Goal: Task Accomplishment & Management: Manage account settings

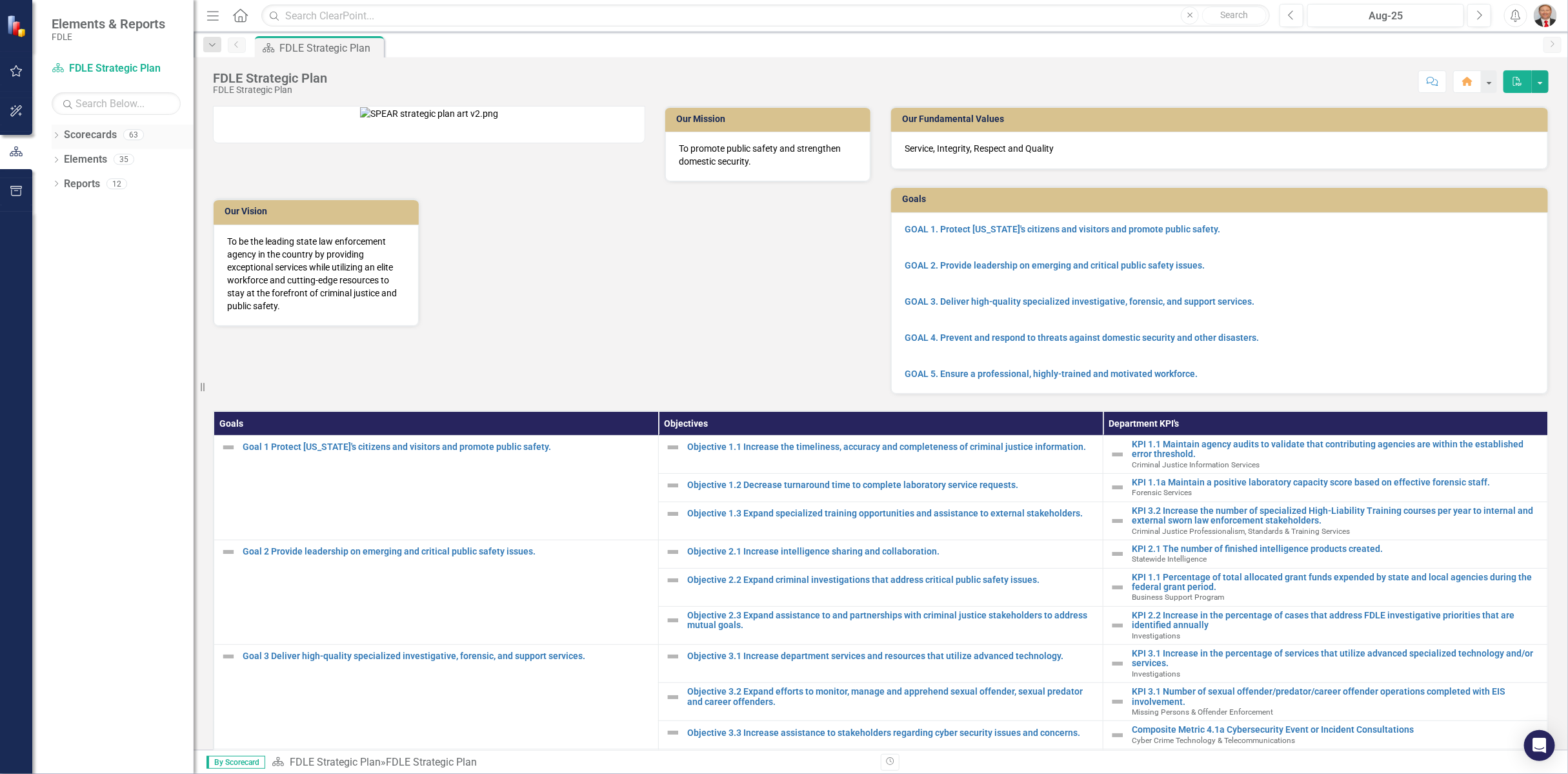
click at [56, 135] on icon at bounding box center [57, 135] width 4 height 6
click at [62, 208] on icon "Dropdown" at bounding box center [63, 208] width 10 height 7
click at [72, 308] on icon "Dropdown" at bounding box center [75, 305] width 10 height 7
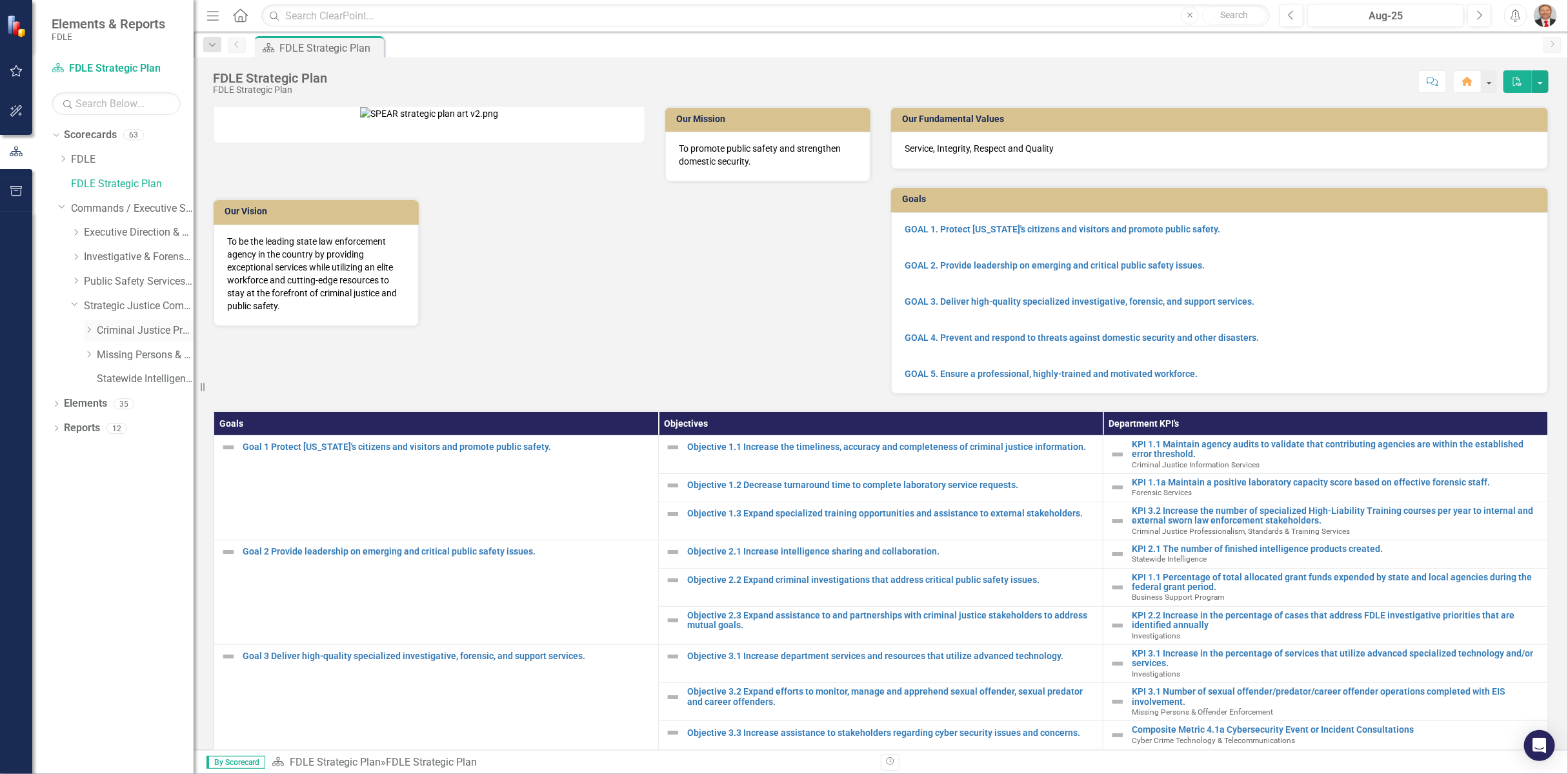
click at [116, 328] on link "Criminal Justice Professionalism, Standards & Training Services" at bounding box center [144, 330] width 97 height 15
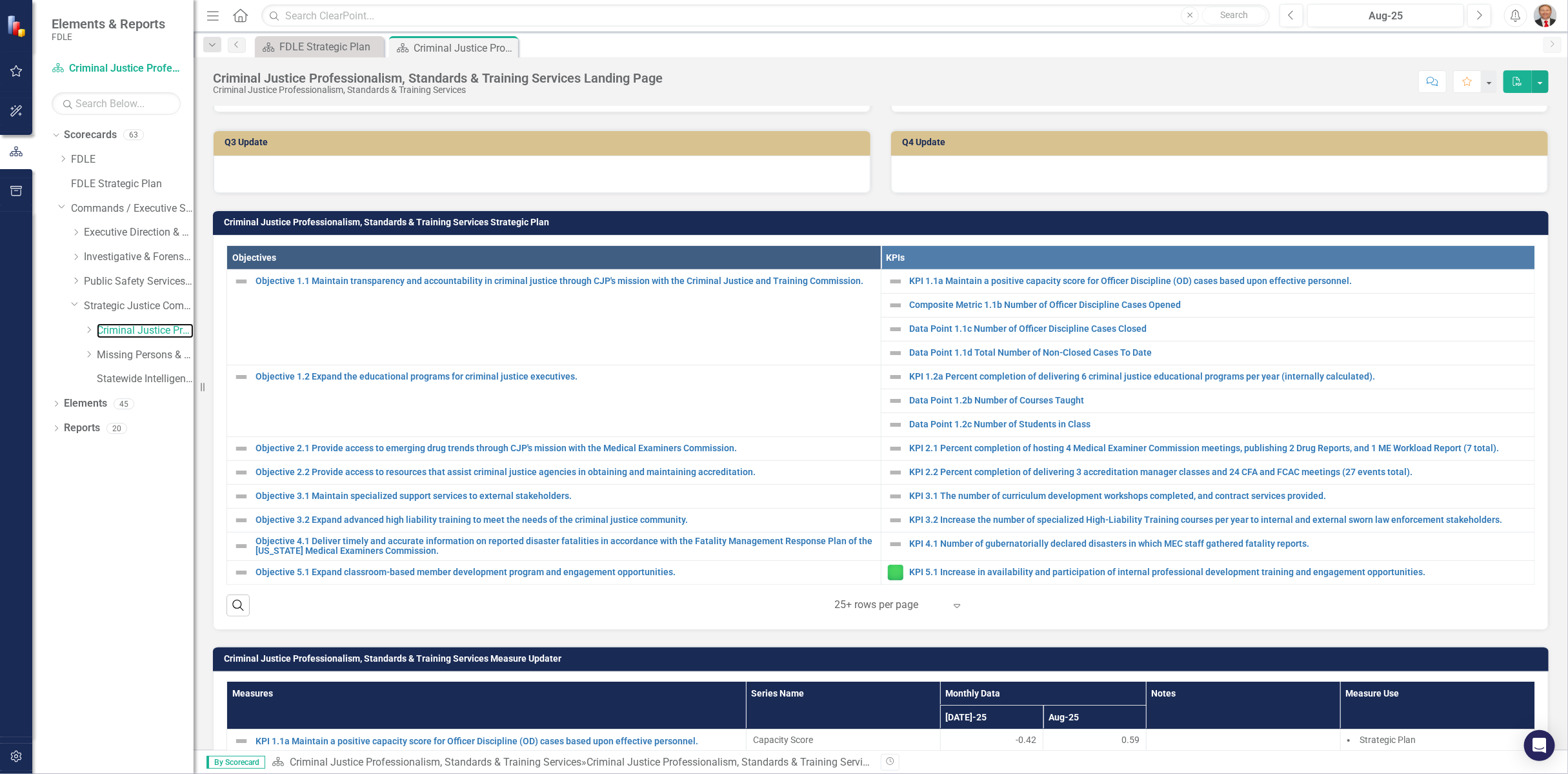
scroll to position [430, 0]
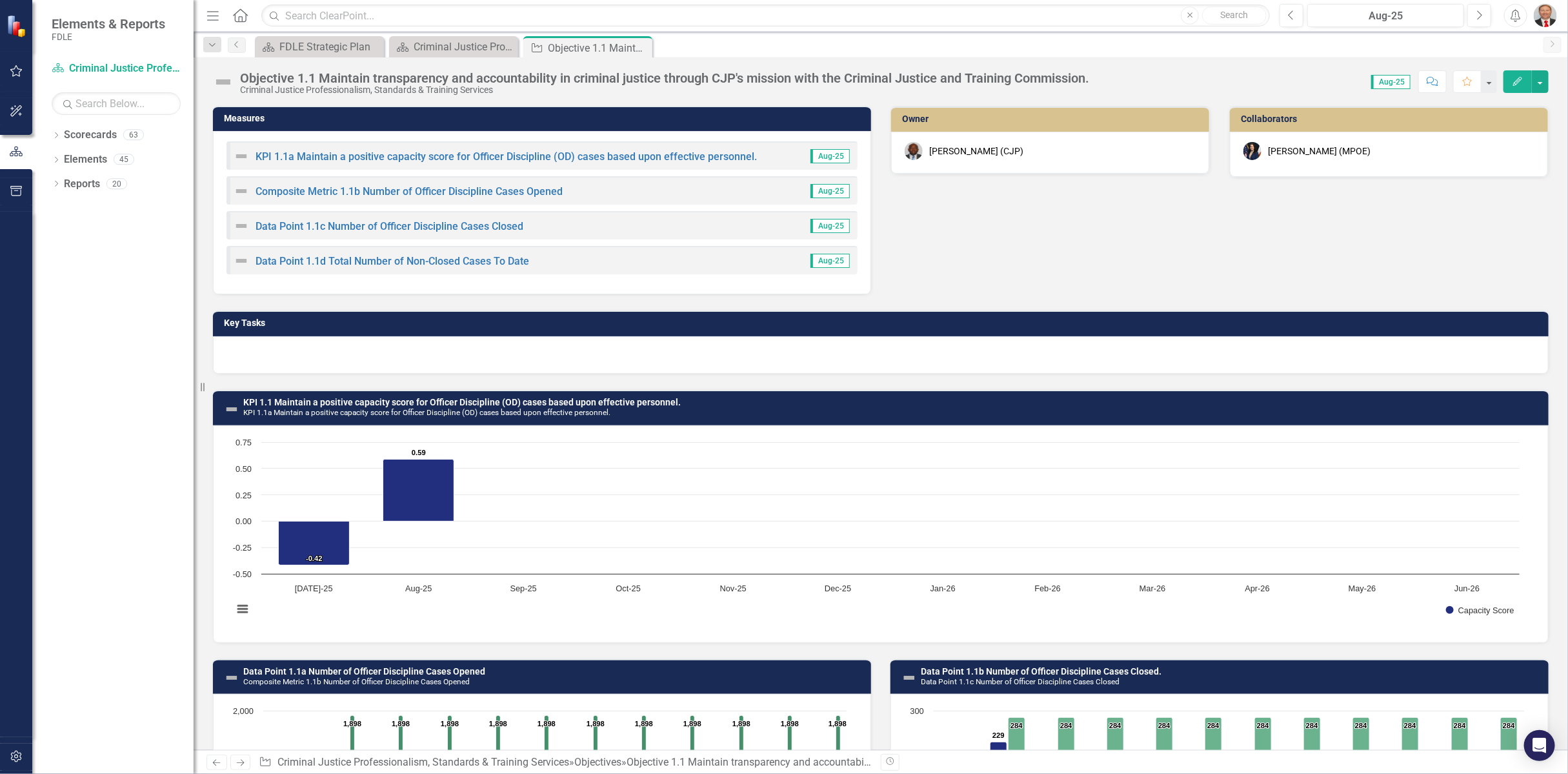
click at [317, 346] on div at bounding box center [880, 354] width 1335 height 38
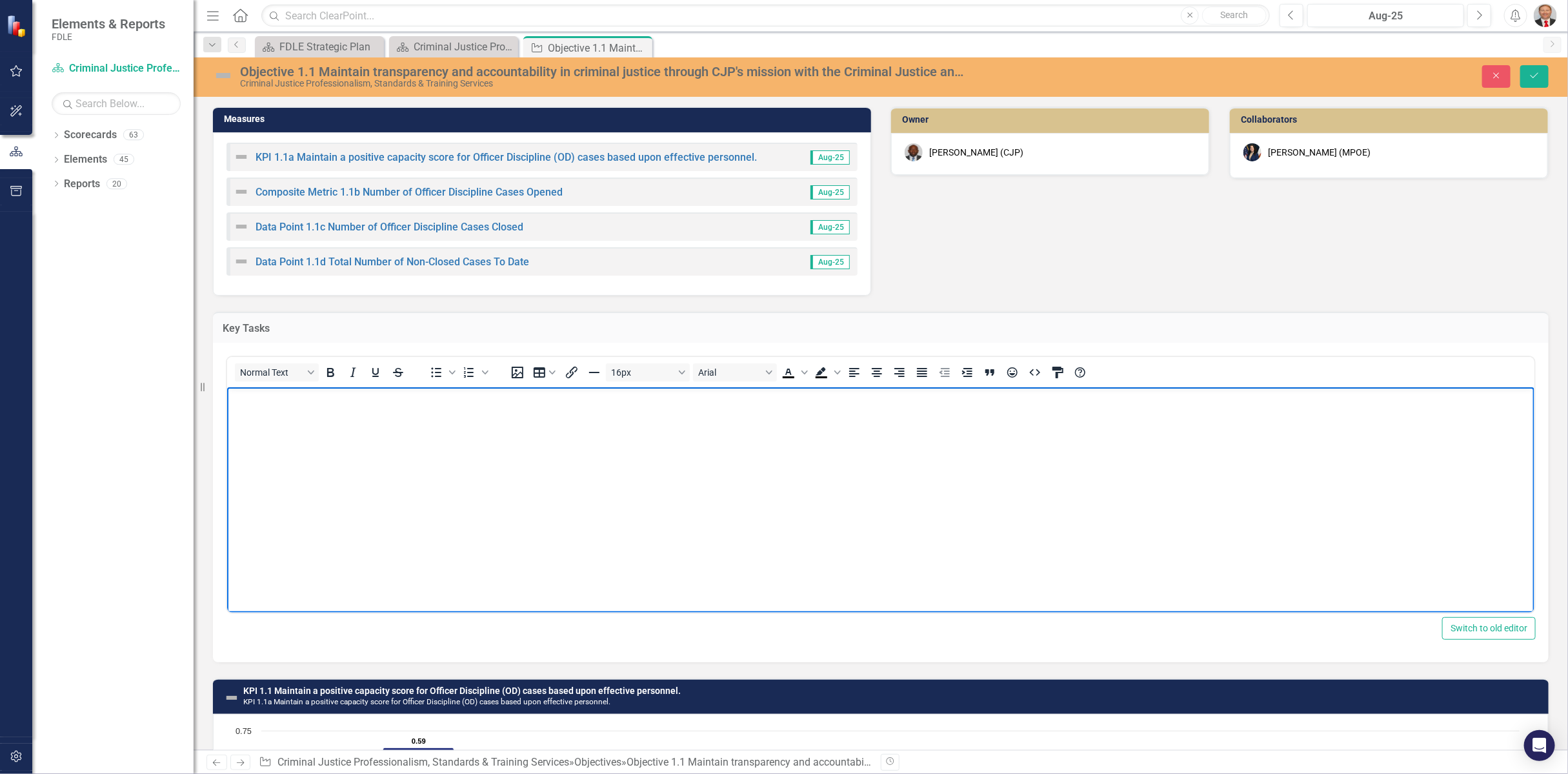
click at [248, 412] on body "Rich Text Area. Press ALT-0 for help." at bounding box center [880, 484] width 1307 height 193
paste body "Rich Text Area. Press ALT-0 for help."
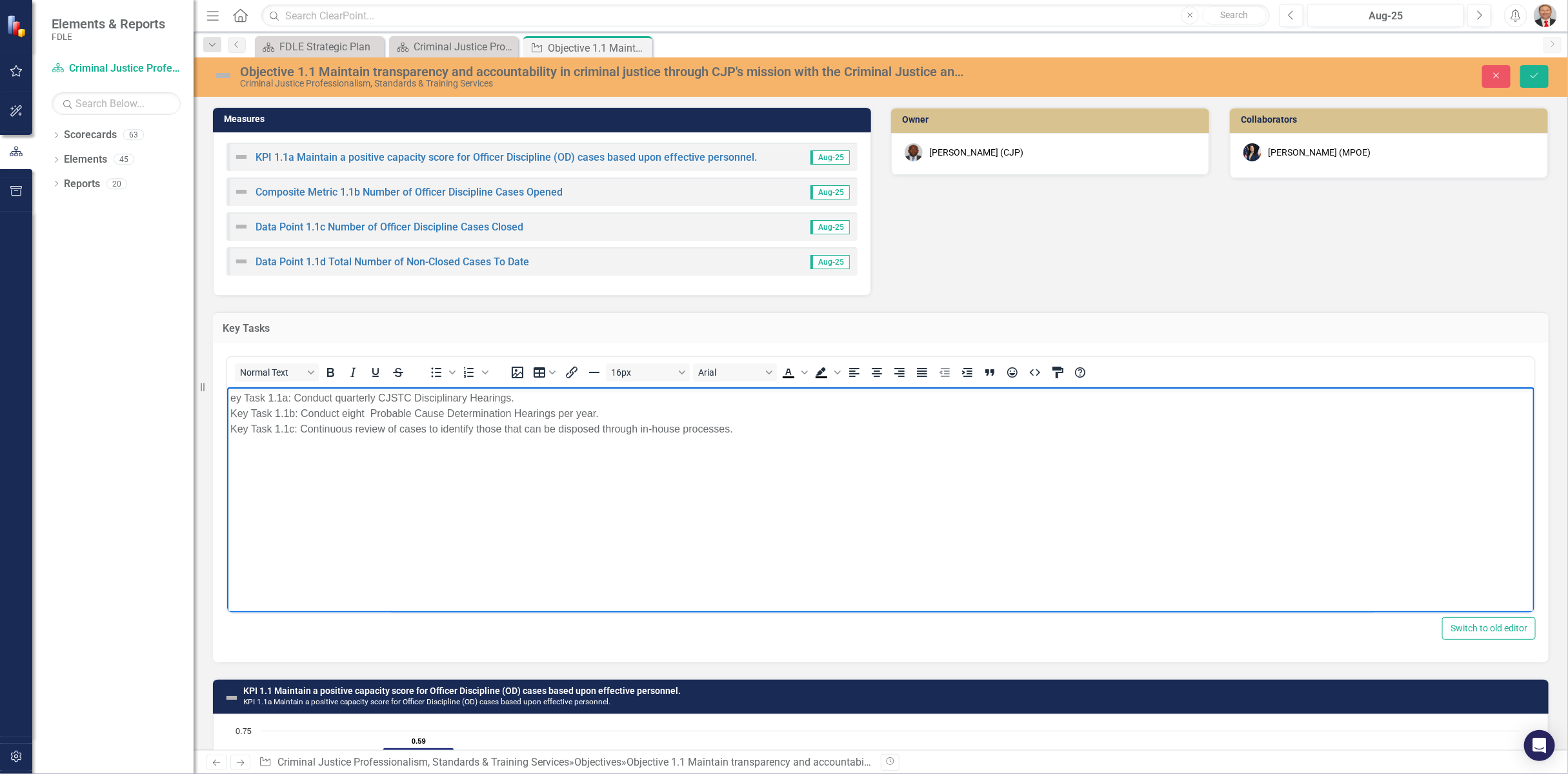
click at [231, 399] on p "ey Task 1.1a: Conduct quarterly CJSTC Disciplinary Hearings. Key Task 1.1b: Con…" at bounding box center [880, 413] width 1300 height 46
click at [496, 506] on body "Key Task 1.1a: Conduct quarterly CJSTC Disciplinary Hearings. Key Task 1.1b: Co…" at bounding box center [880, 484] width 1307 height 193
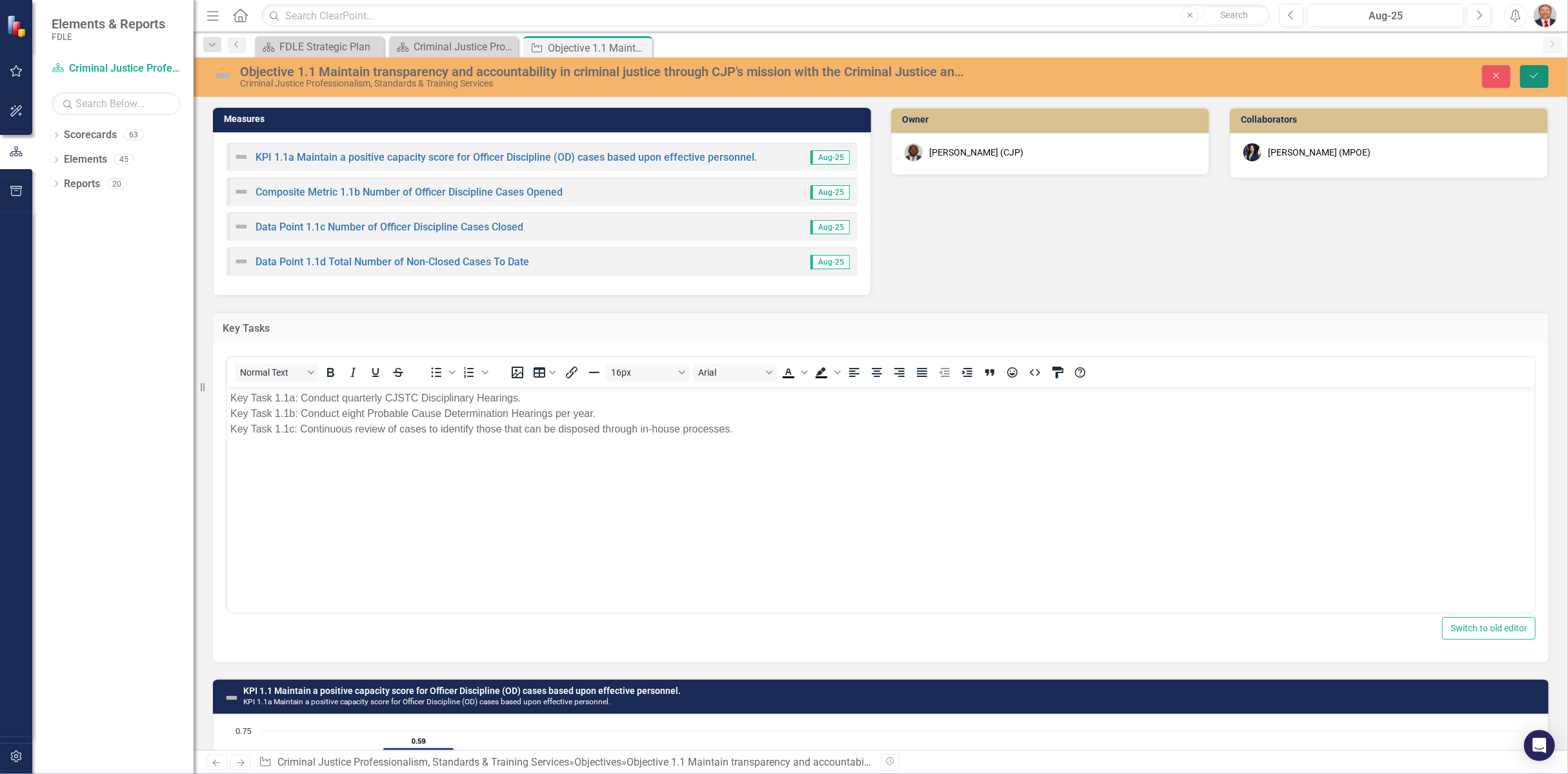
click at [1532, 81] on button "Save" at bounding box center [1534, 76] width 29 height 23
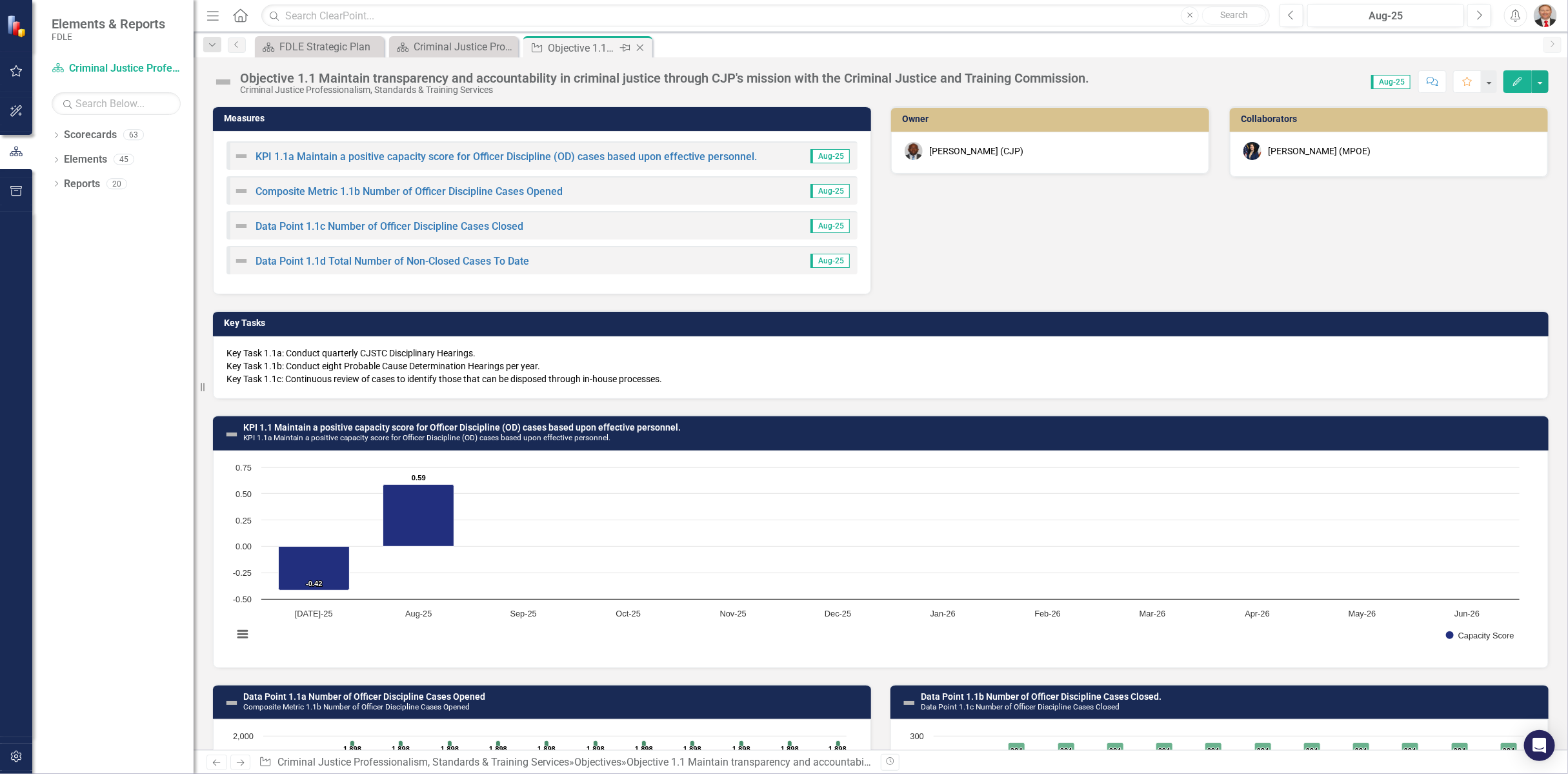
click at [642, 48] on icon "Close" at bounding box center [640, 47] width 13 height 10
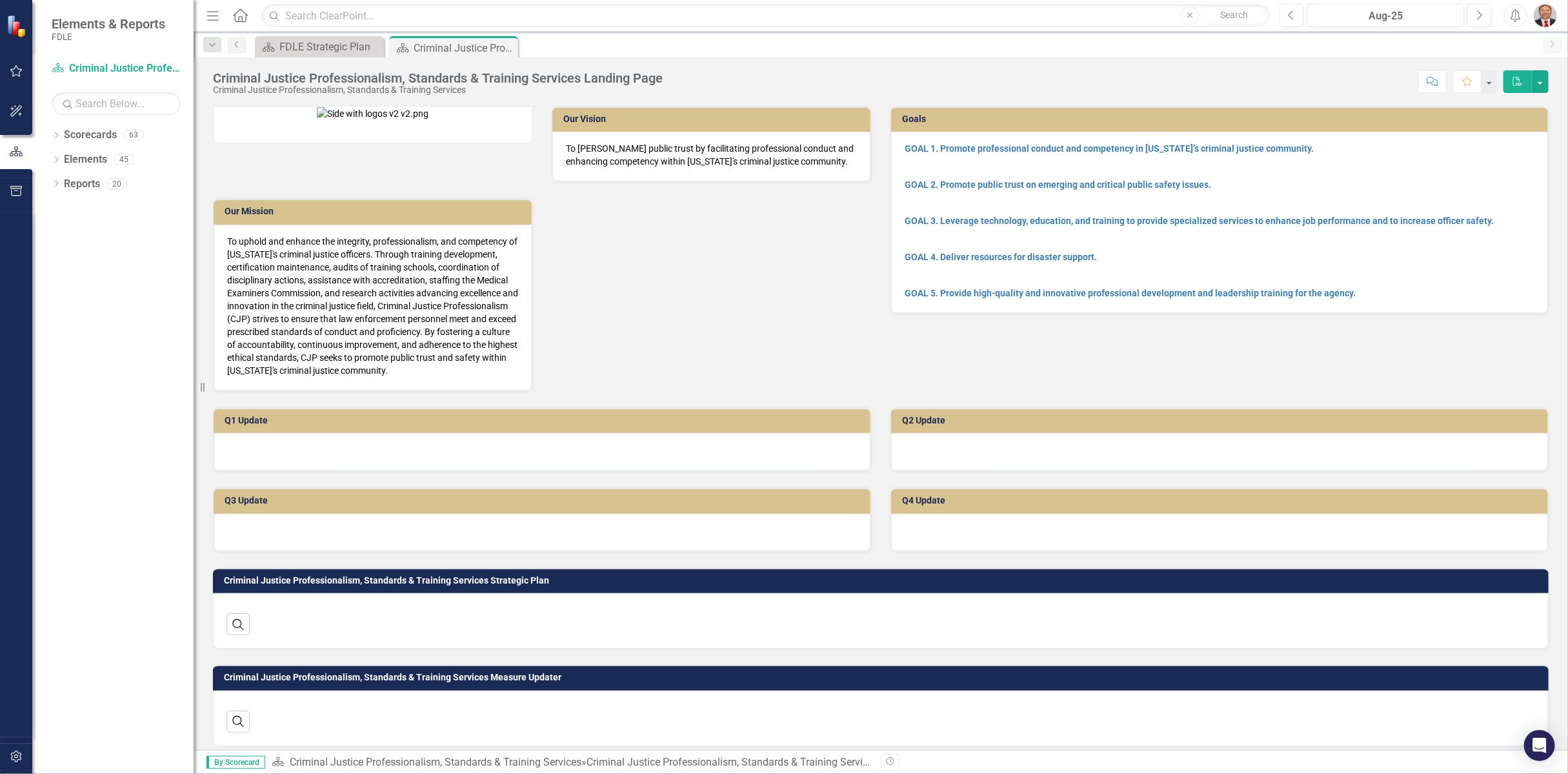
scroll to position [214, 0]
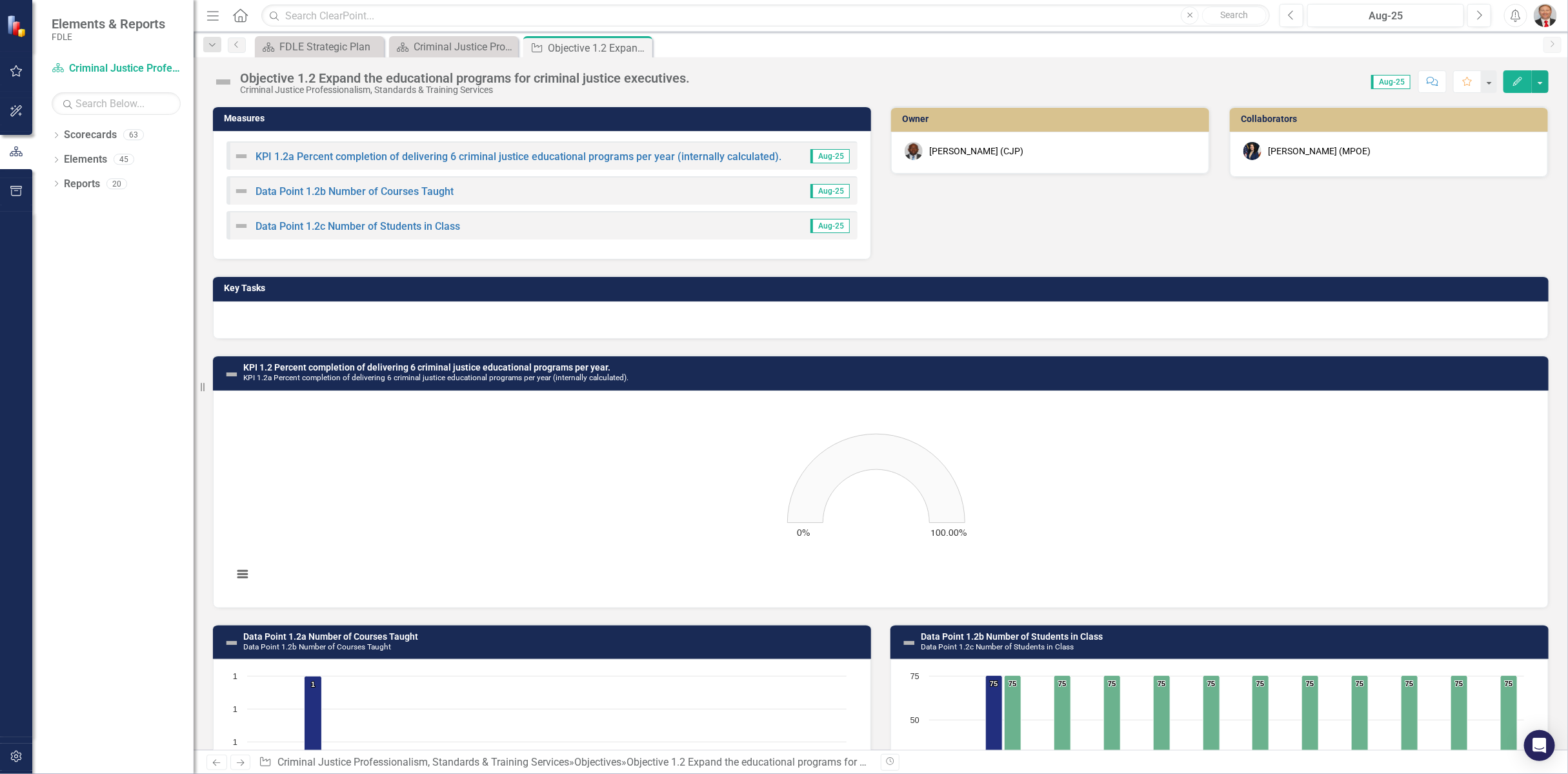
click at [271, 320] on div at bounding box center [880, 319] width 1335 height 38
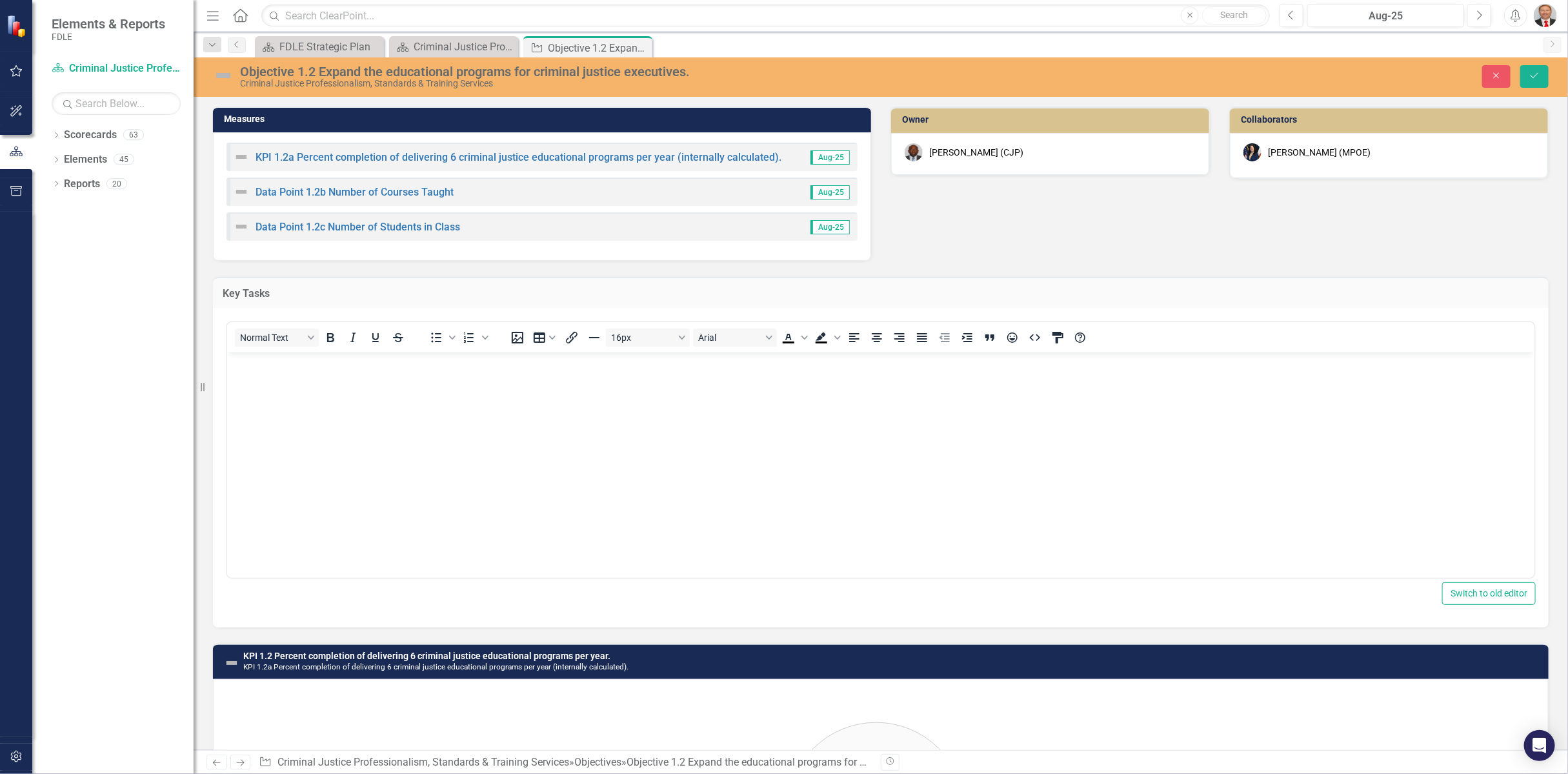
click at [256, 364] on p "Rich Text Area. Press ALT-0 for help." at bounding box center [880, 363] width 1300 height 16
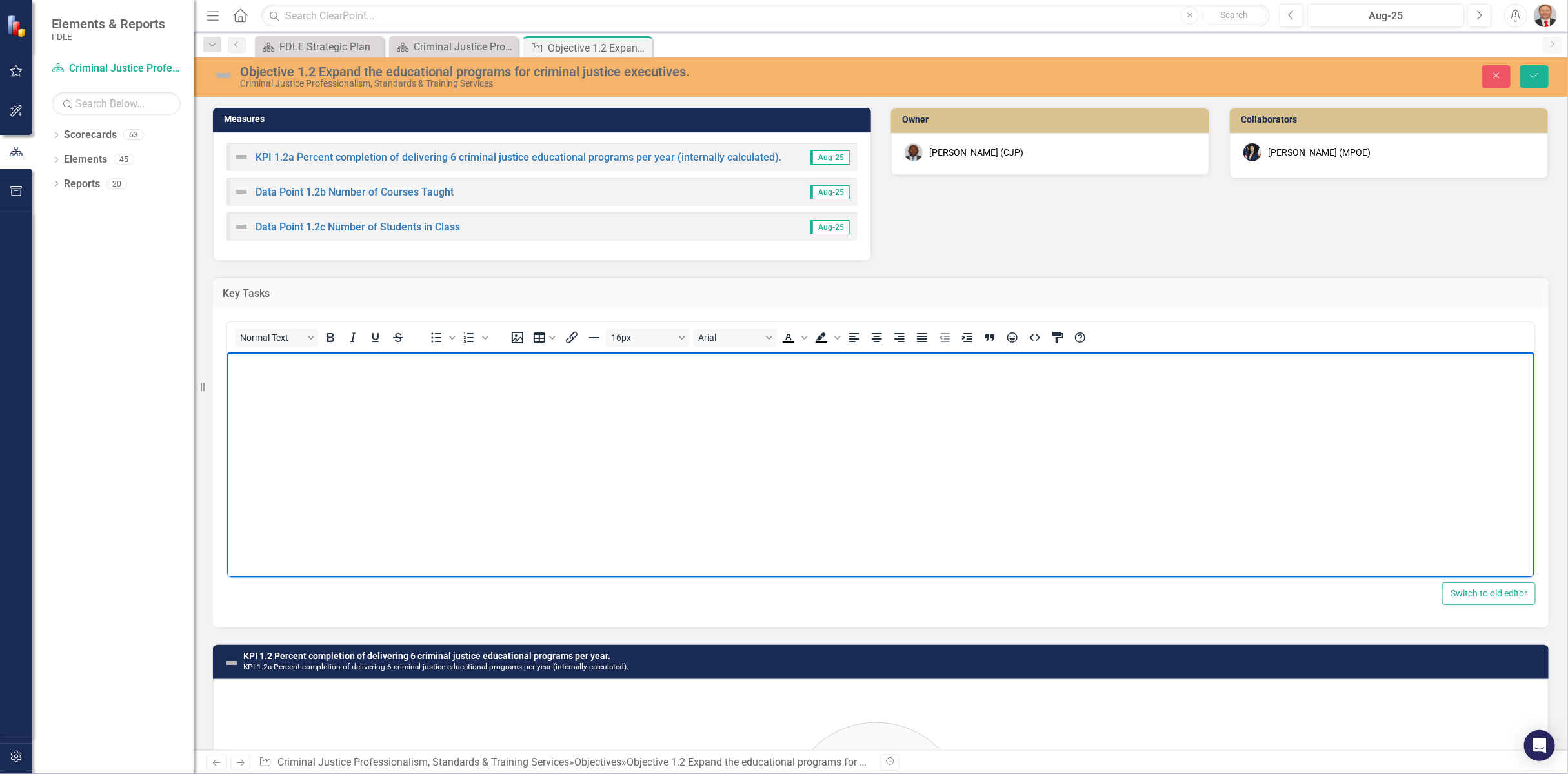
paste body "Rich Text Area. Press ALT-0 for help."
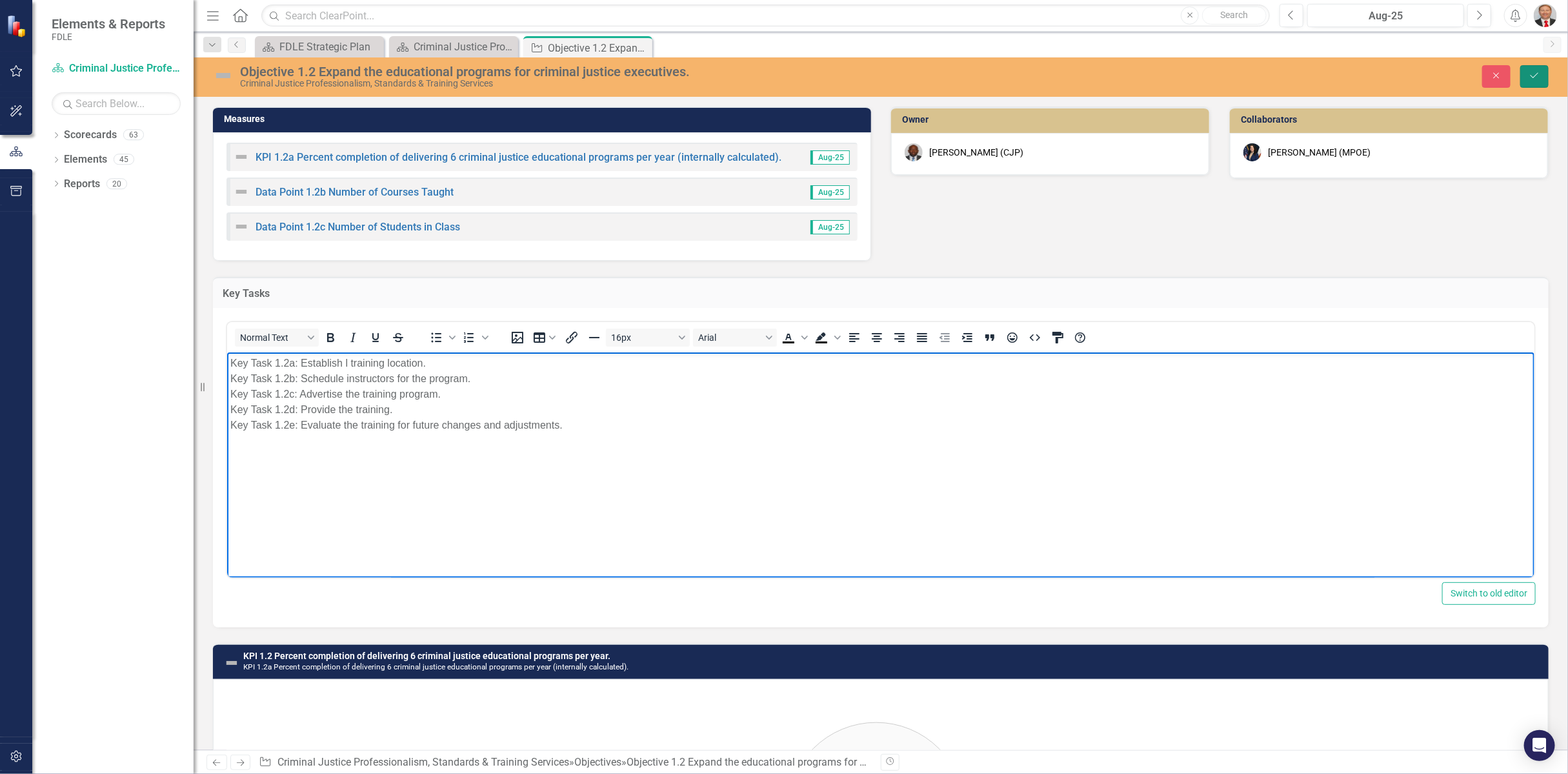
click at [1535, 74] on icon "Save" at bounding box center [1534, 75] width 12 height 9
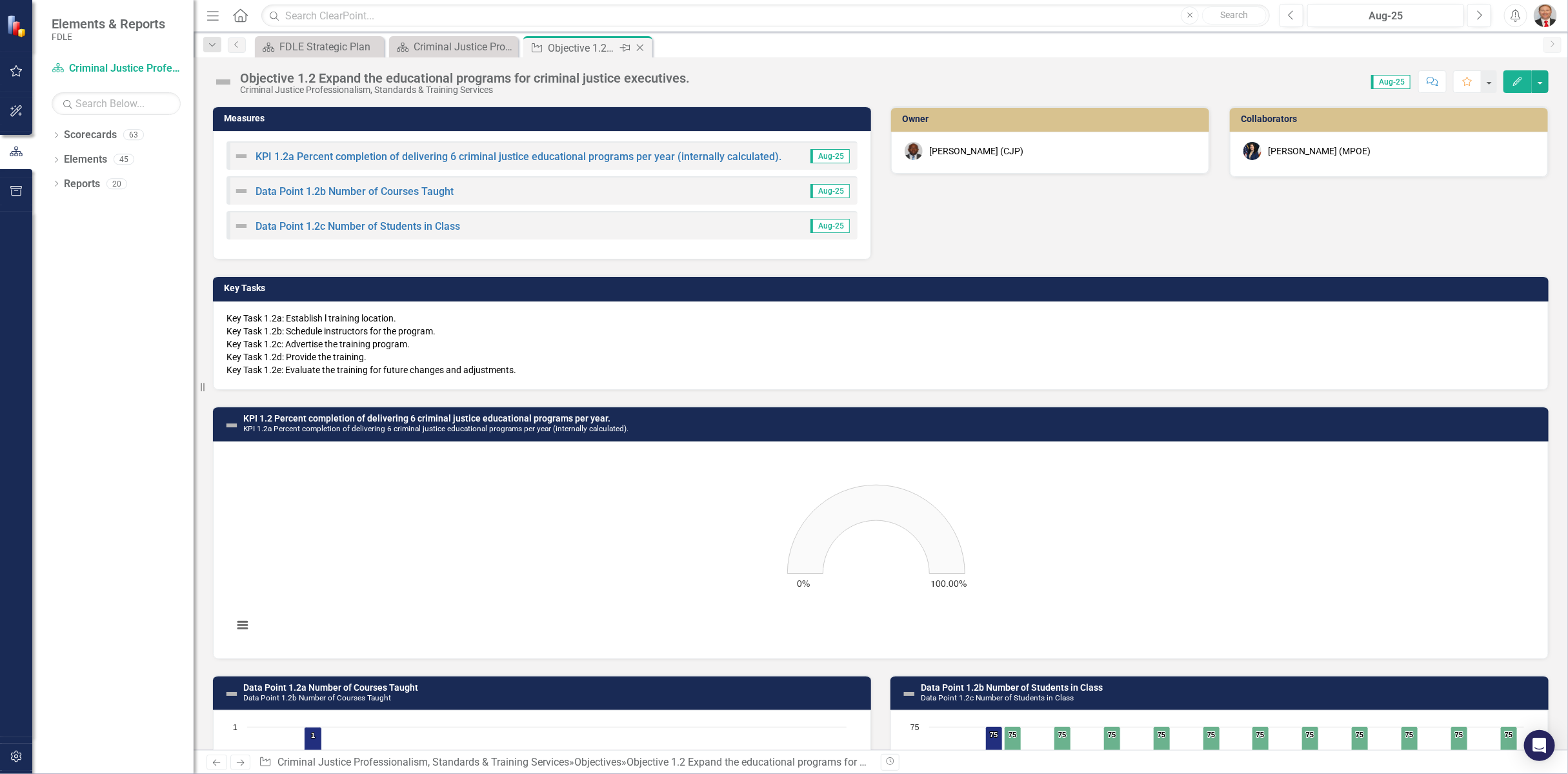
click at [644, 44] on icon "Close" at bounding box center [640, 47] width 13 height 10
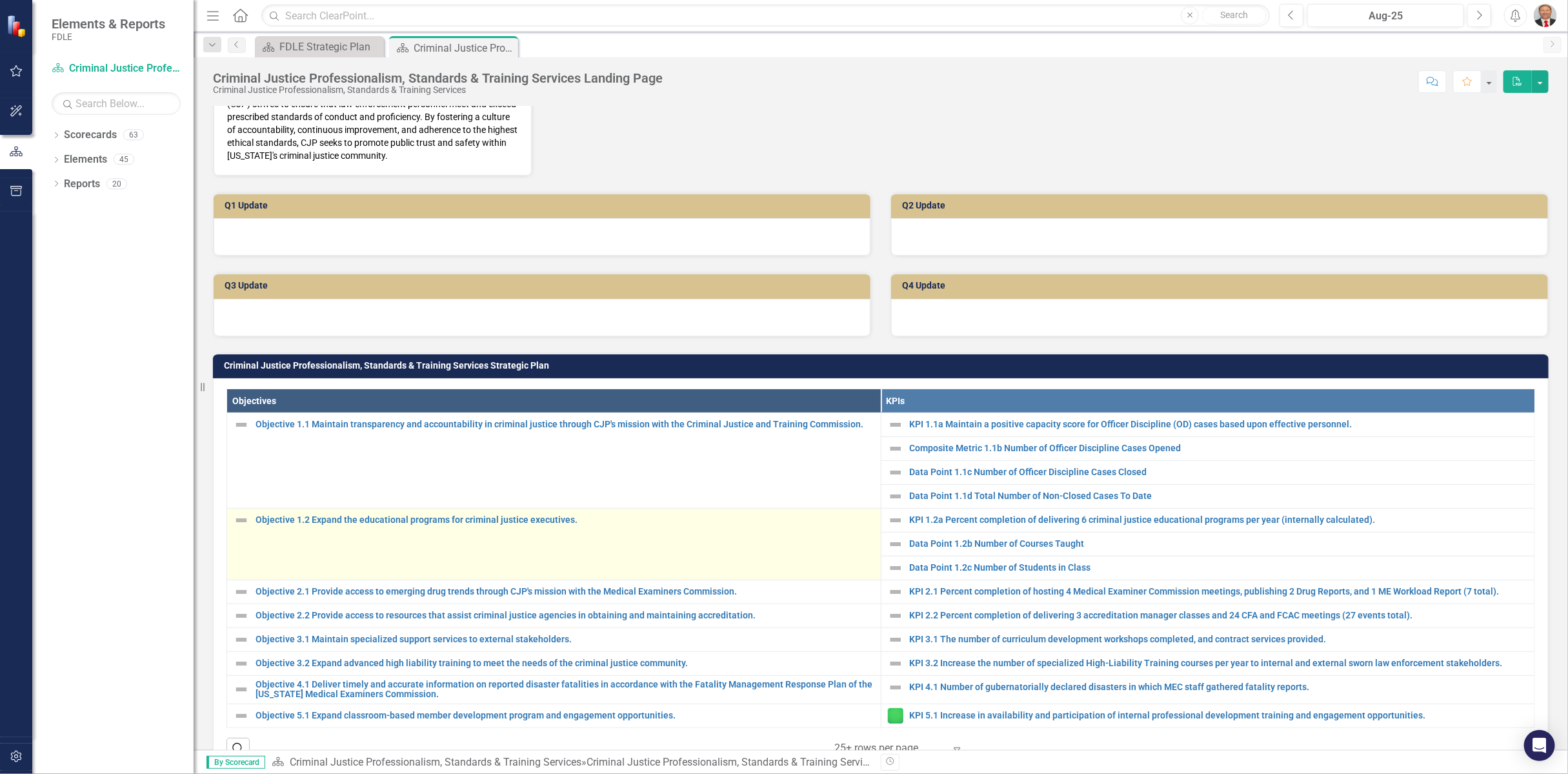
scroll to position [358, 0]
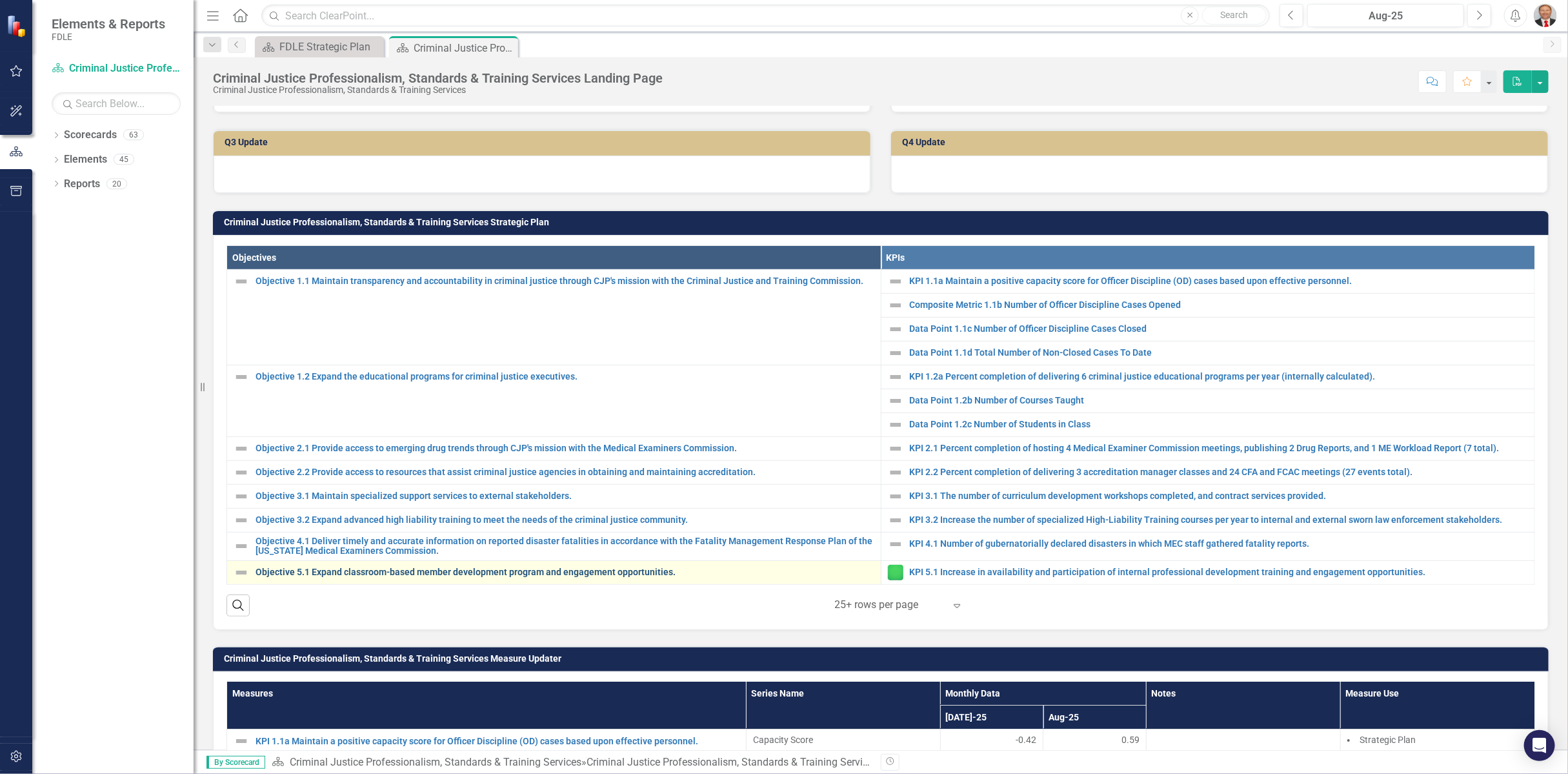
click at [298, 569] on link "Objective 5.1 Expand classroom-based member development program and engagement …" at bounding box center [565, 572] width 618 height 10
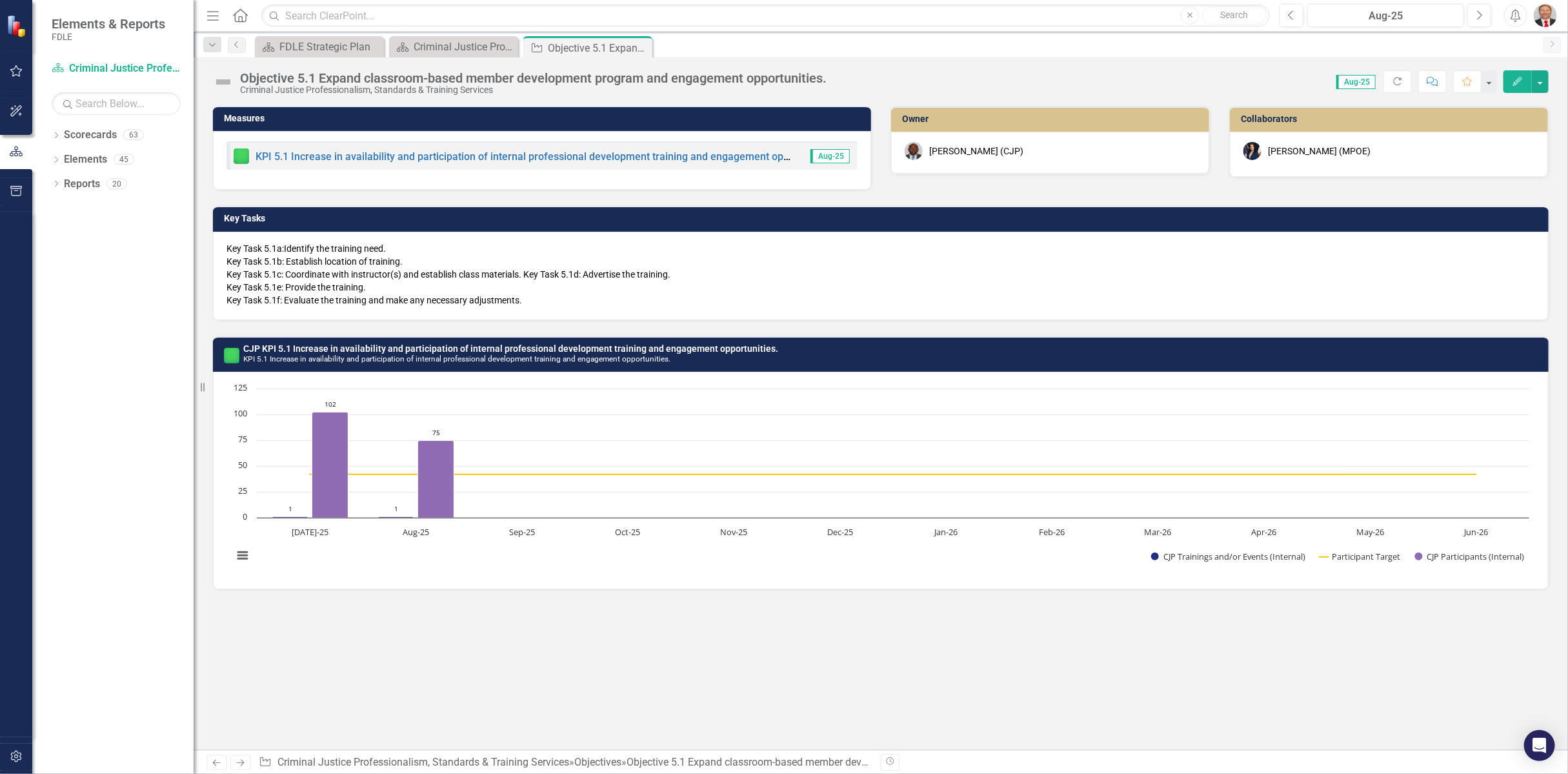
click at [1525, 76] on button "Edit" at bounding box center [1516, 81] width 29 height 23
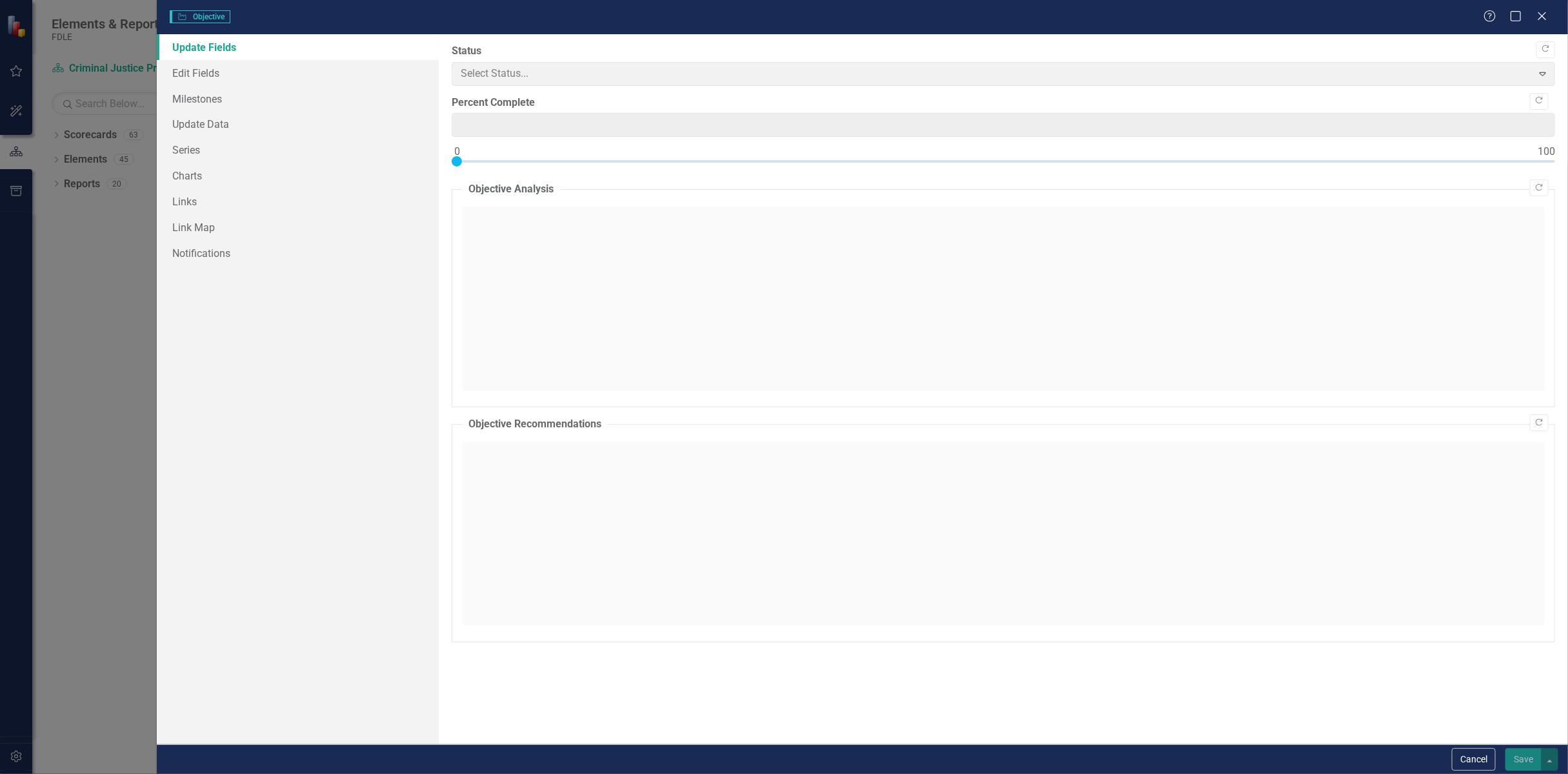
type input "0"
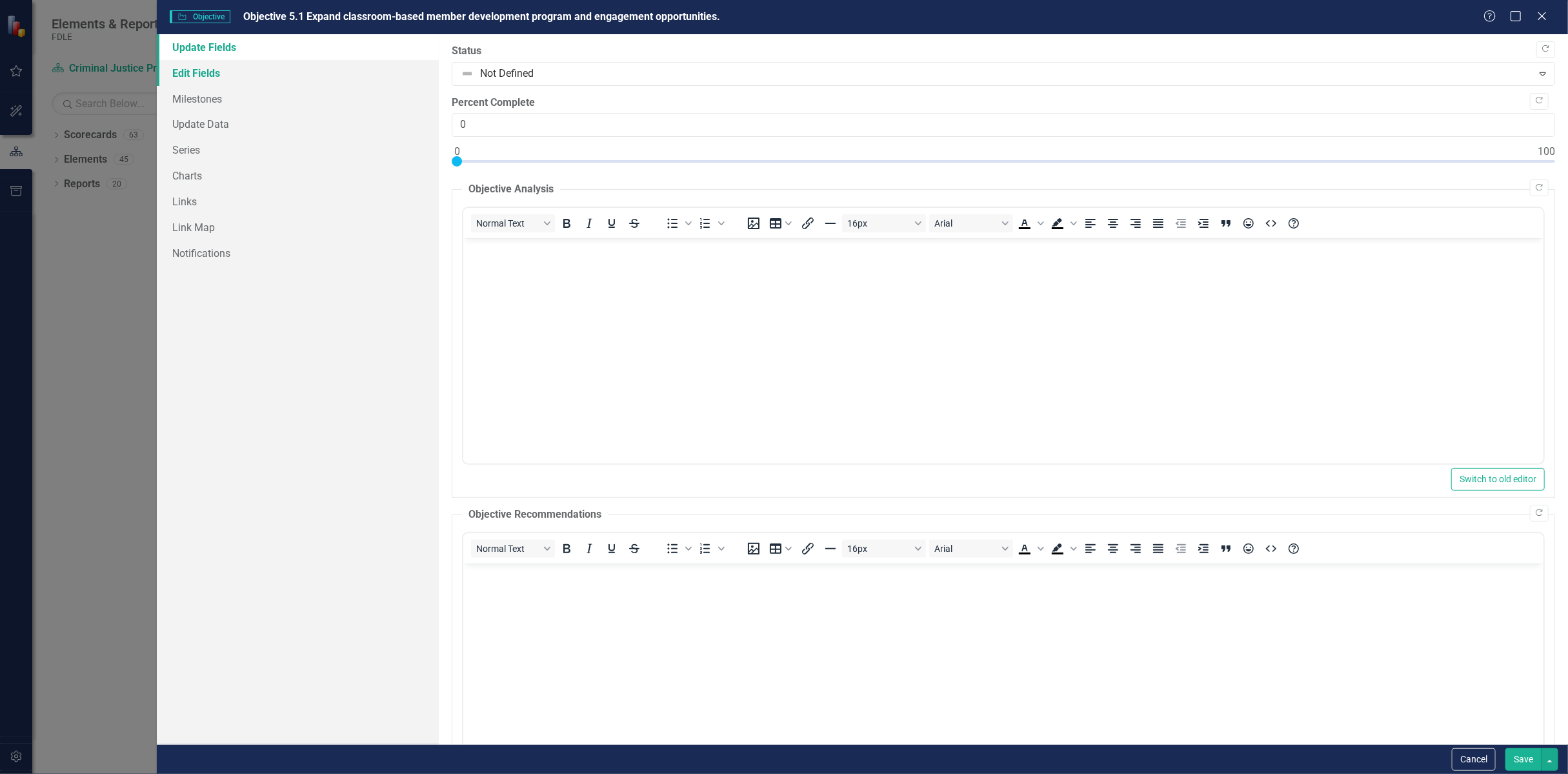
click at [196, 70] on link "Edit Fields" at bounding box center [297, 73] width 282 height 26
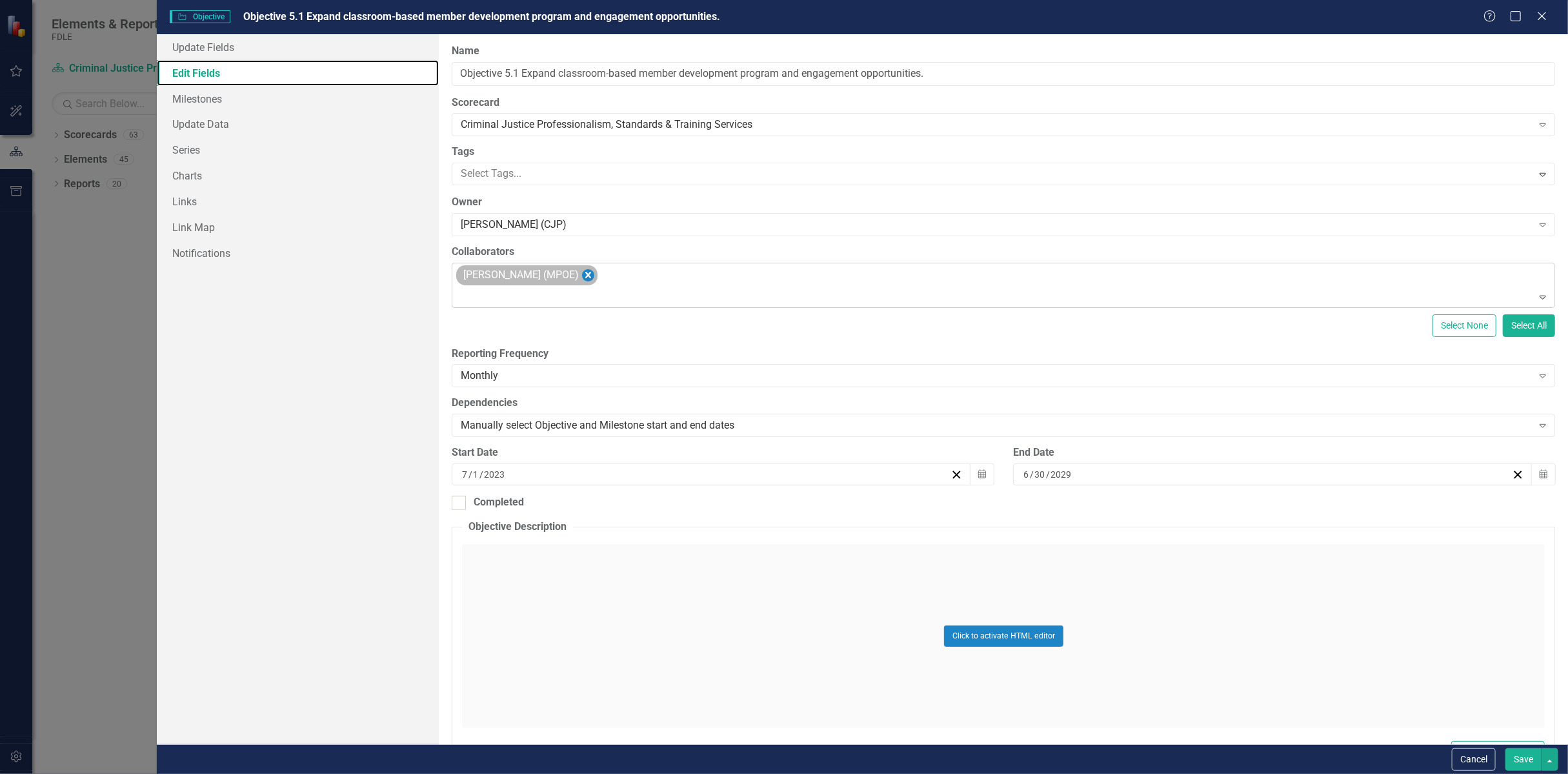
click at [583, 275] on icon "Remove Melissa Bujeda (MPOE)" at bounding box center [587, 275] width 12 height 17
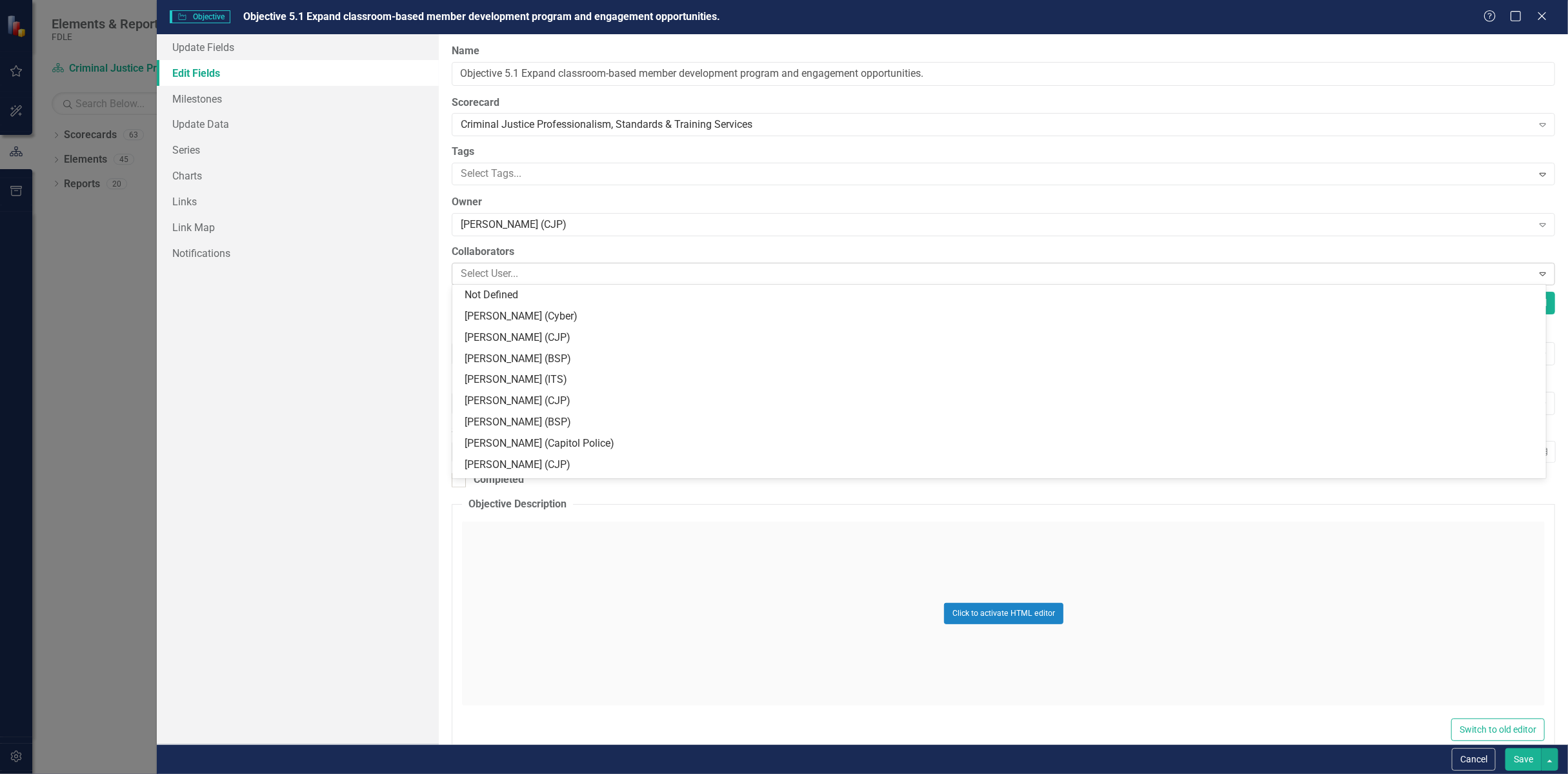
click at [553, 273] on div at bounding box center [993, 273] width 1076 height 17
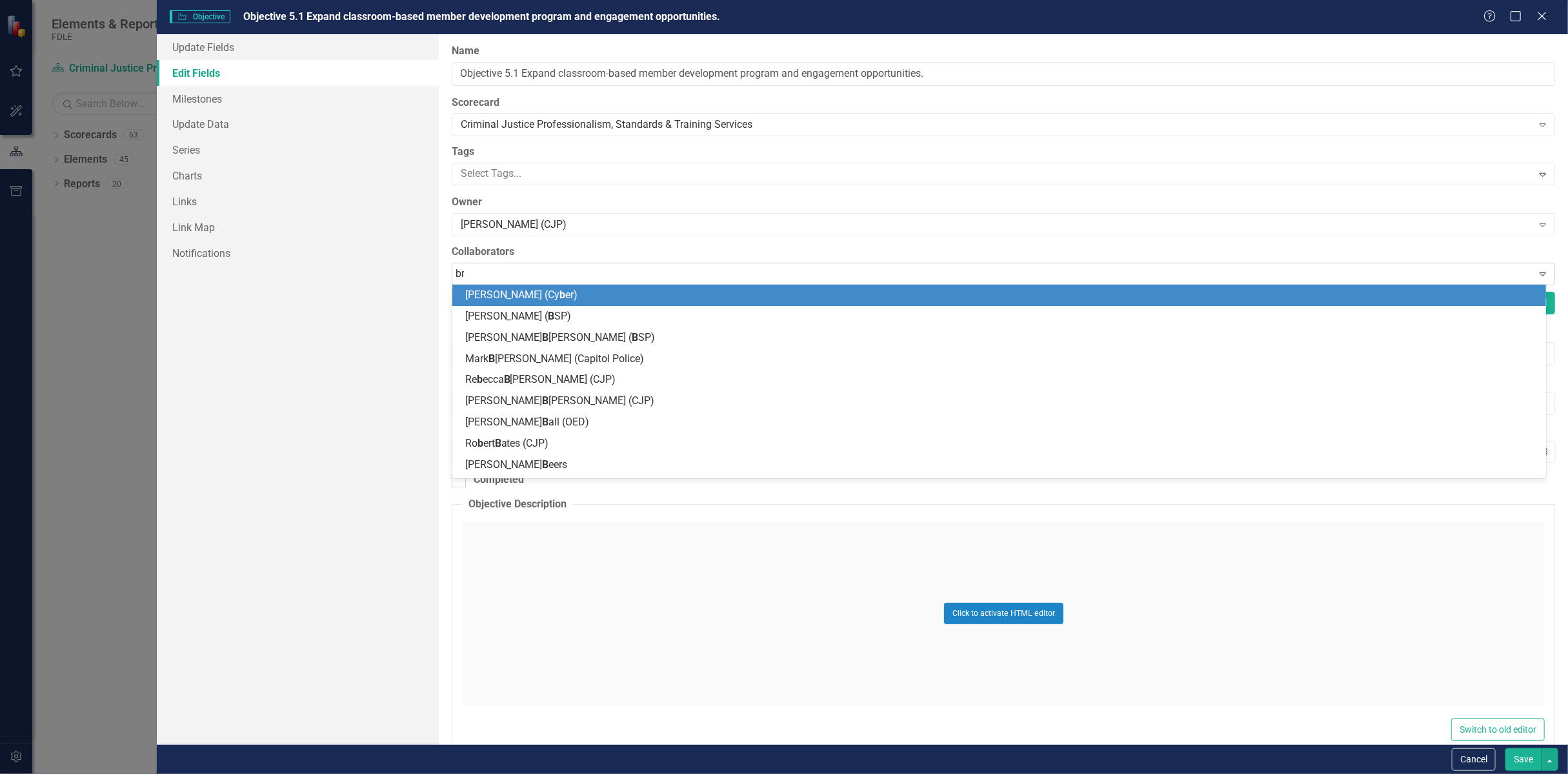
type input "bre"
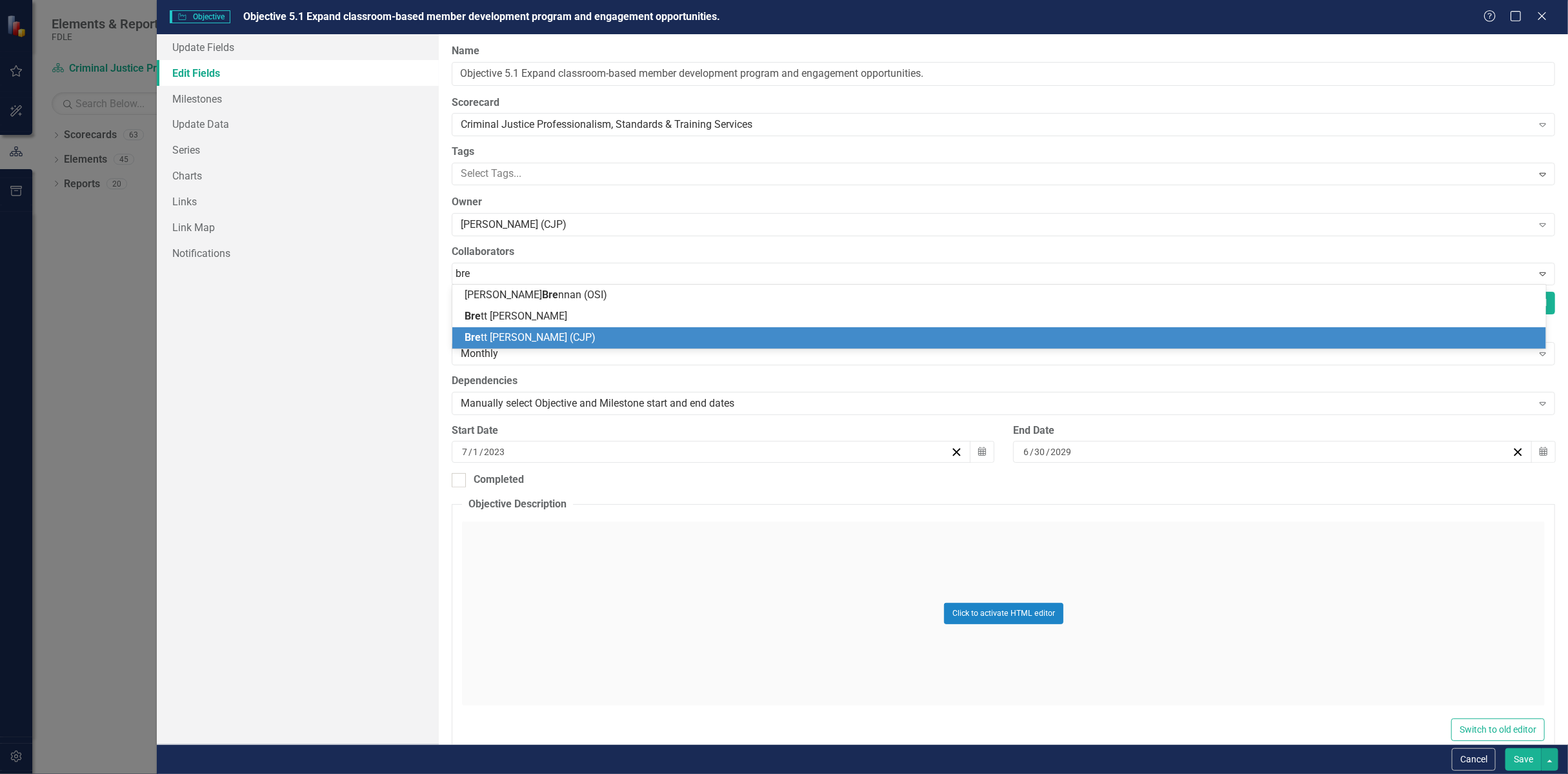
click at [508, 338] on span "Bre tt Kirkland (CJP)" at bounding box center [530, 337] width 131 height 12
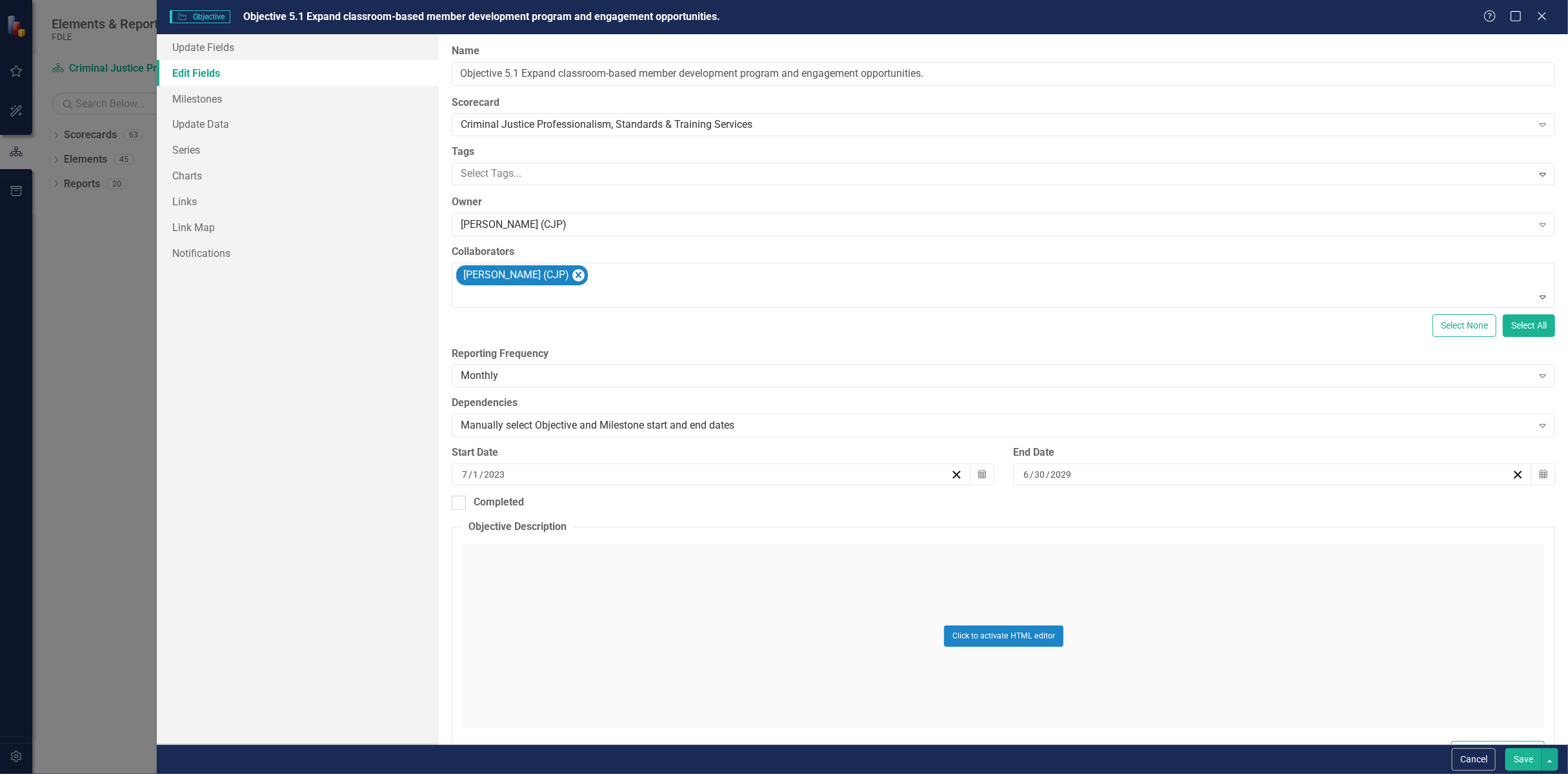
click at [1518, 757] on button "Save" at bounding box center [1523, 759] width 36 height 23
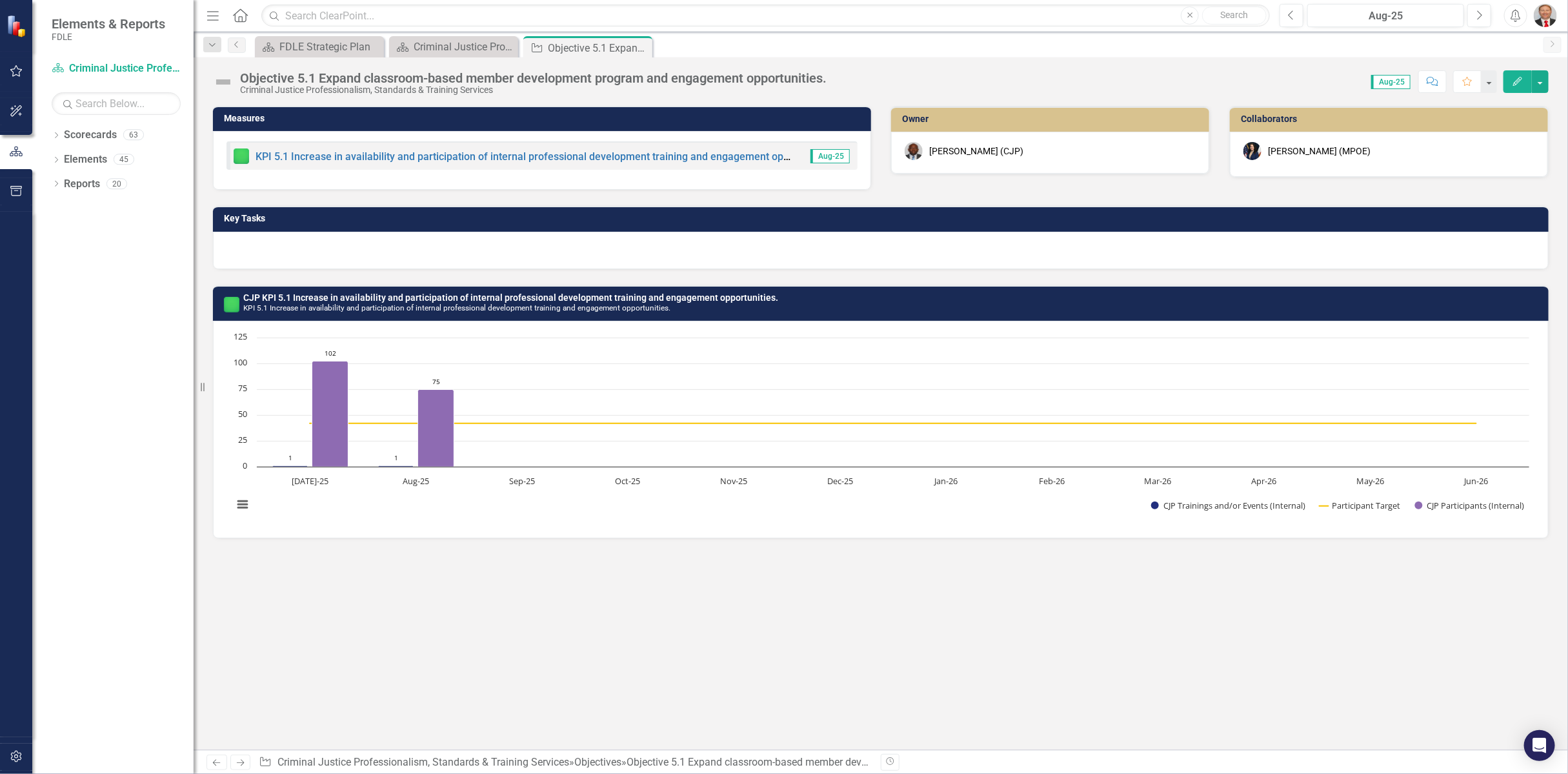
click at [275, 248] on div at bounding box center [880, 250] width 1335 height 38
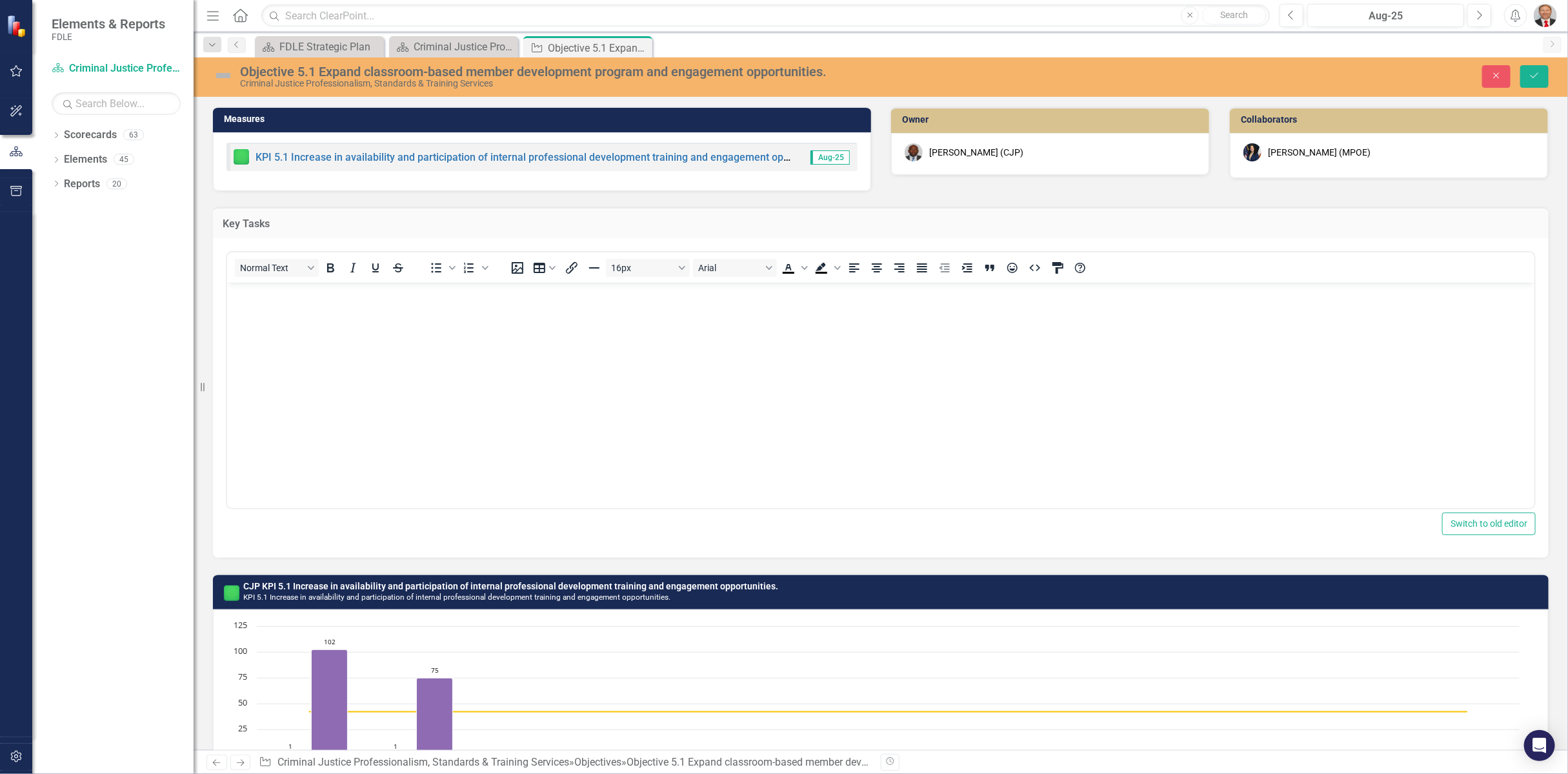
click at [253, 305] on body "Rich Text Area. Press ALT-0 for help." at bounding box center [880, 379] width 1307 height 193
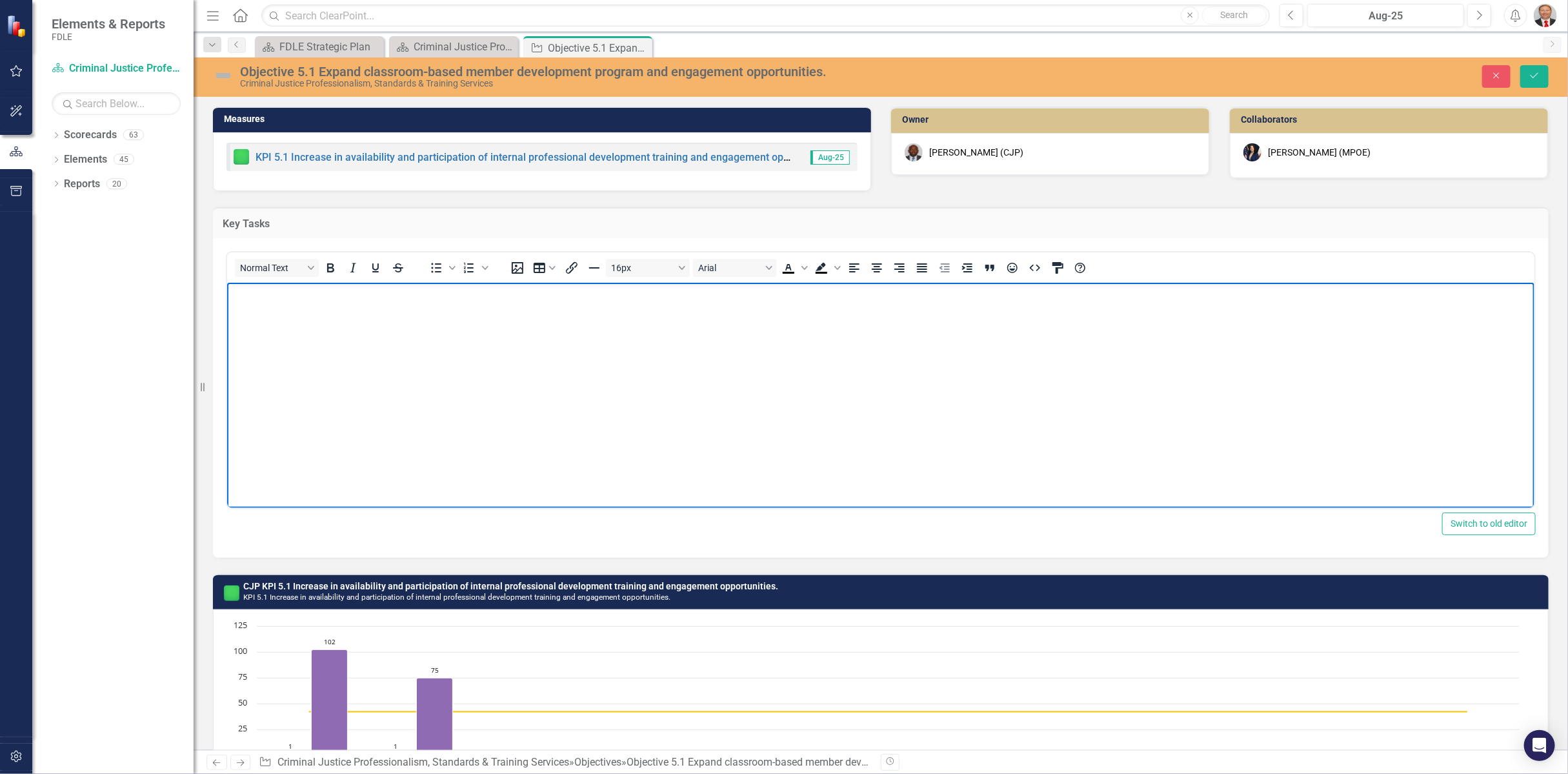
paste body "Rich Text Area. Press ALT-0 for help."
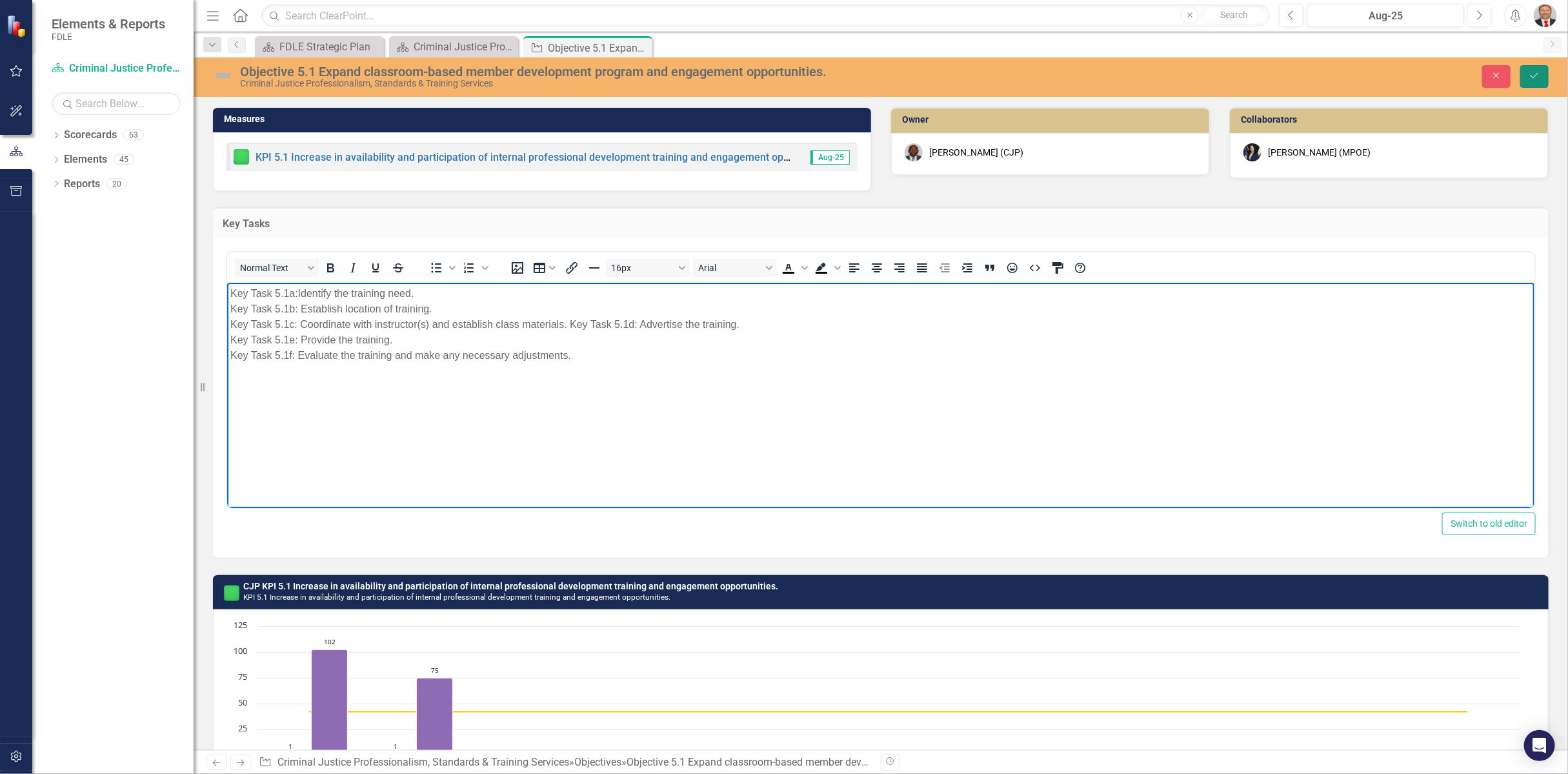
click at [1532, 71] on icon "Save" at bounding box center [1534, 75] width 12 height 9
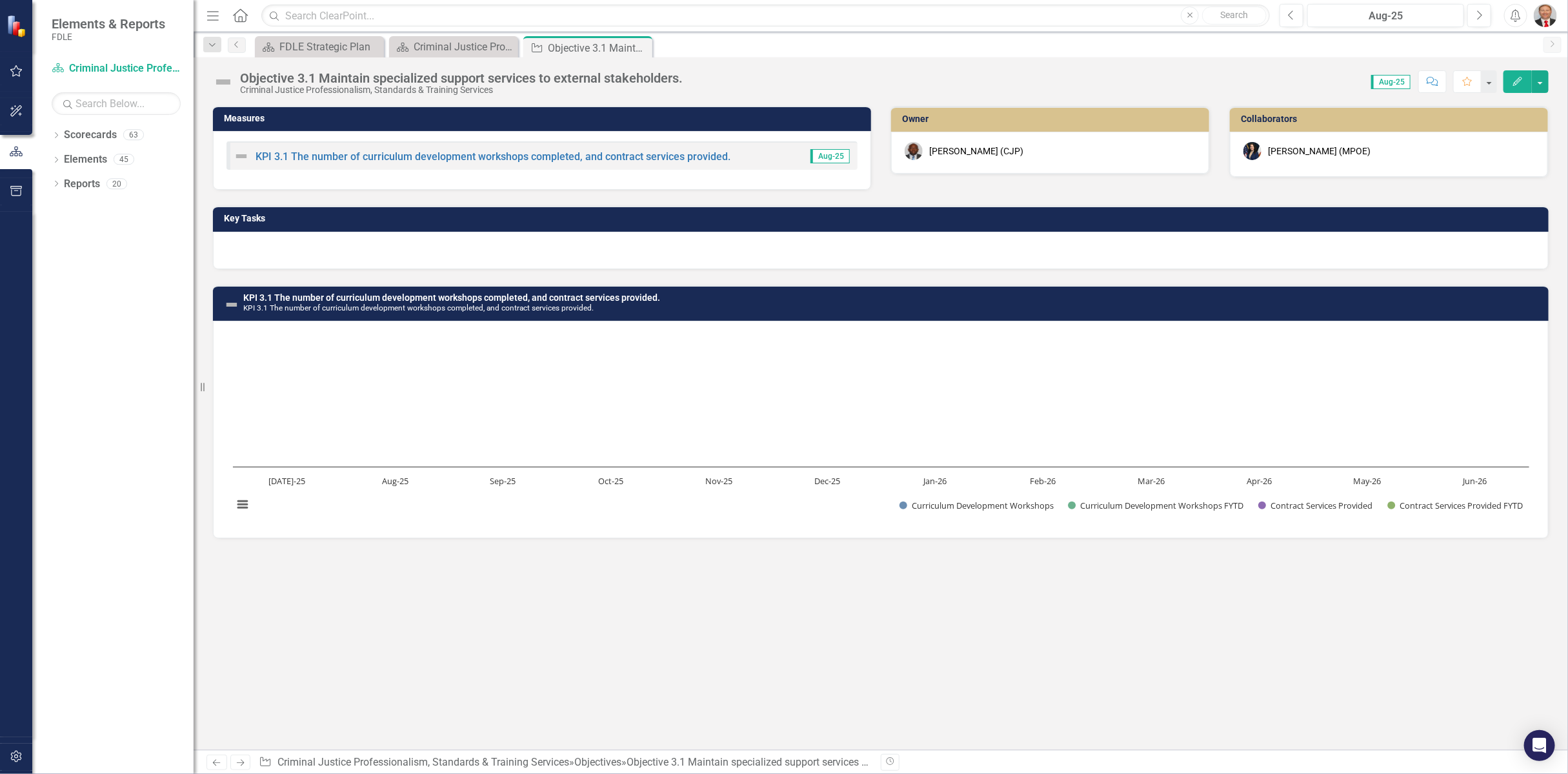
click at [293, 249] on div at bounding box center [880, 250] width 1335 height 38
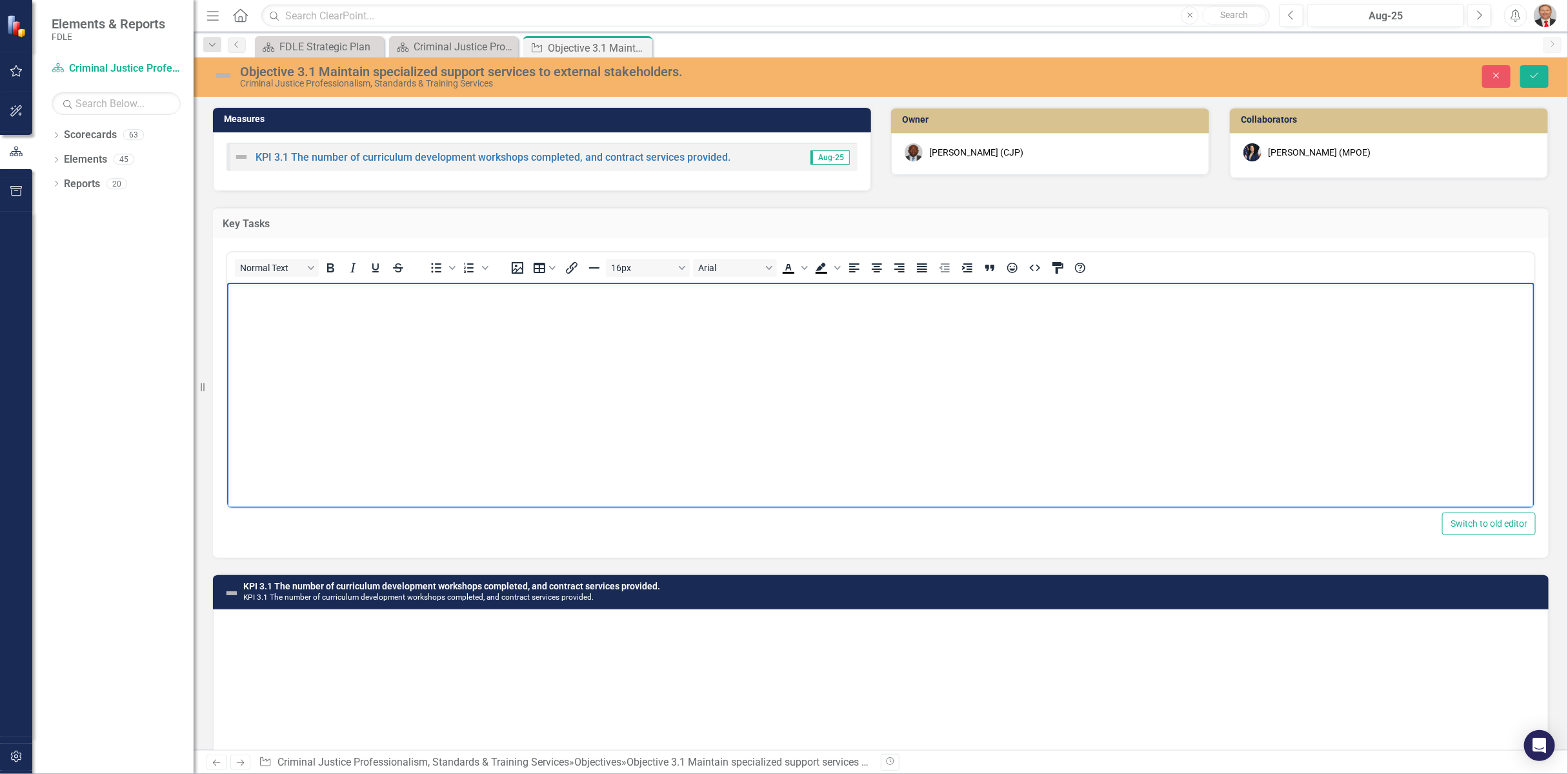
click at [256, 324] on body "Rich Text Area. Press ALT-0 for help." at bounding box center [880, 379] width 1307 height 193
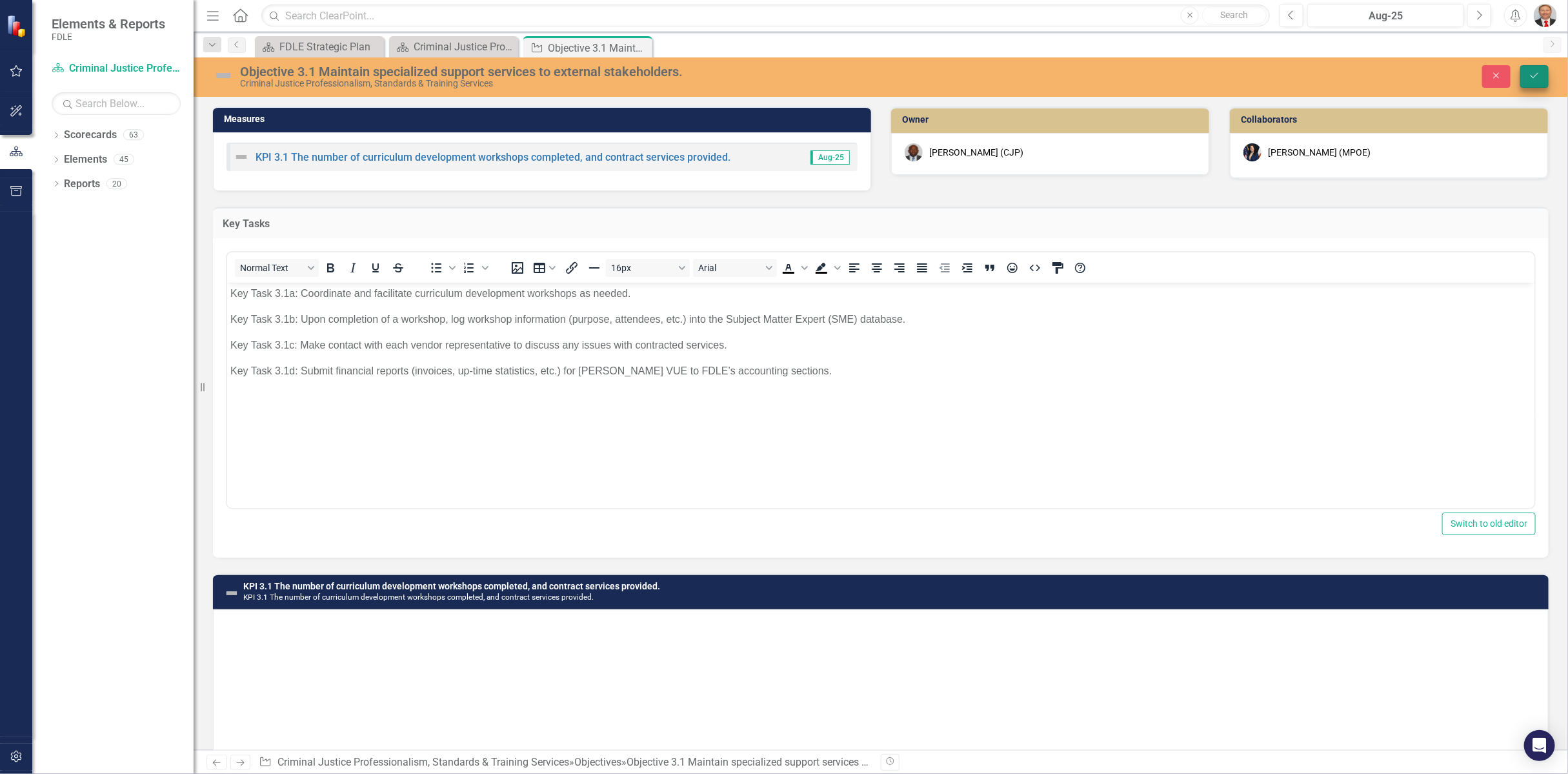
click at [1532, 73] on icon "Save" at bounding box center [1534, 75] width 12 height 9
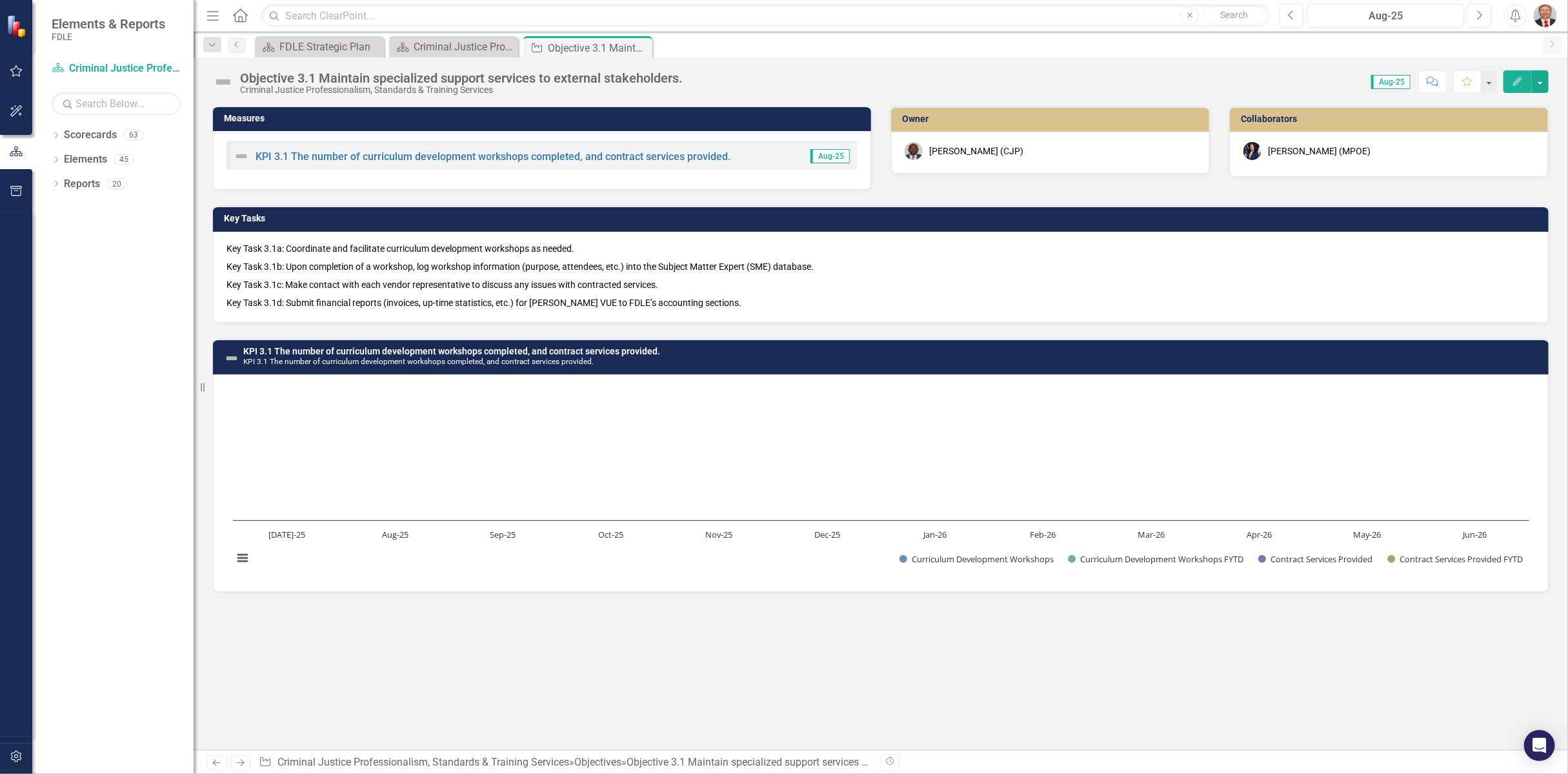
click at [1516, 84] on icon "button" at bounding box center [1517, 81] width 9 height 9
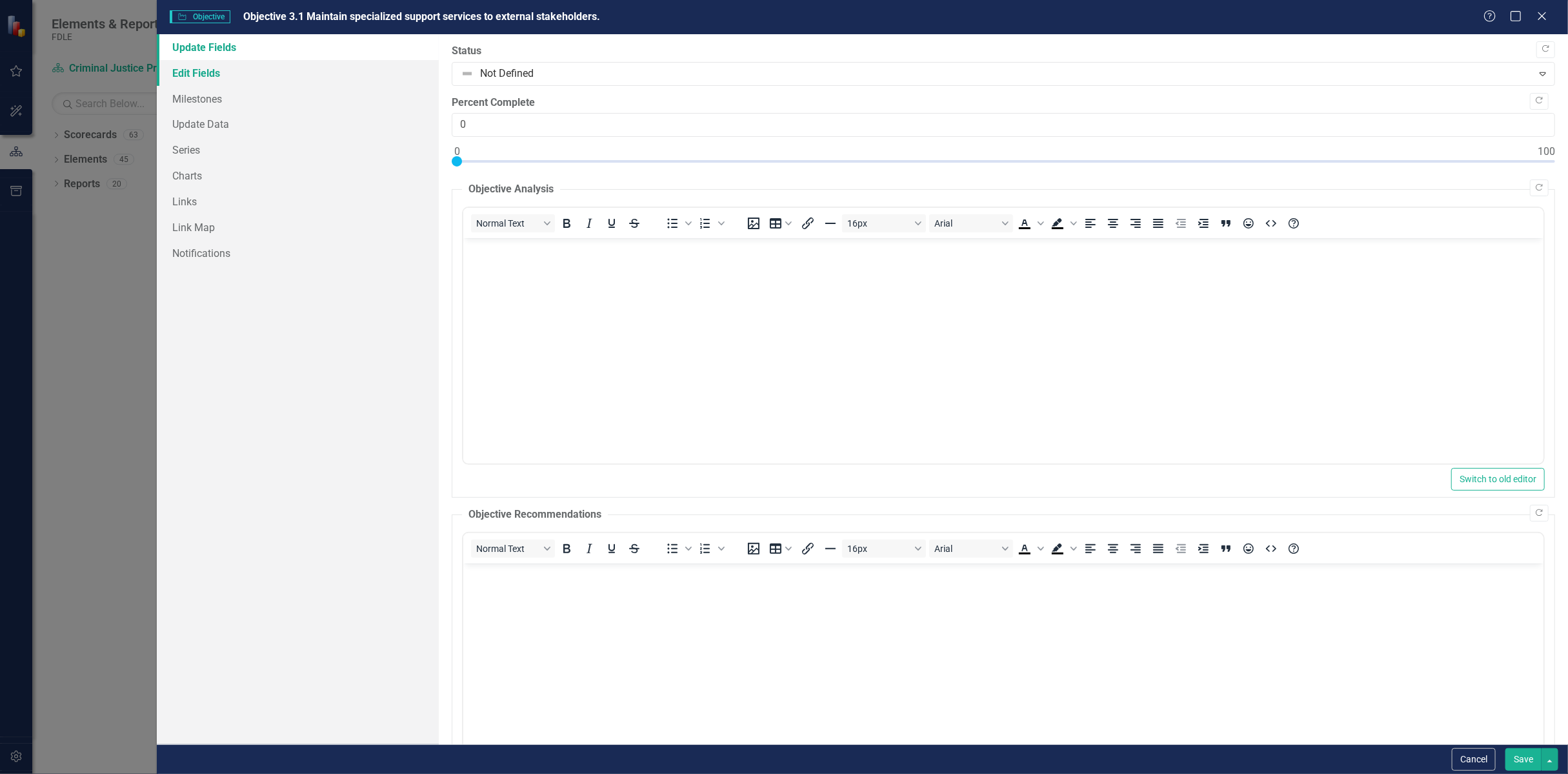
click at [212, 75] on link "Edit Fields" at bounding box center [297, 73] width 282 height 26
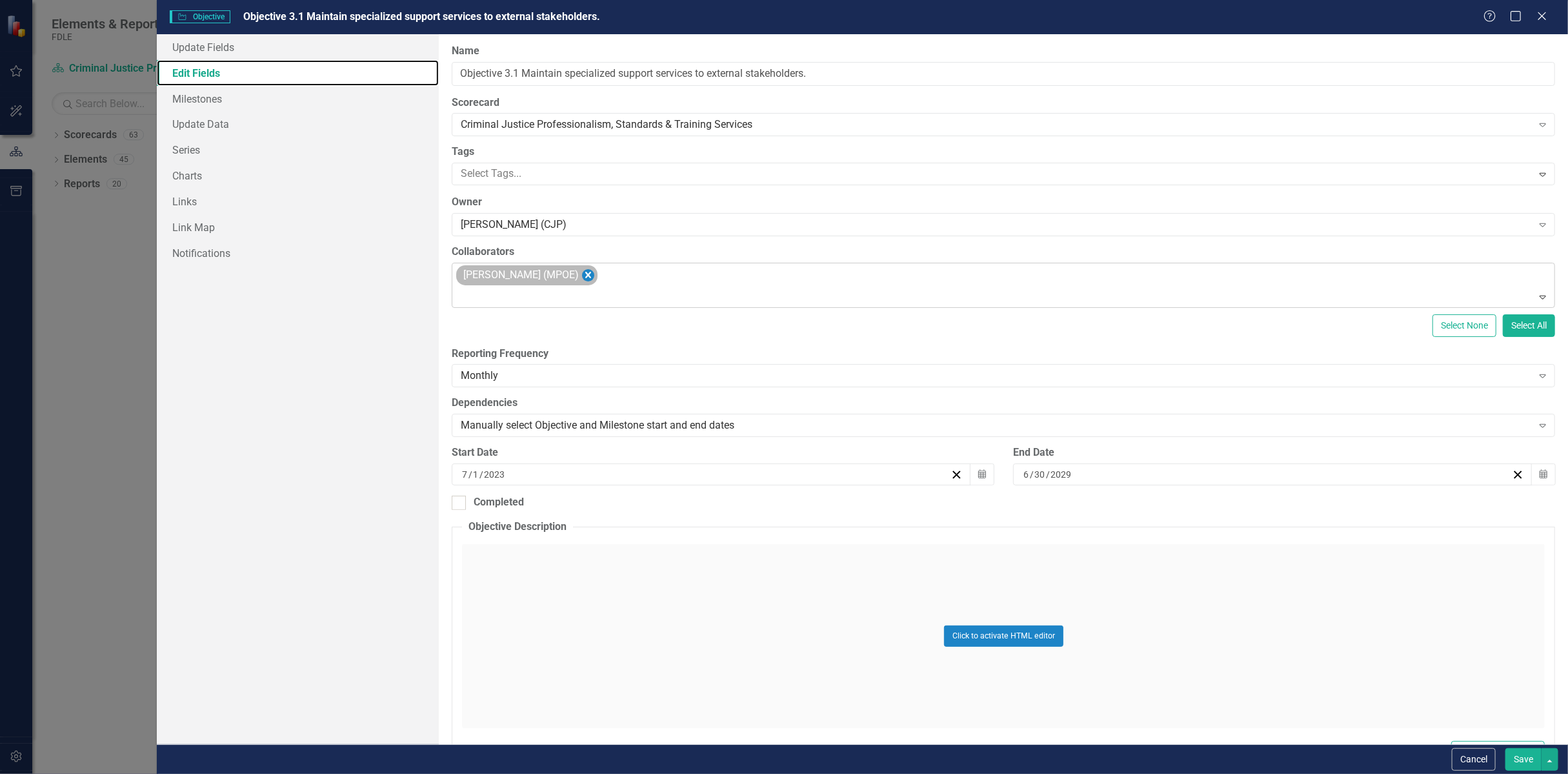
click at [585, 275] on icon "Remove Melissa Bujeda (MPOE)" at bounding box center [588, 274] width 6 height 6
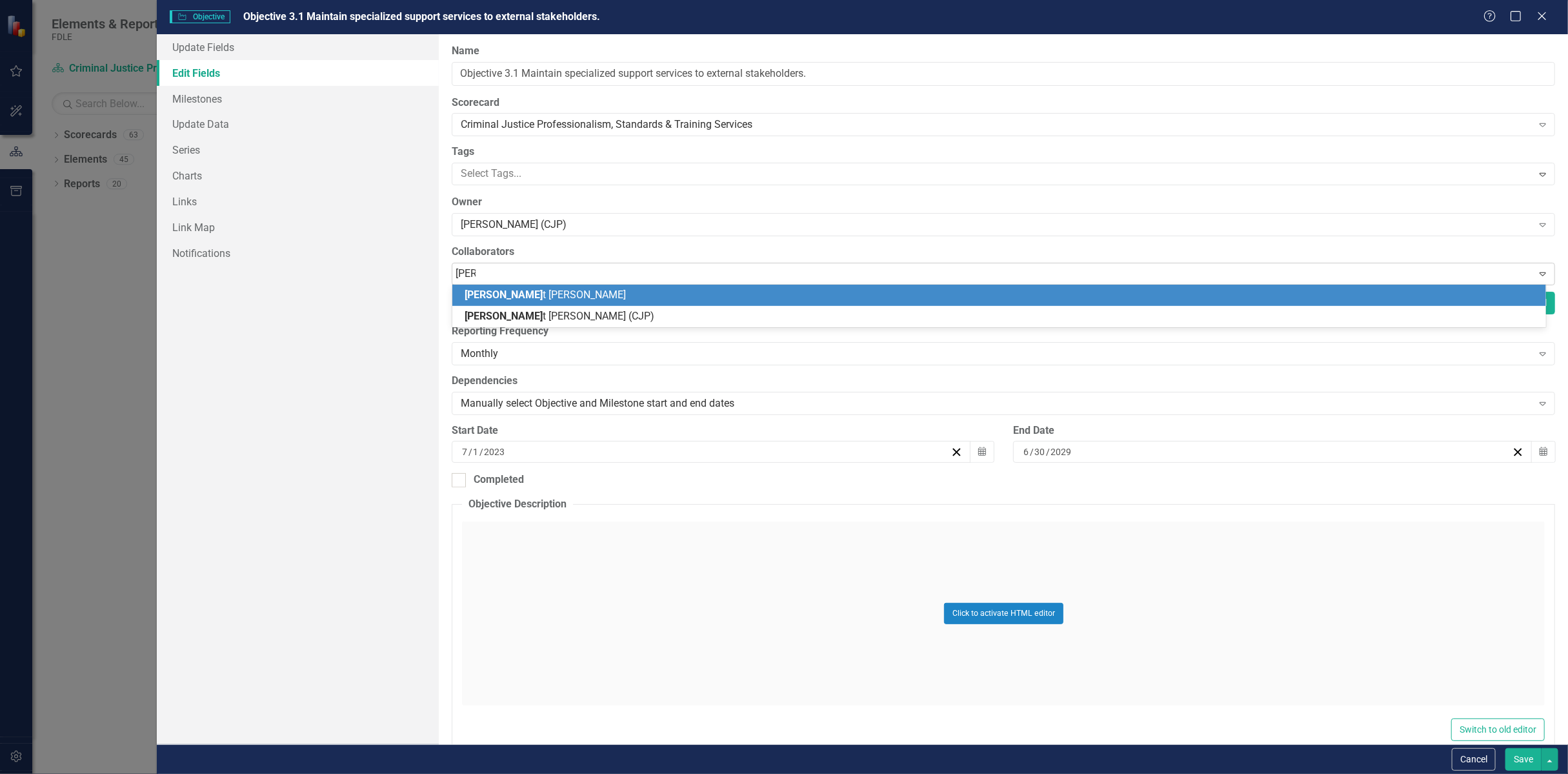
type input "[PERSON_NAME]"
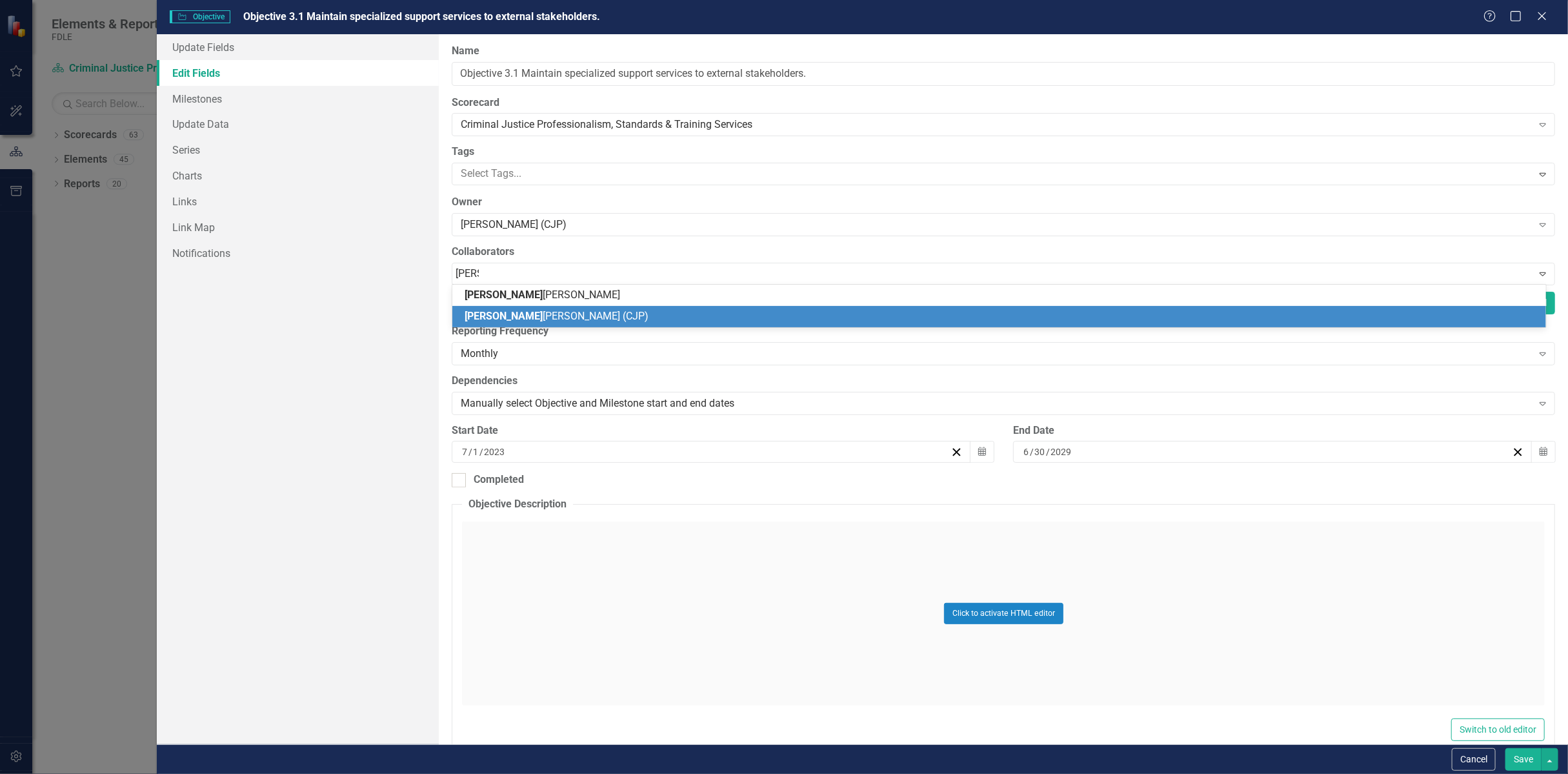
click at [525, 320] on span "[PERSON_NAME] (CJP)" at bounding box center [557, 315] width 184 height 12
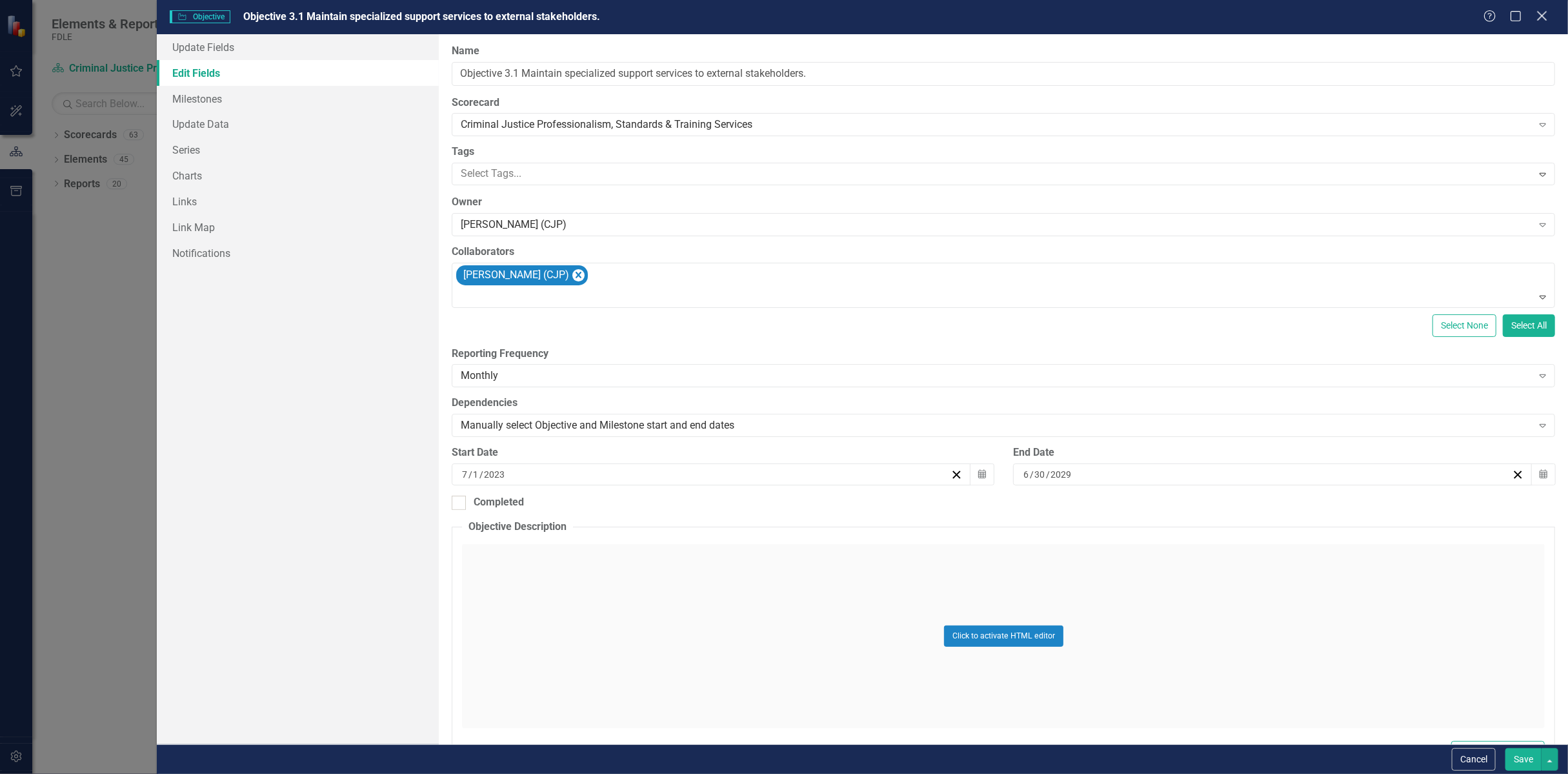
click at [1539, 19] on icon "Close" at bounding box center [1541, 16] width 17 height 12
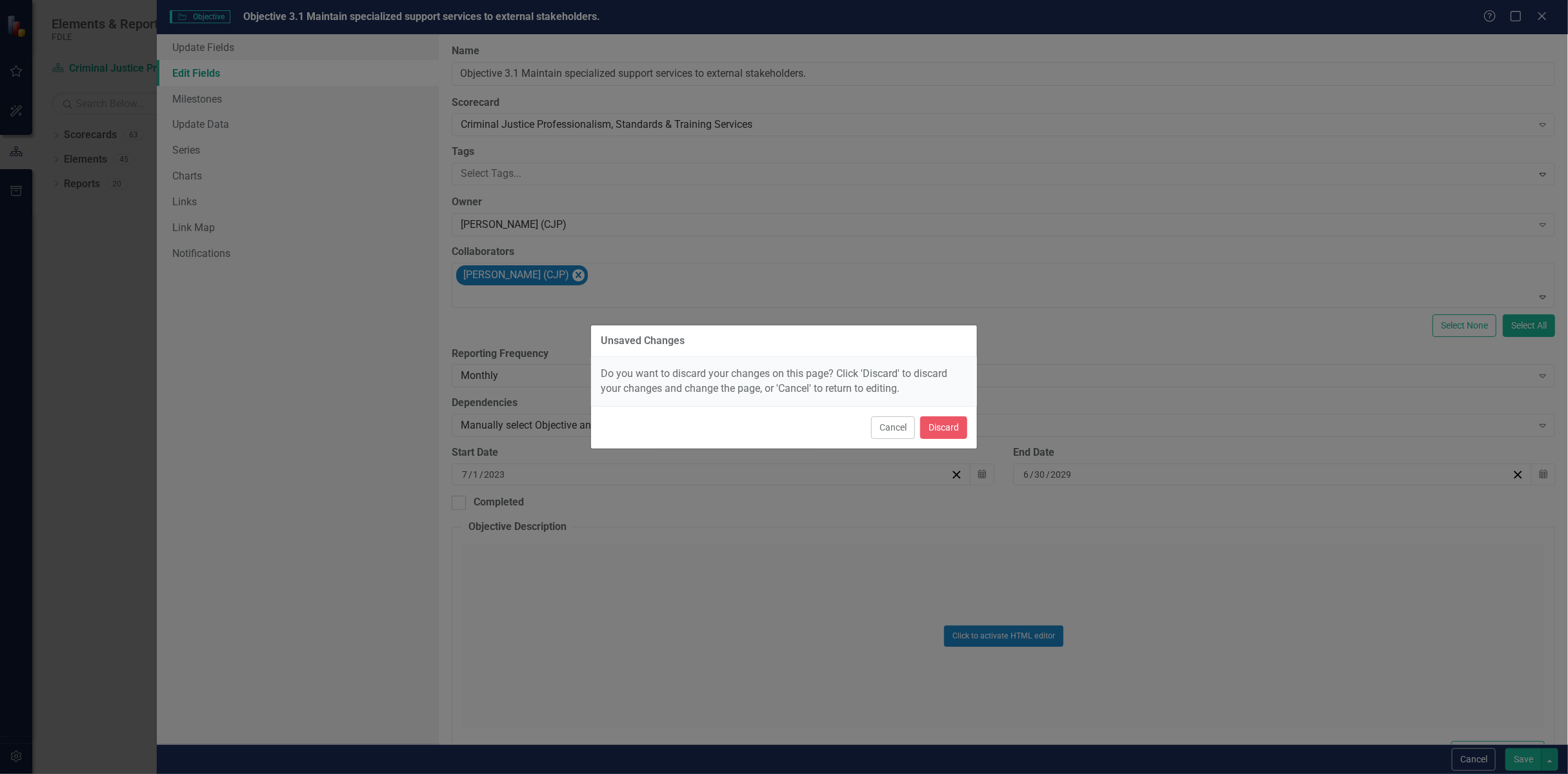
click at [853, 260] on div "Unsaved Changes Do you want to discard your changes on this page? Click 'Discar…" at bounding box center [783, 387] width 387 height 774
click at [886, 430] on button "Cancel" at bounding box center [893, 427] width 44 height 23
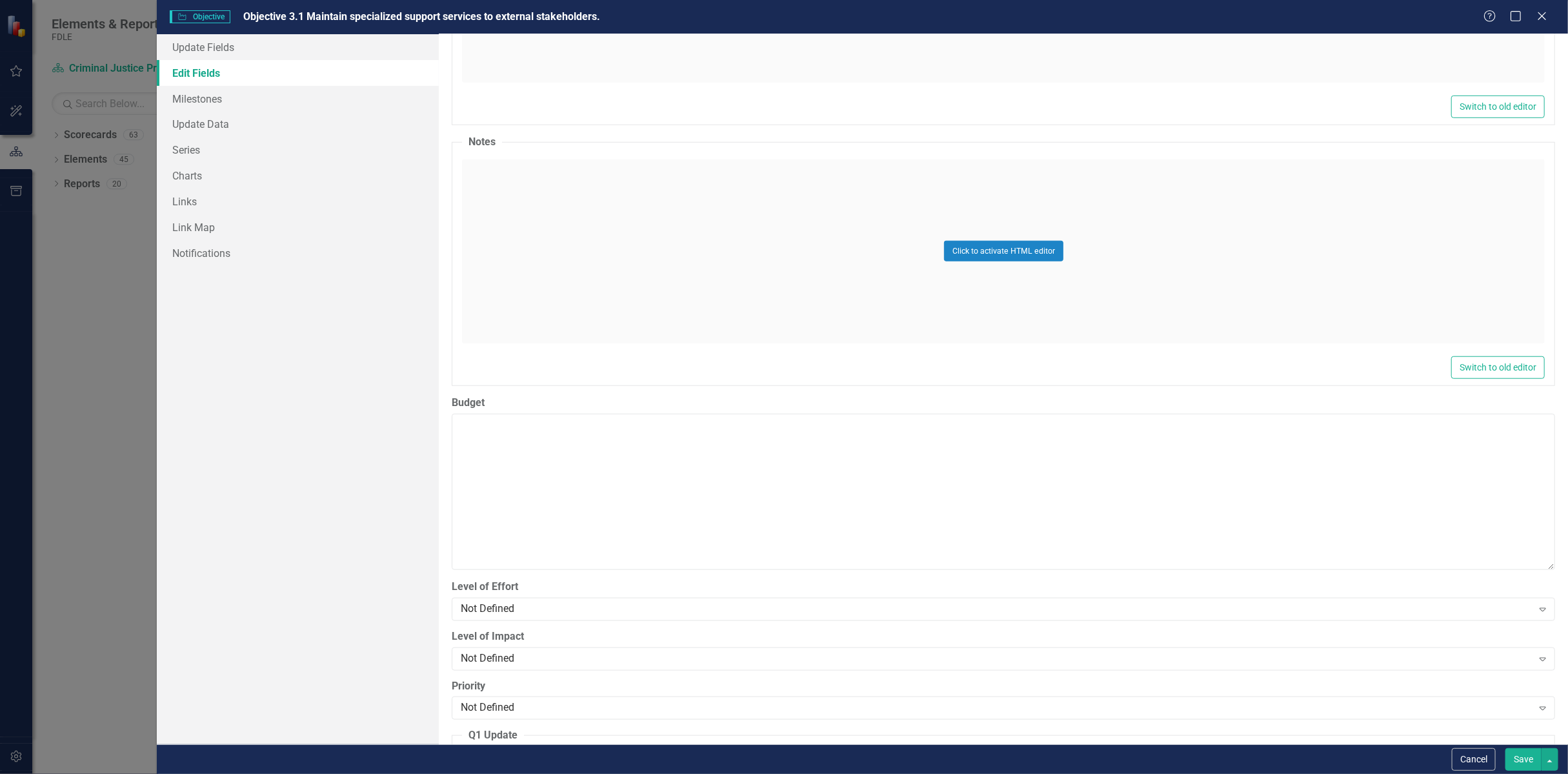
scroll to position [1290, 0]
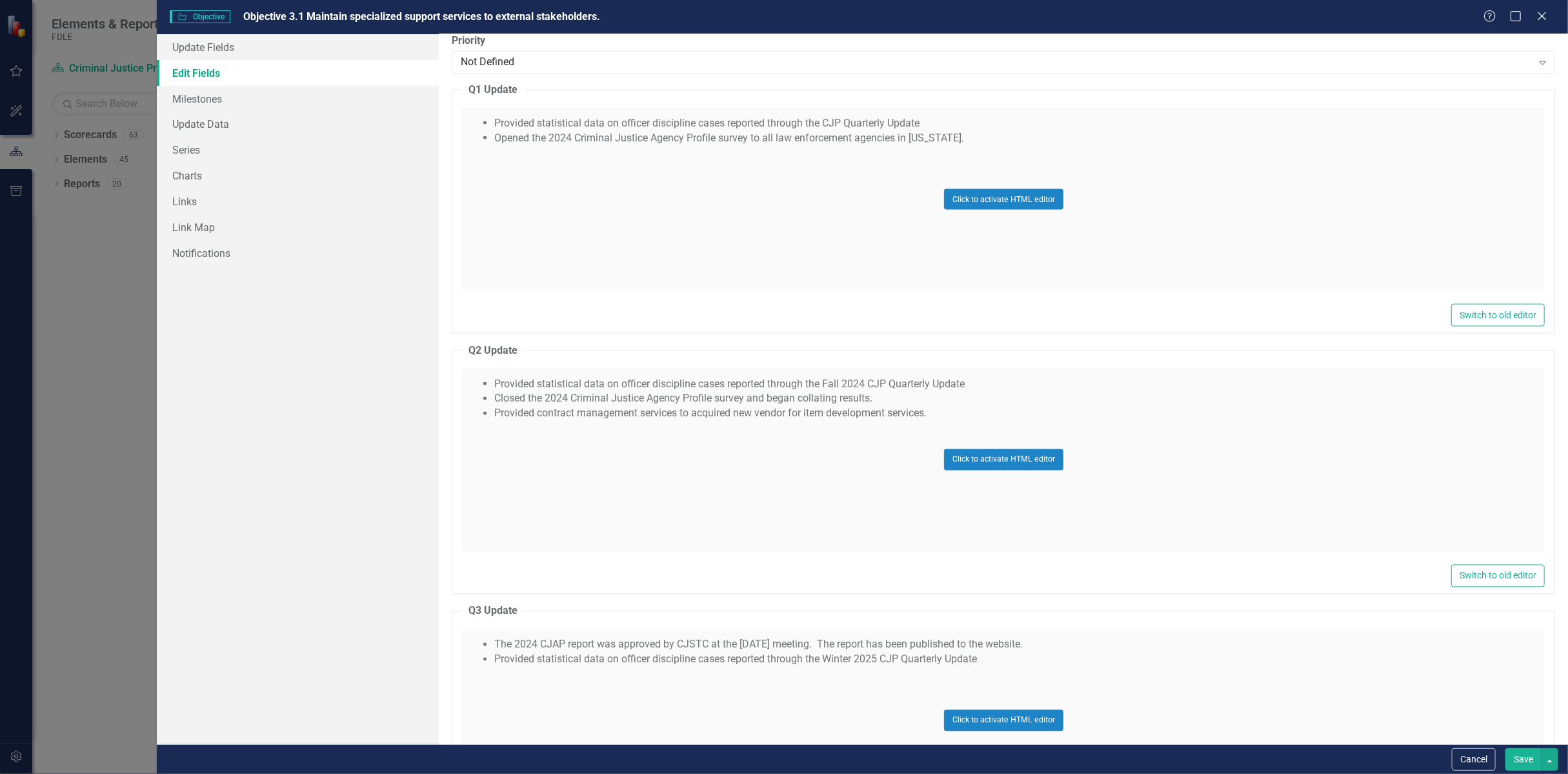
click at [1520, 761] on button "Save" at bounding box center [1523, 759] width 36 height 23
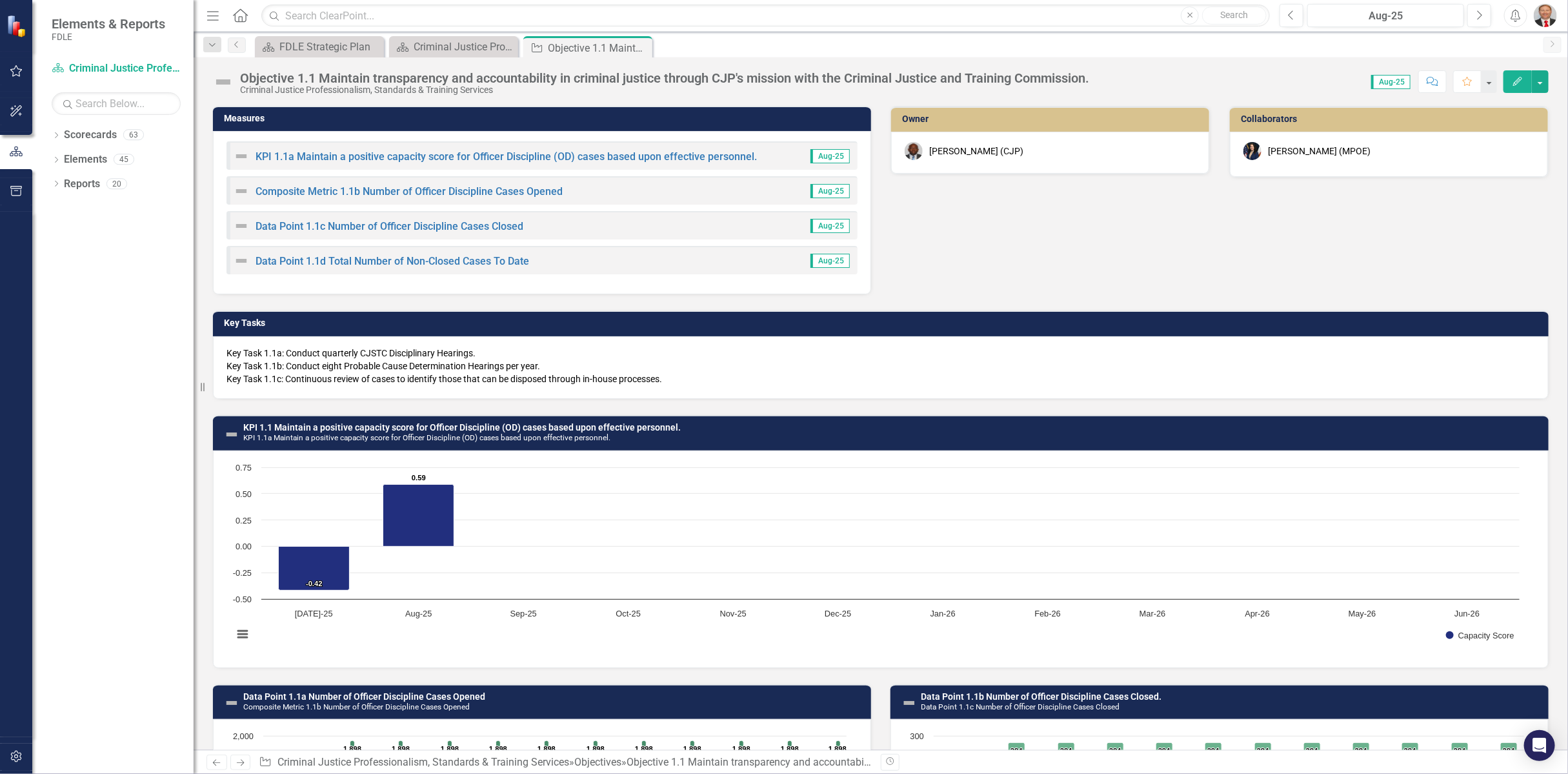
click at [1516, 75] on button "Edit" at bounding box center [1516, 81] width 29 height 23
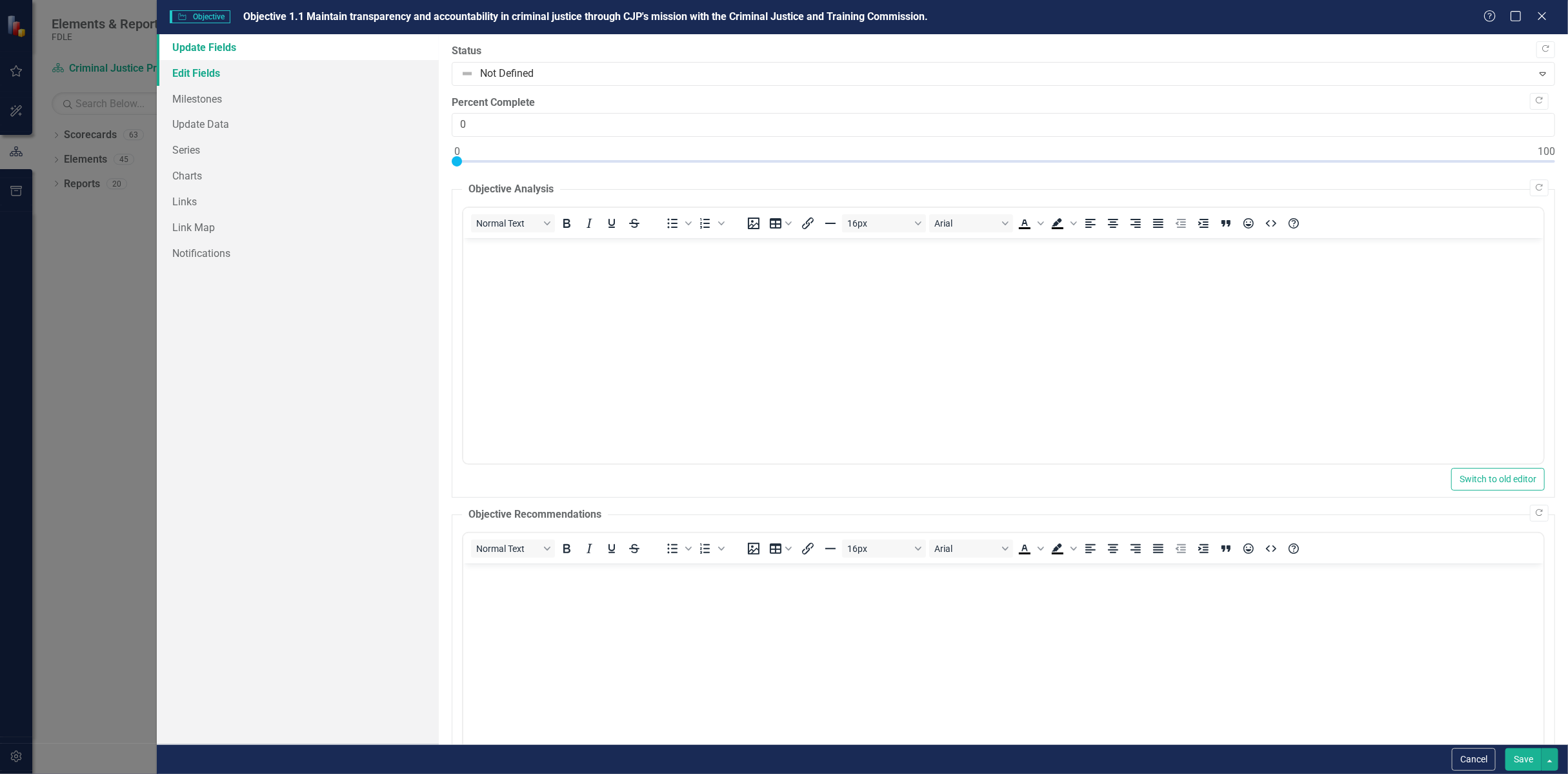
click at [221, 76] on link "Edit Fields" at bounding box center [297, 73] width 282 height 26
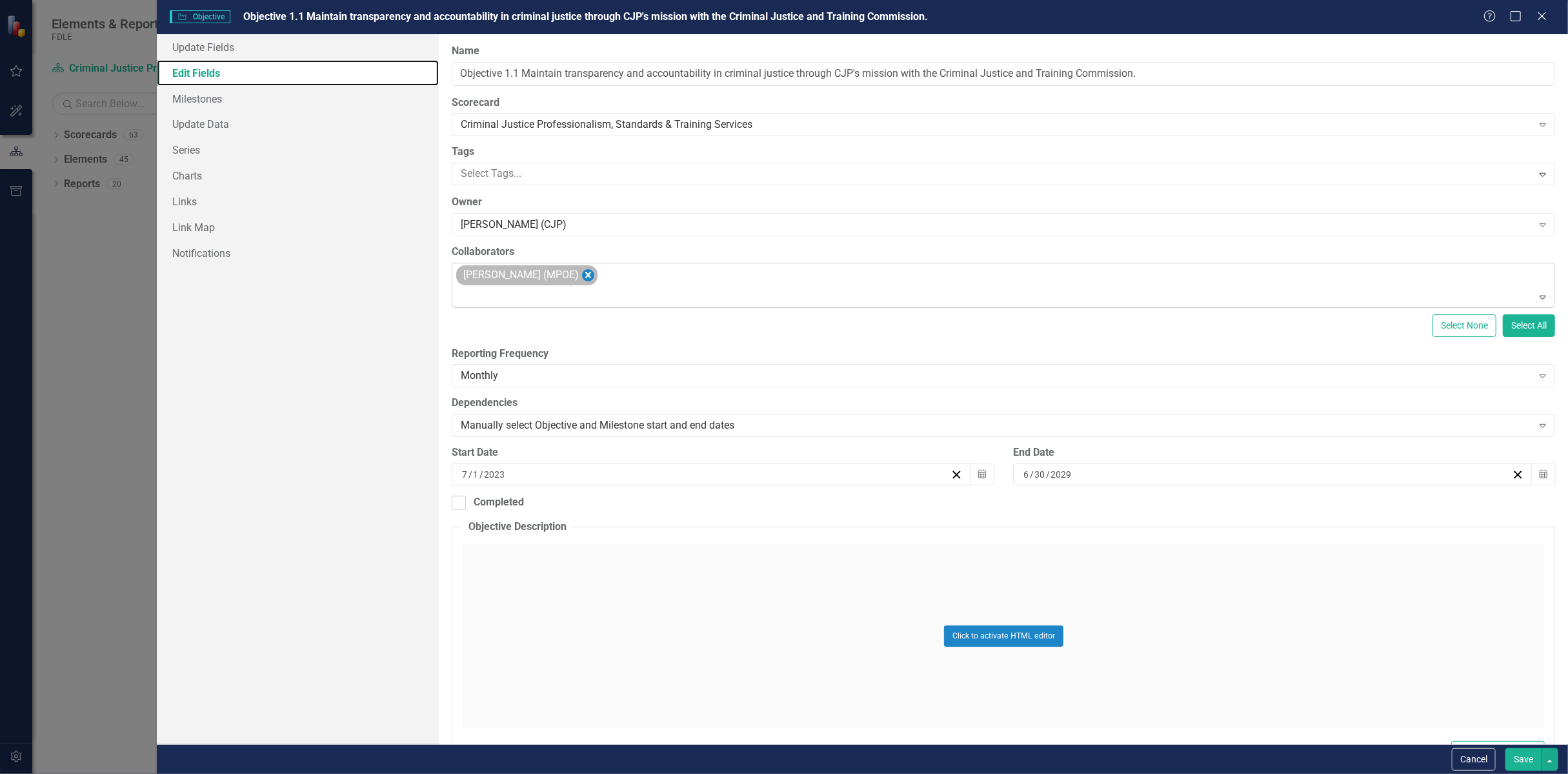
click at [582, 276] on icon "Remove Melissa Bujeda (MPOE)" at bounding box center [587, 275] width 12 height 17
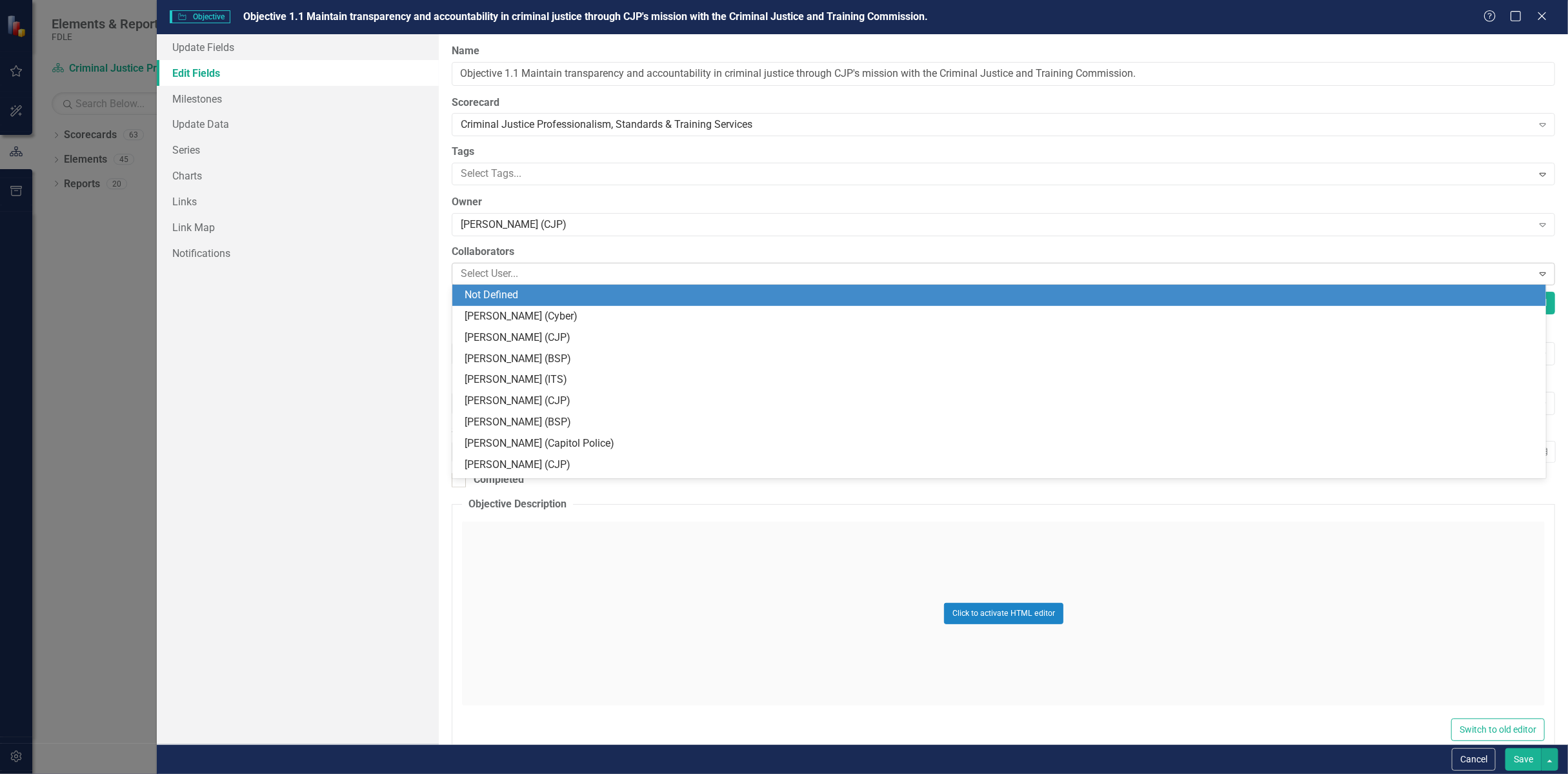
click at [571, 273] on div at bounding box center [993, 273] width 1076 height 17
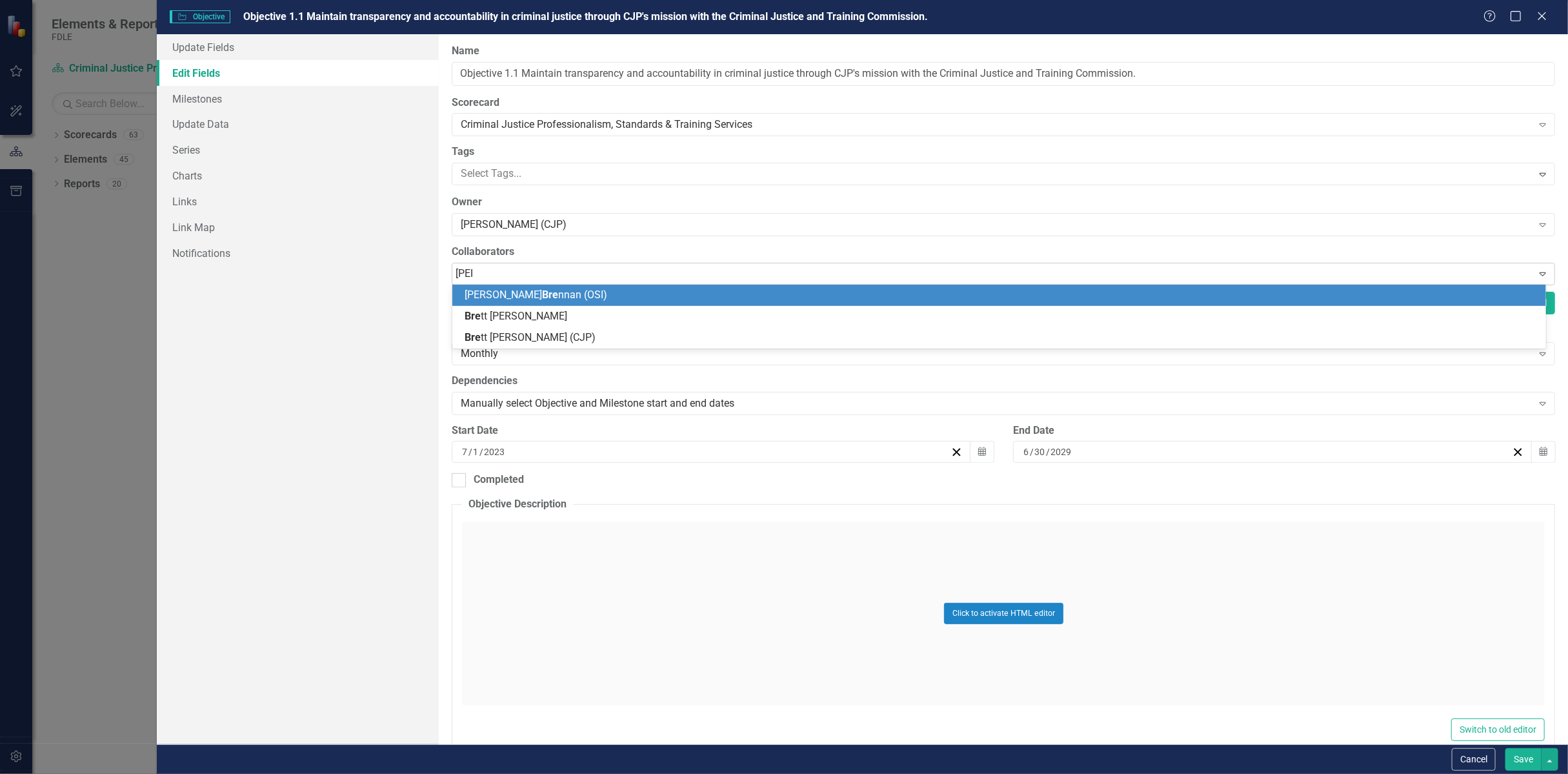
type input "[PERSON_NAME]"
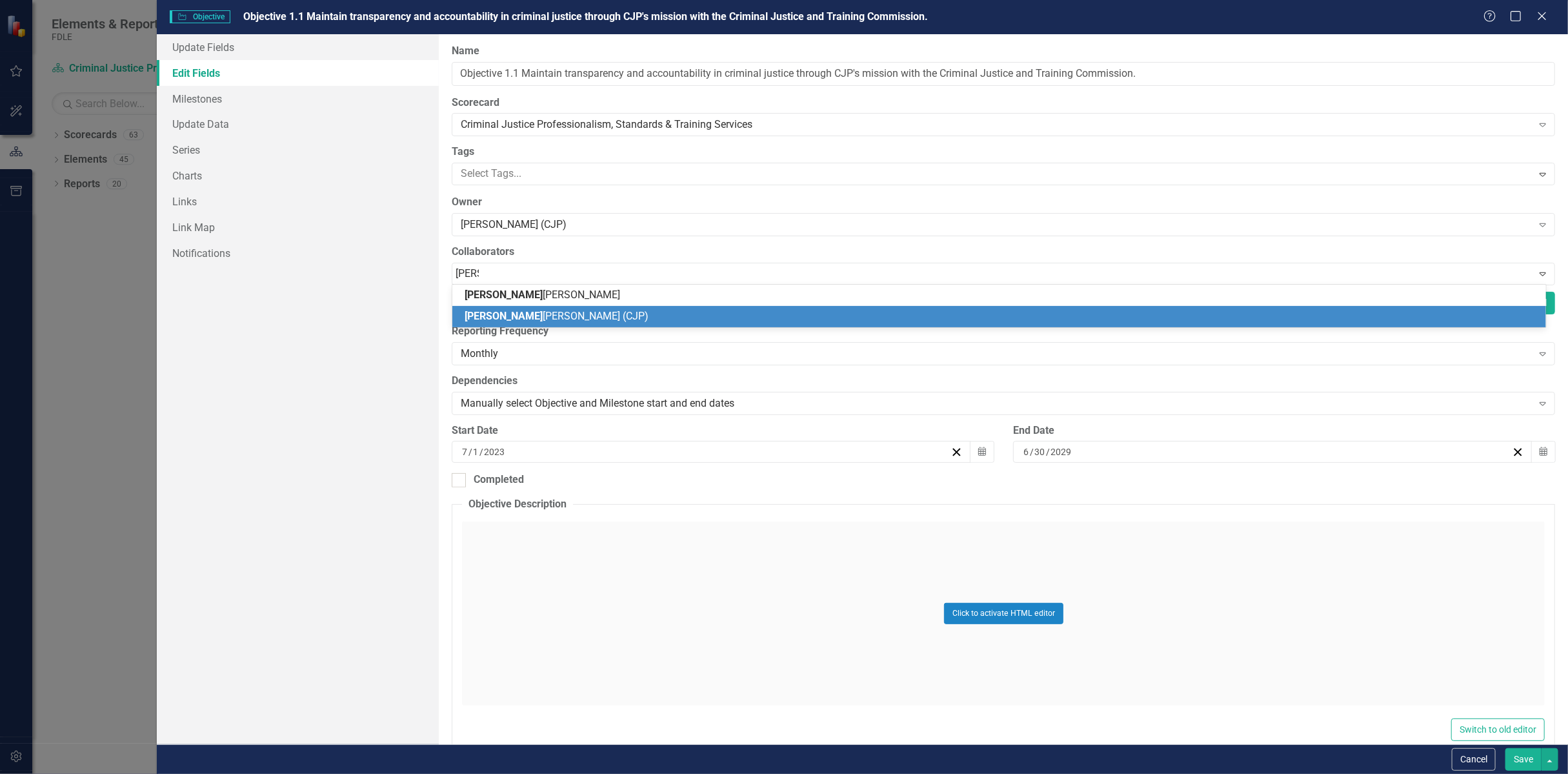
click at [546, 317] on span "[PERSON_NAME] (CJP)" at bounding box center [557, 315] width 184 height 12
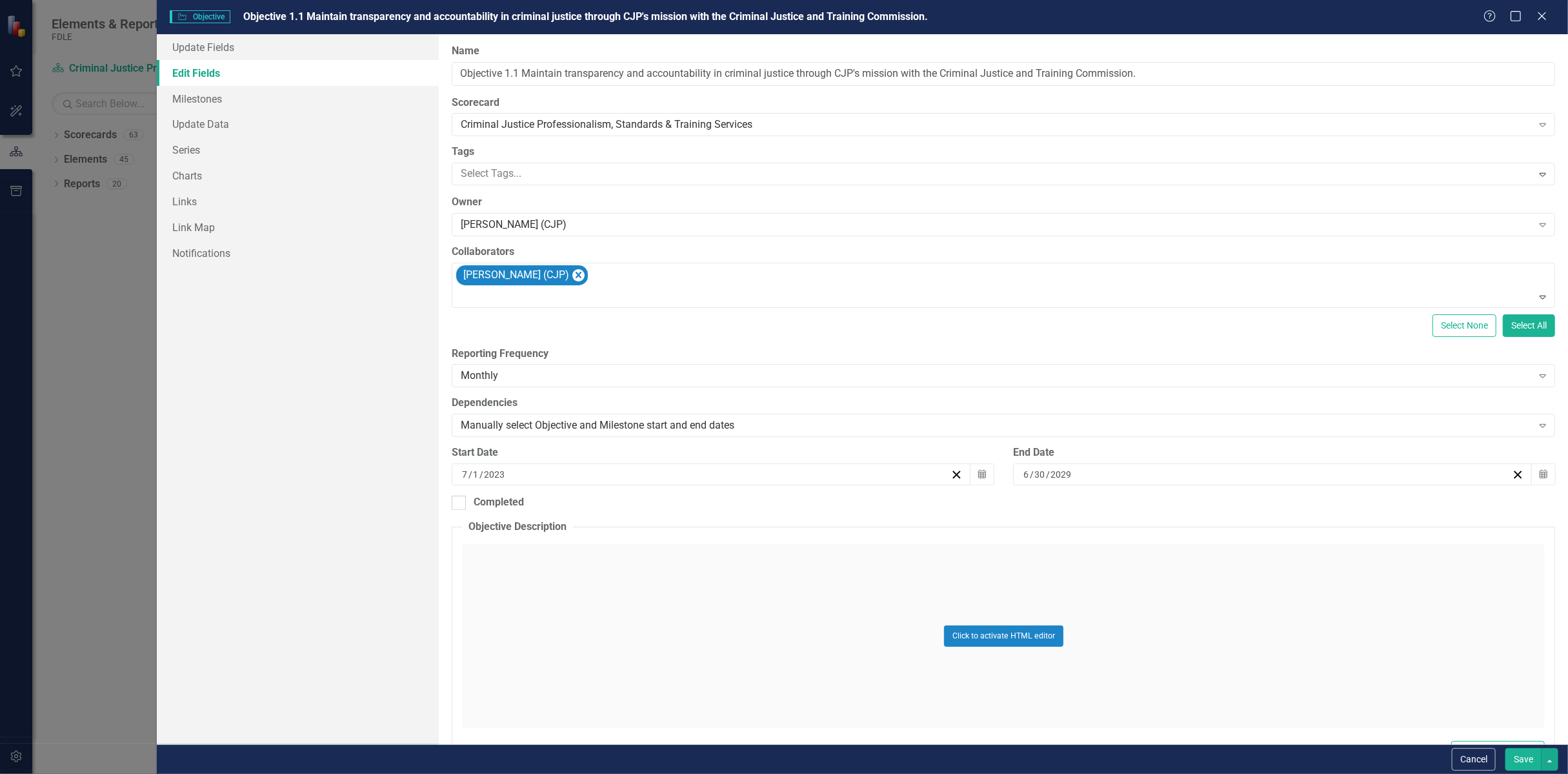
click at [1524, 757] on button "Save" at bounding box center [1523, 759] width 36 height 23
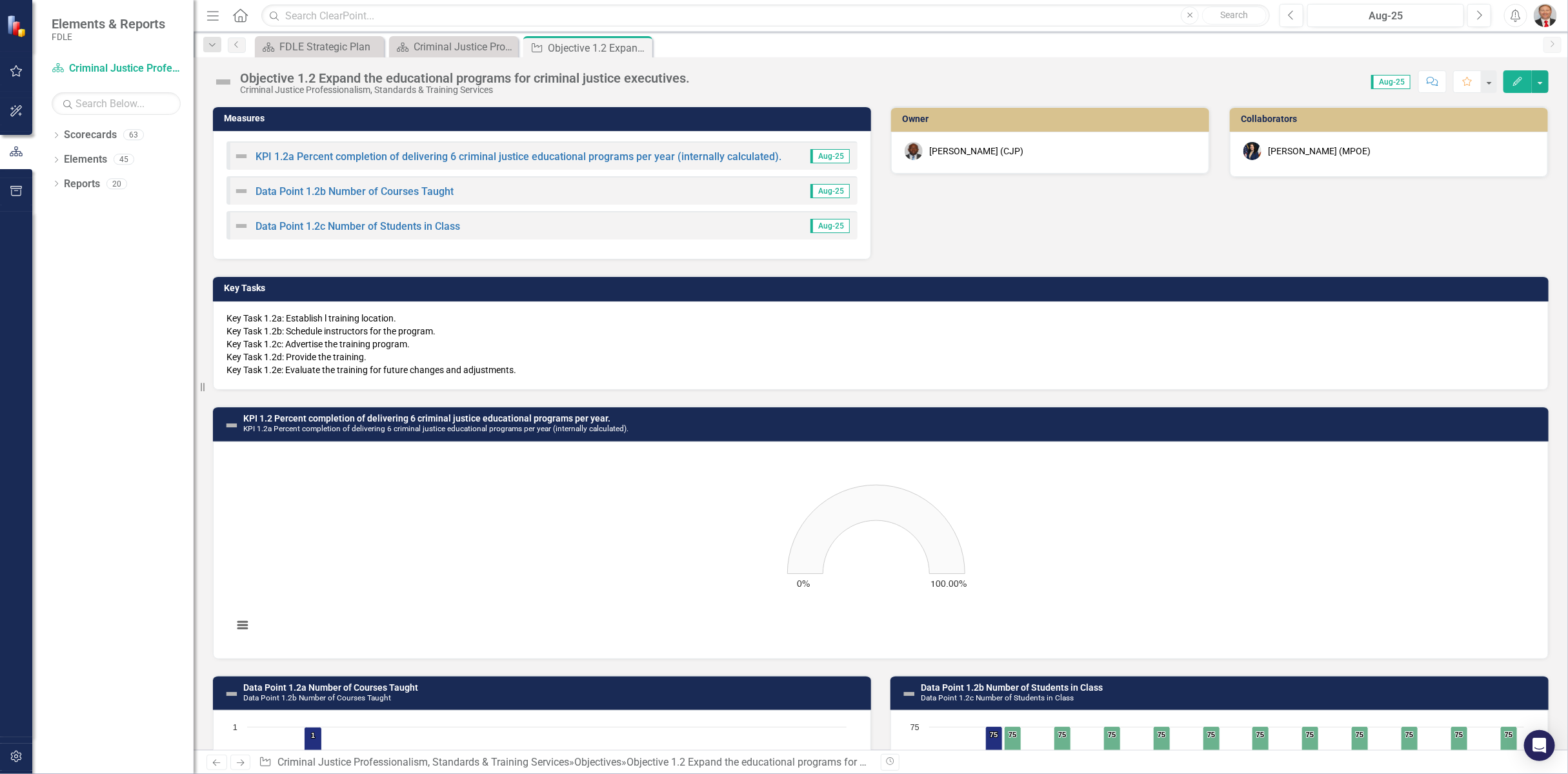
click at [1516, 79] on icon "Edit" at bounding box center [1517, 81] width 12 height 9
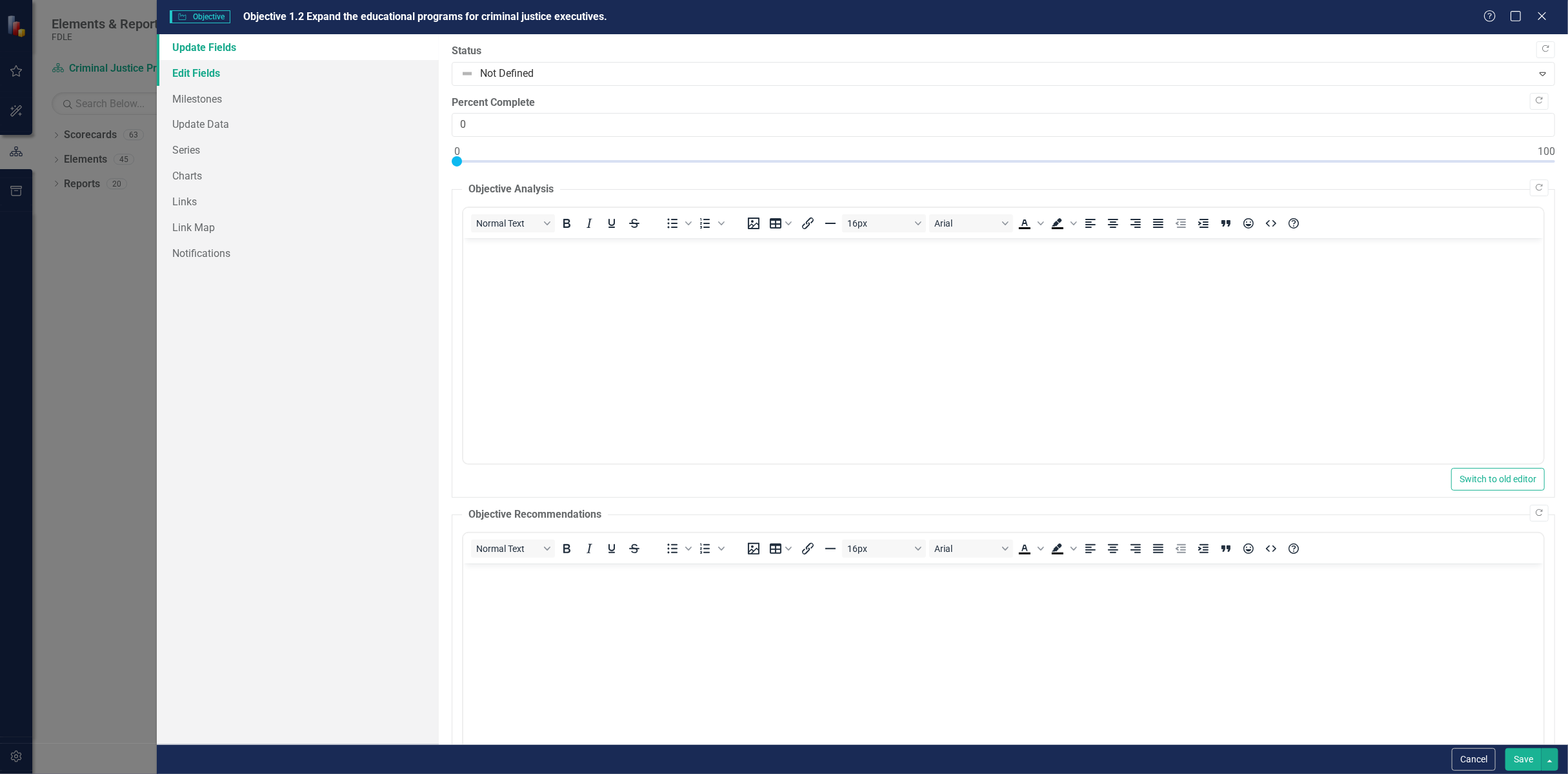
click at [206, 68] on link "Edit Fields" at bounding box center [297, 73] width 282 height 26
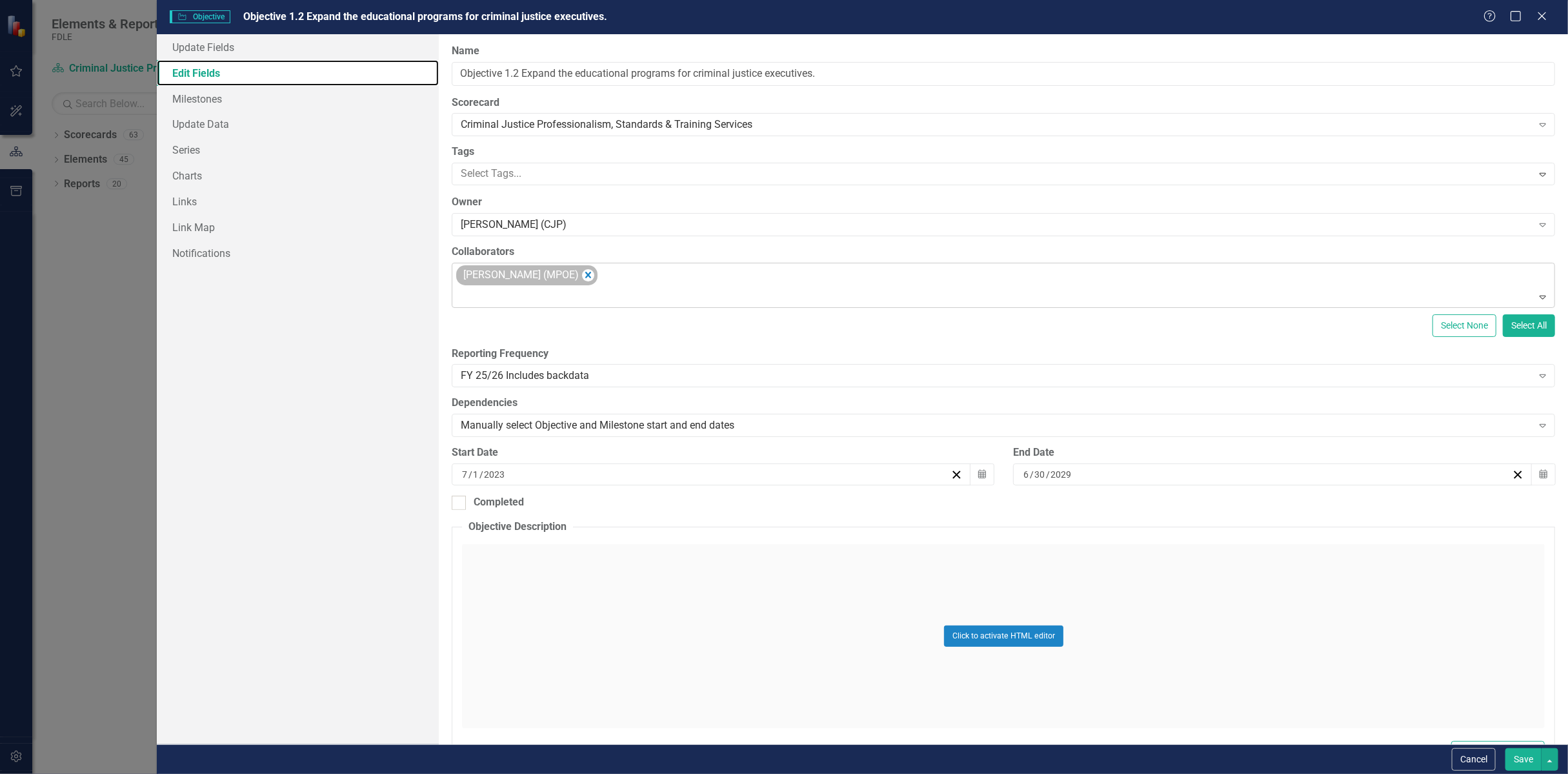
click at [586, 273] on icon "Remove Melissa Bujeda (MPOE)" at bounding box center [587, 275] width 12 height 17
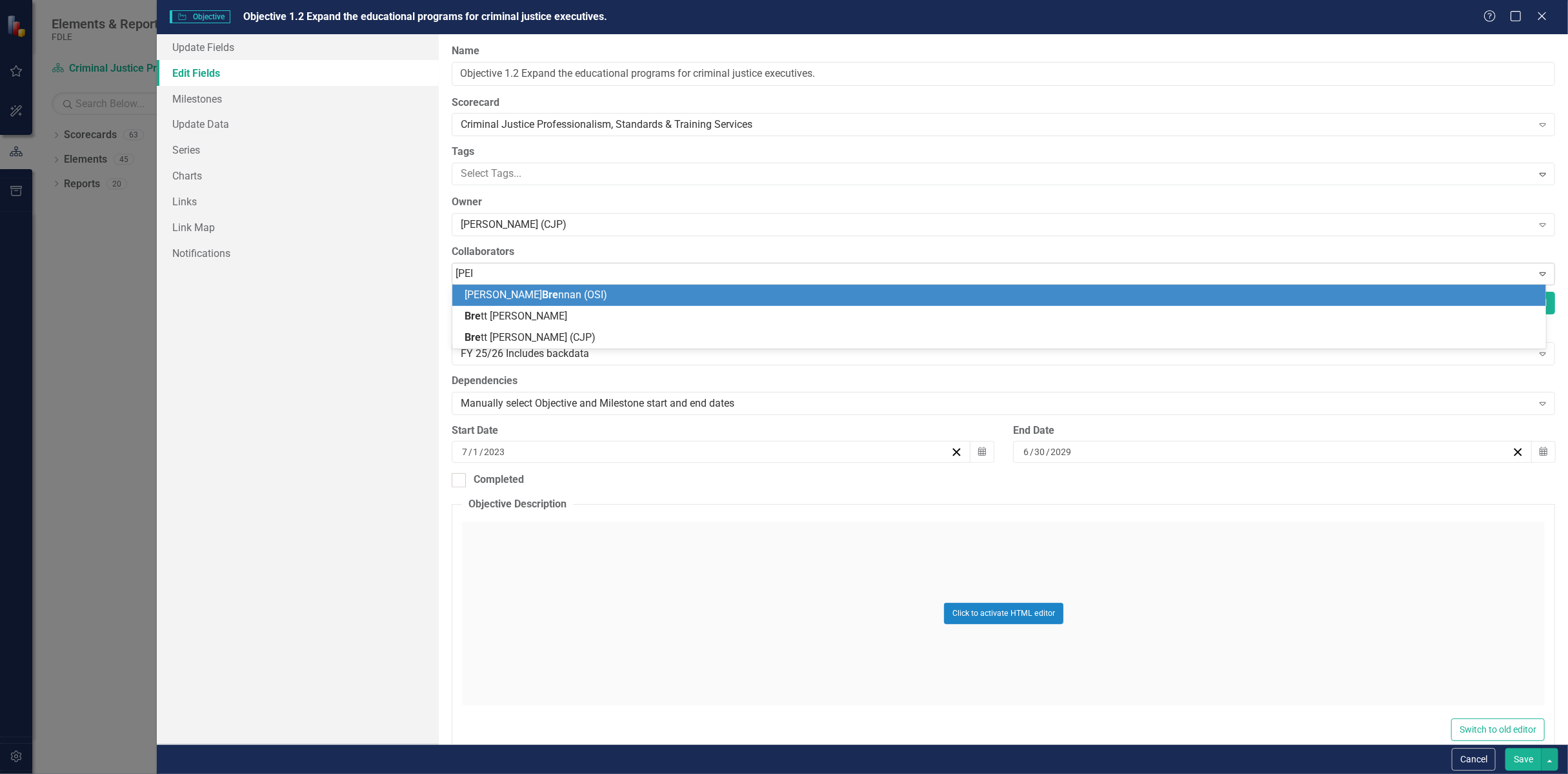
type input "[PERSON_NAME]"
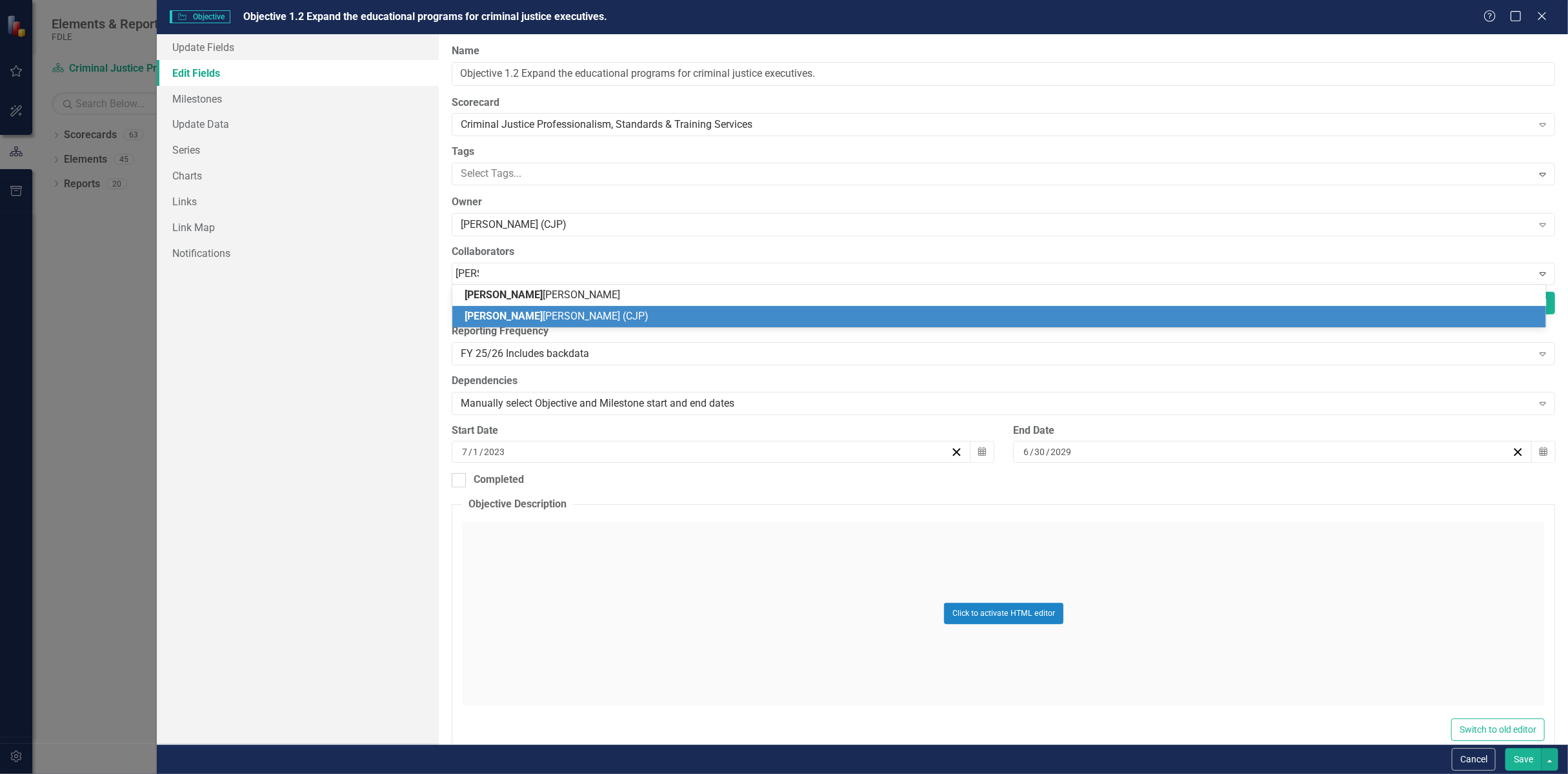
click at [525, 320] on span "[PERSON_NAME] (CJP)" at bounding box center [557, 315] width 184 height 12
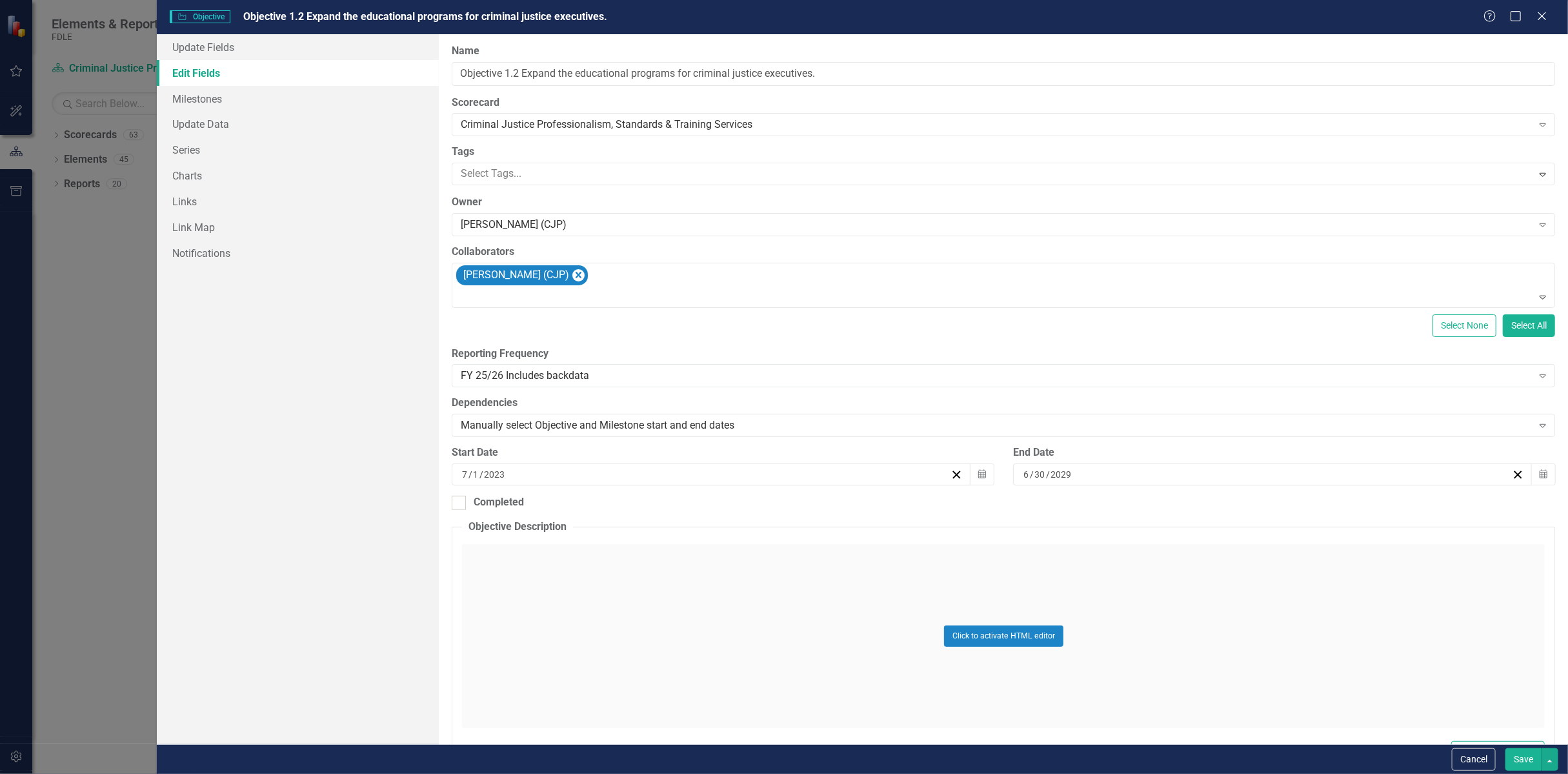
click at [1528, 763] on button "Save" at bounding box center [1523, 759] width 36 height 23
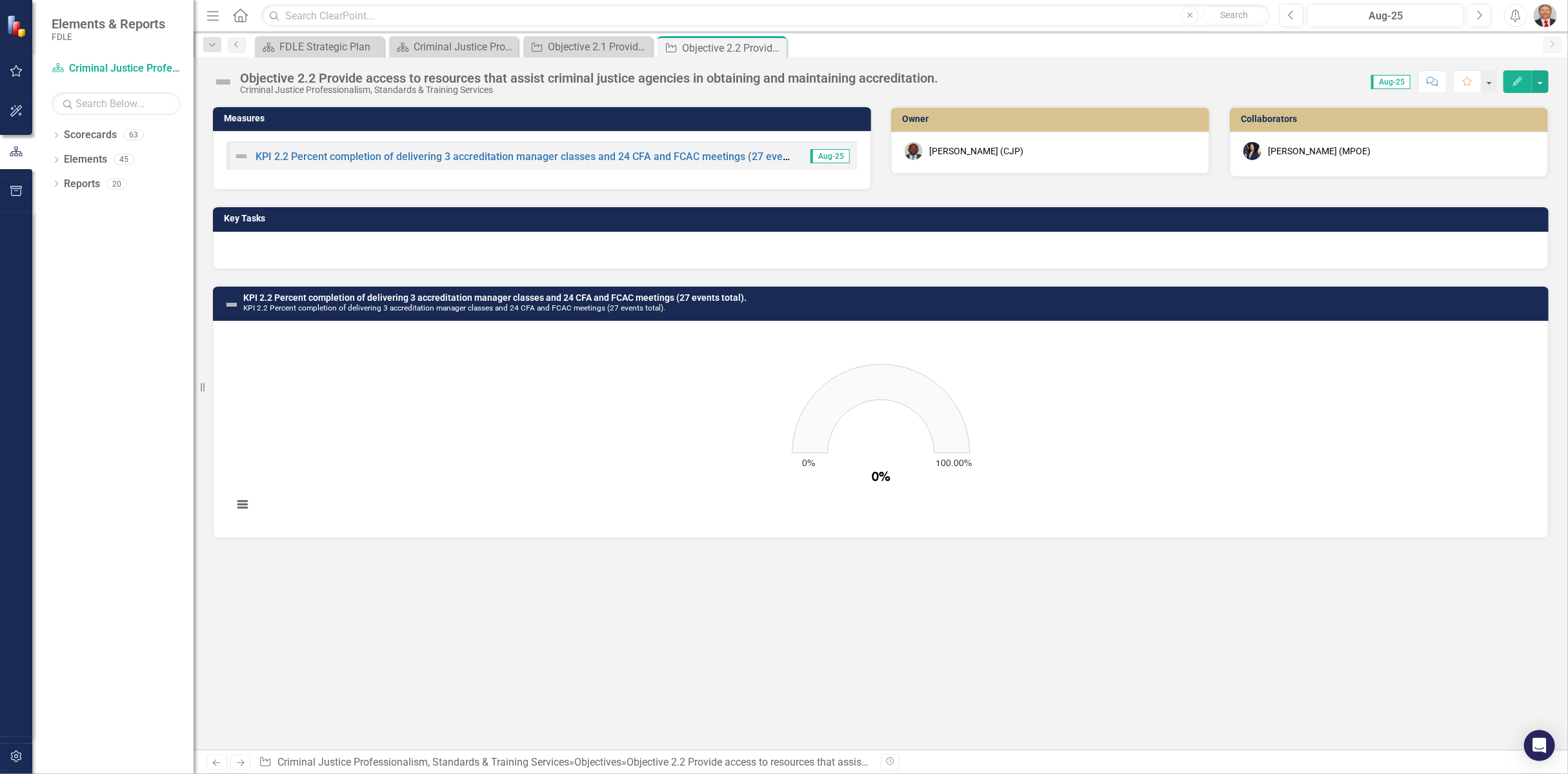
click at [1520, 81] on icon "button" at bounding box center [1517, 81] width 9 height 9
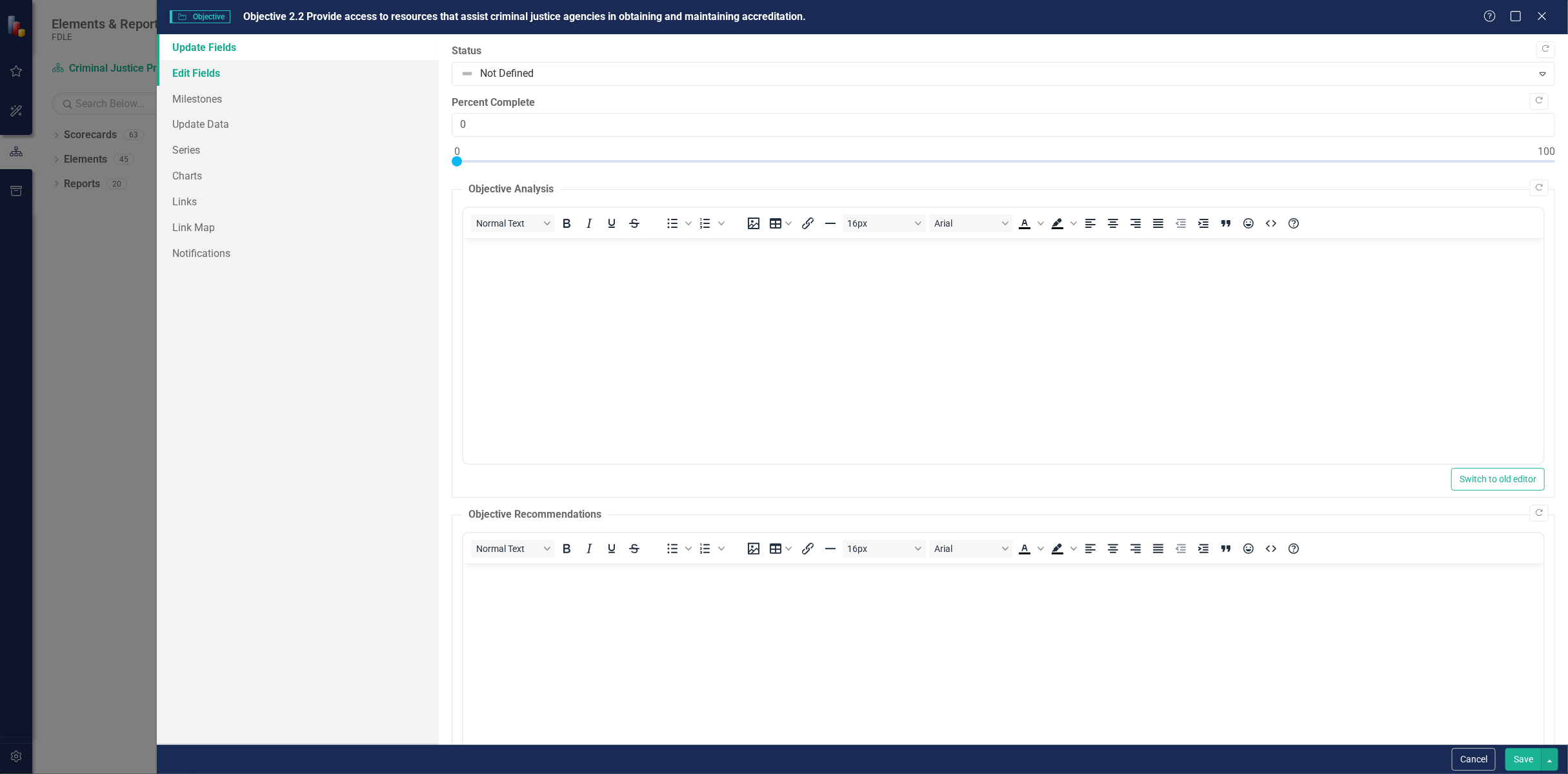
click at [194, 73] on link "Edit Fields" at bounding box center [297, 73] width 282 height 26
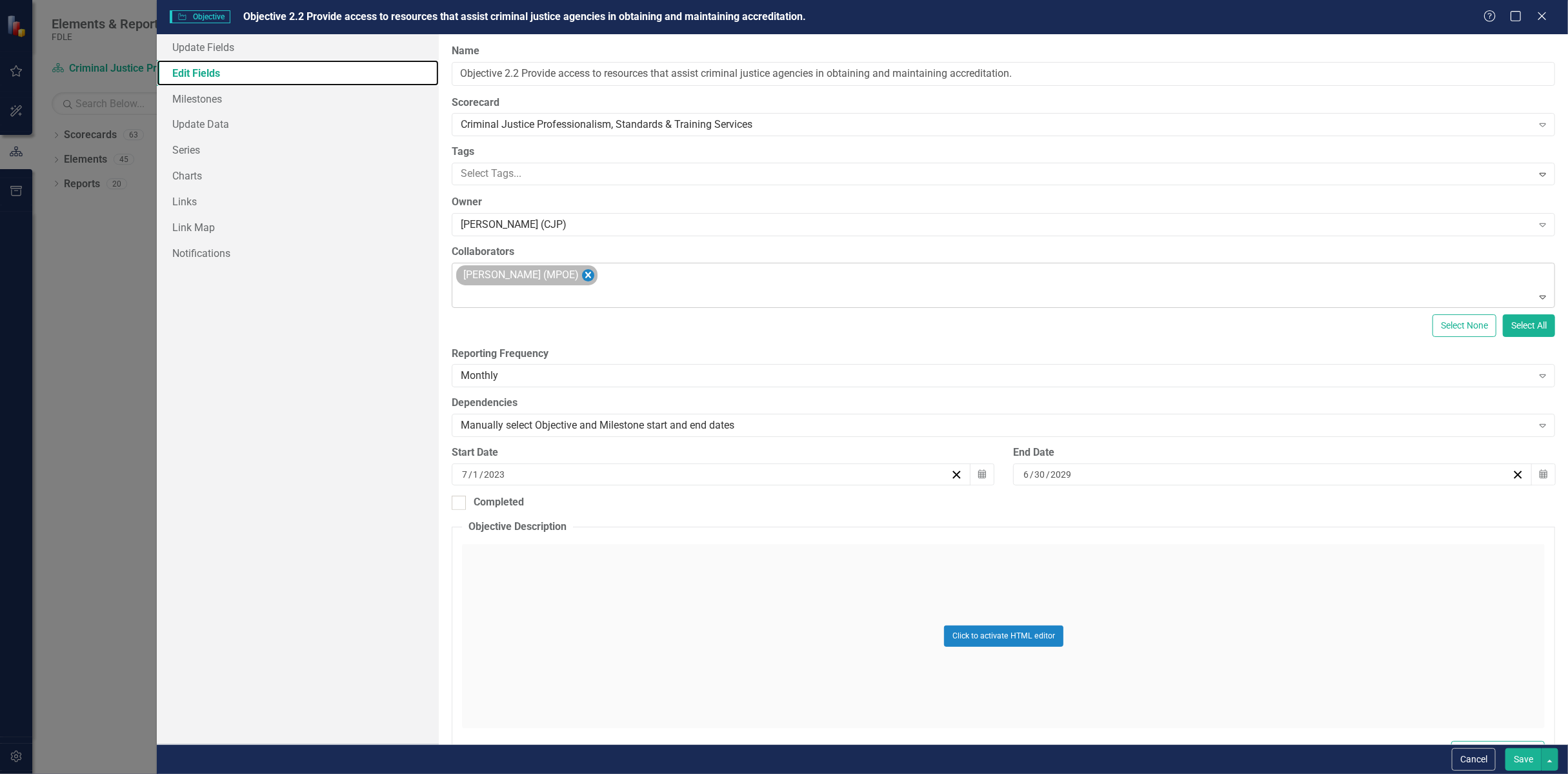
click at [582, 279] on icon "Remove Melissa Bujeda (MPOE)" at bounding box center [587, 275] width 12 height 17
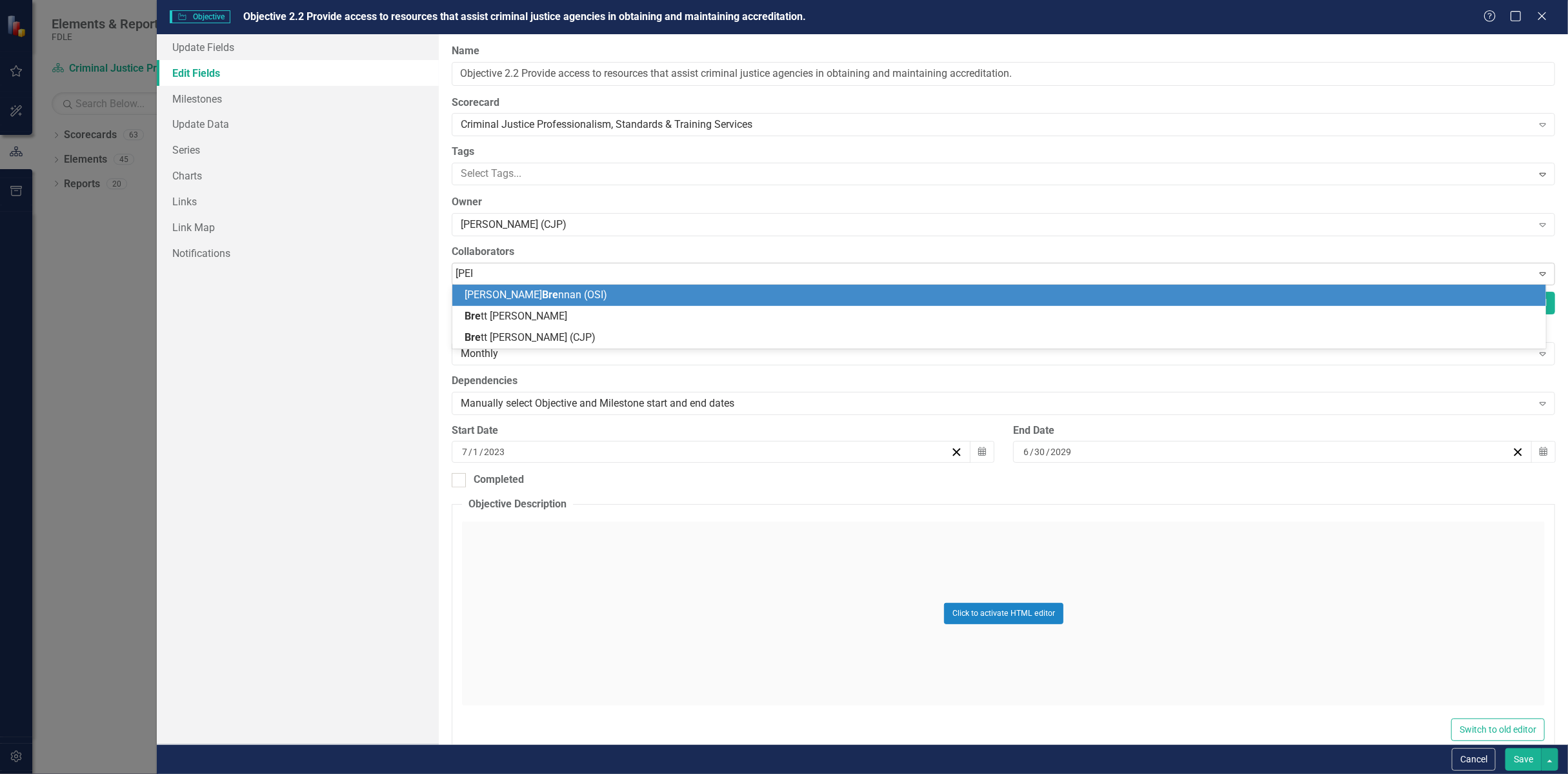
type input "[PERSON_NAME]"
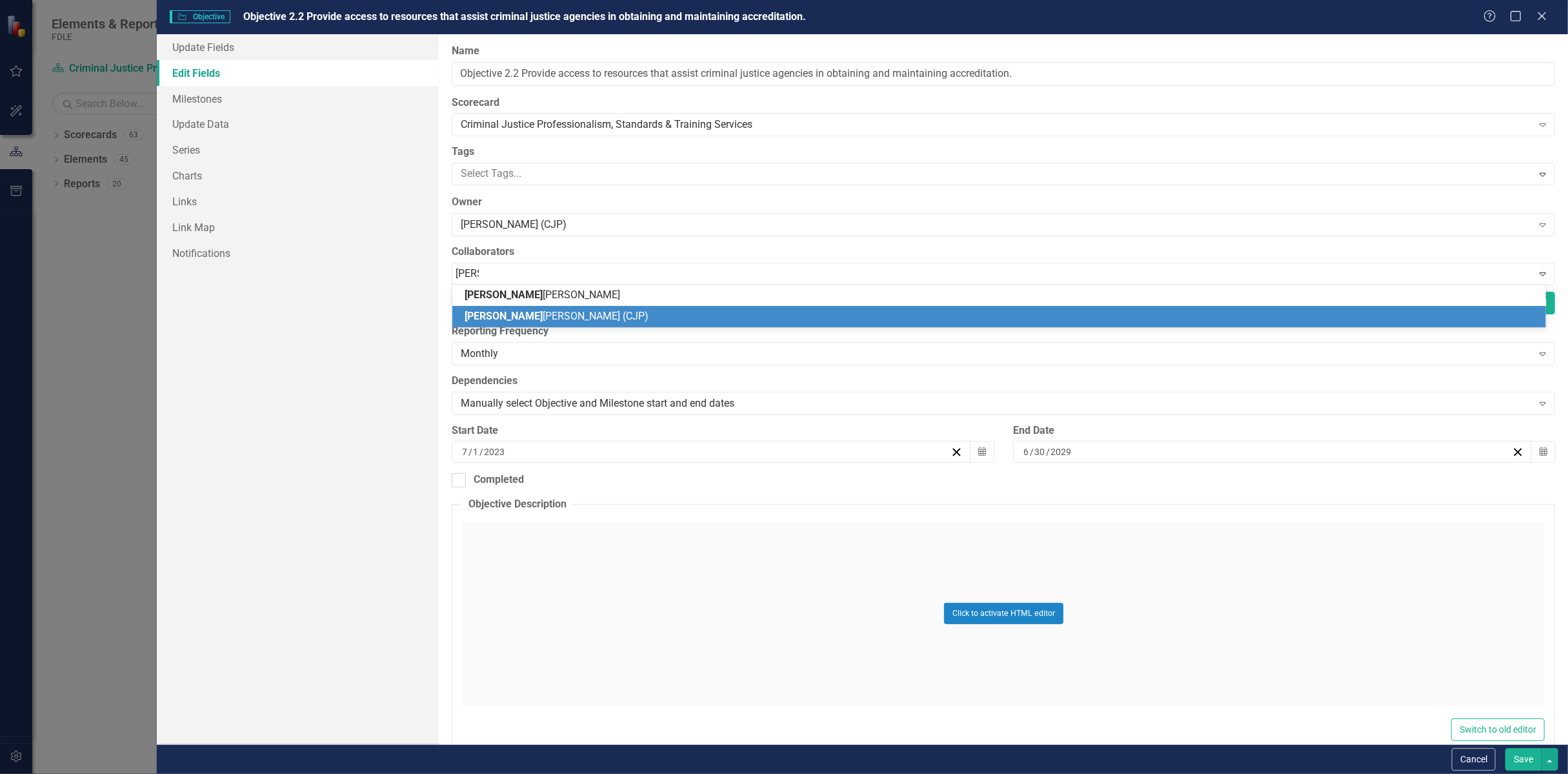
click at [518, 315] on span "[PERSON_NAME] (CJP)" at bounding box center [557, 315] width 184 height 12
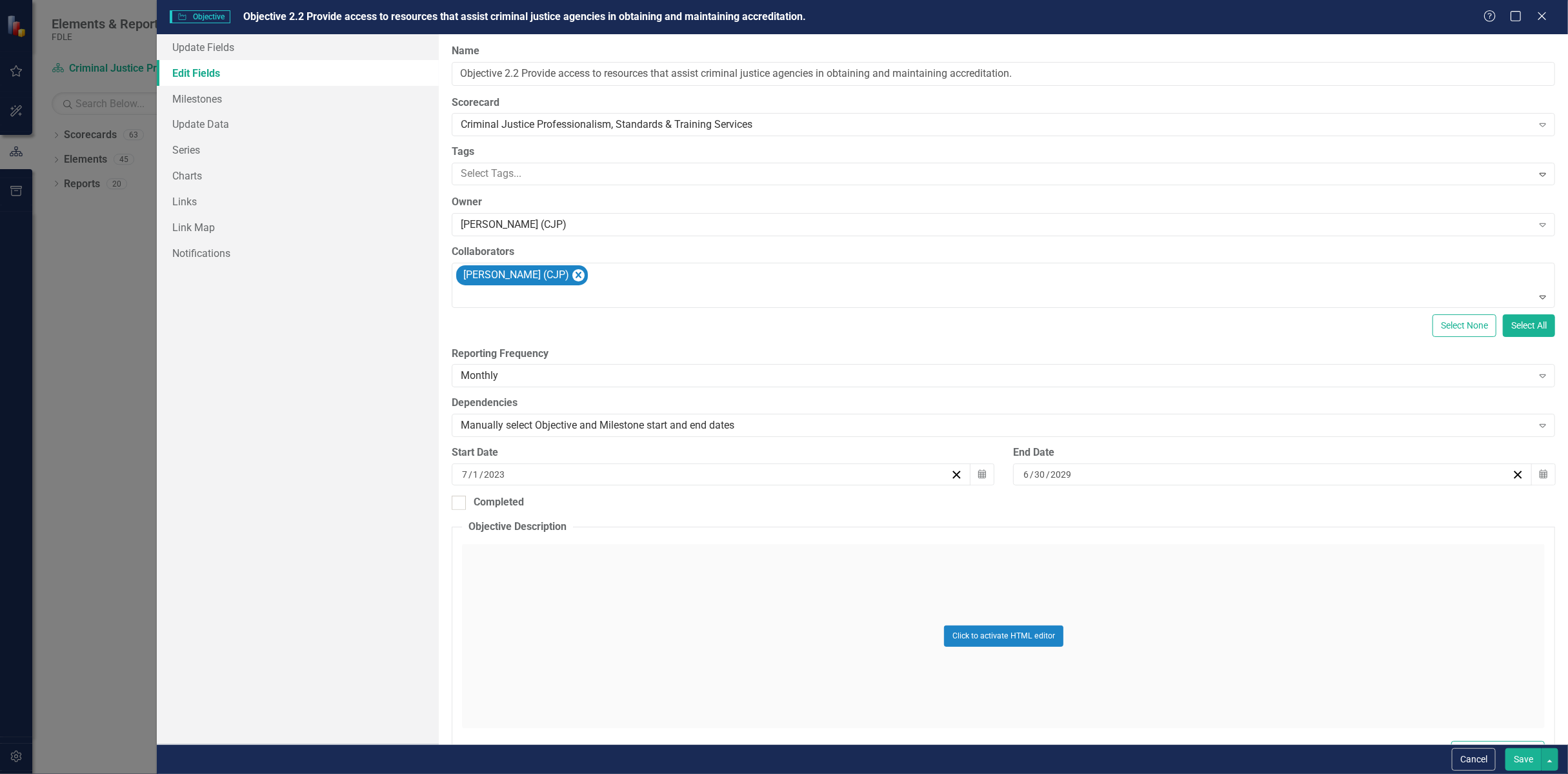
click at [1528, 758] on button "Save" at bounding box center [1523, 759] width 36 height 23
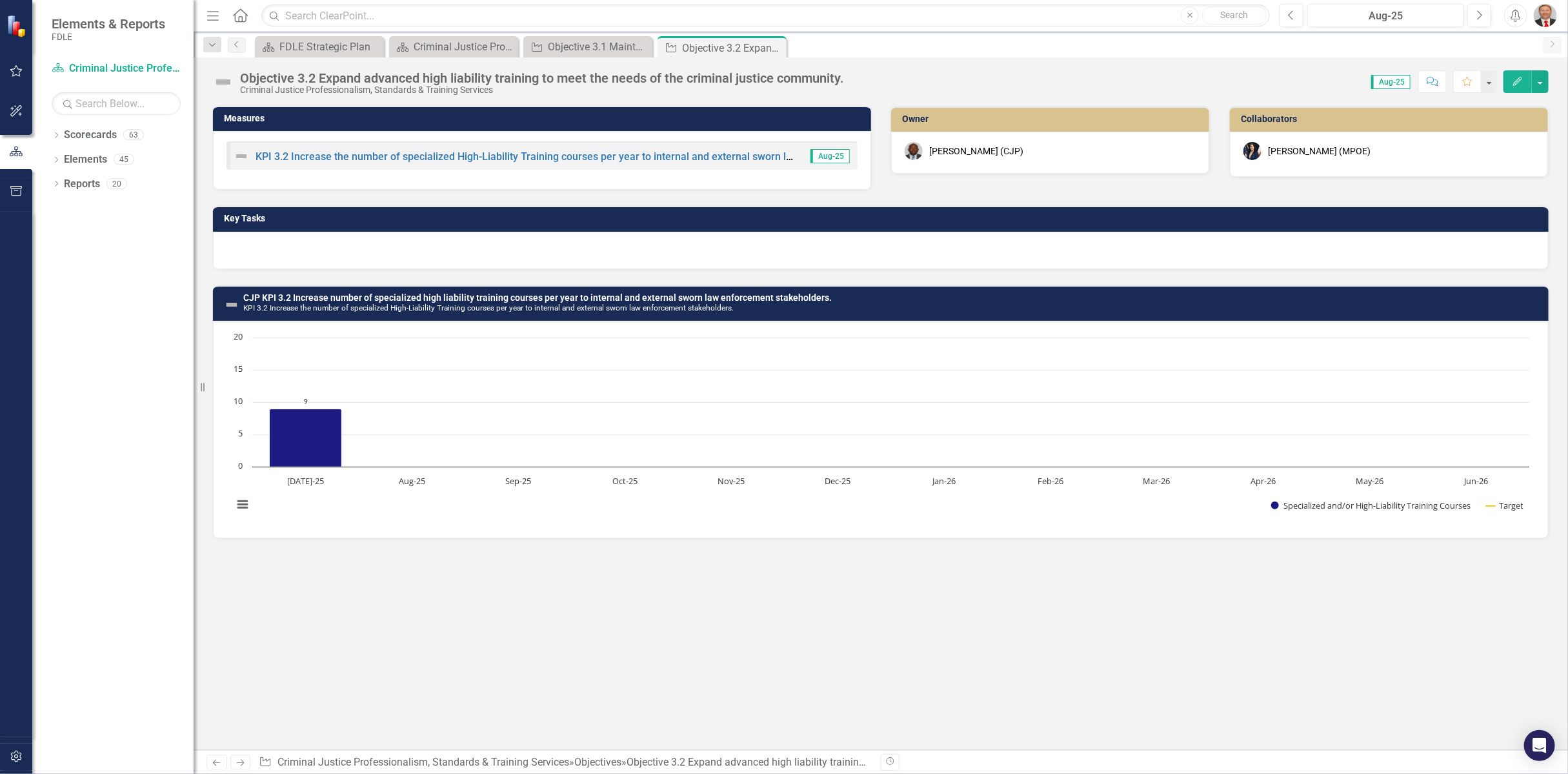
click at [1523, 80] on icon "Edit" at bounding box center [1517, 81] width 12 height 9
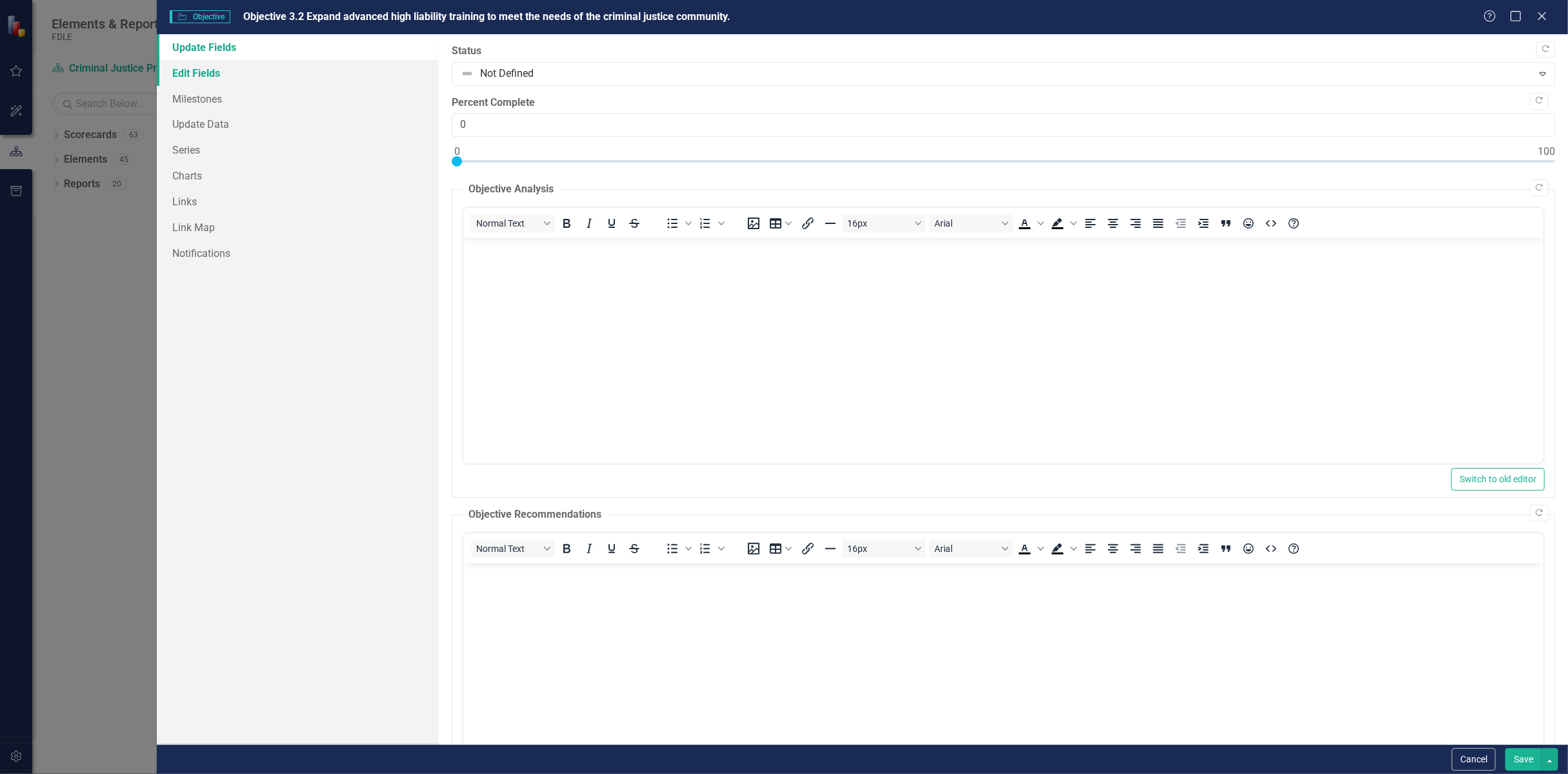
click at [207, 78] on link "Edit Fields" at bounding box center [297, 73] width 282 height 26
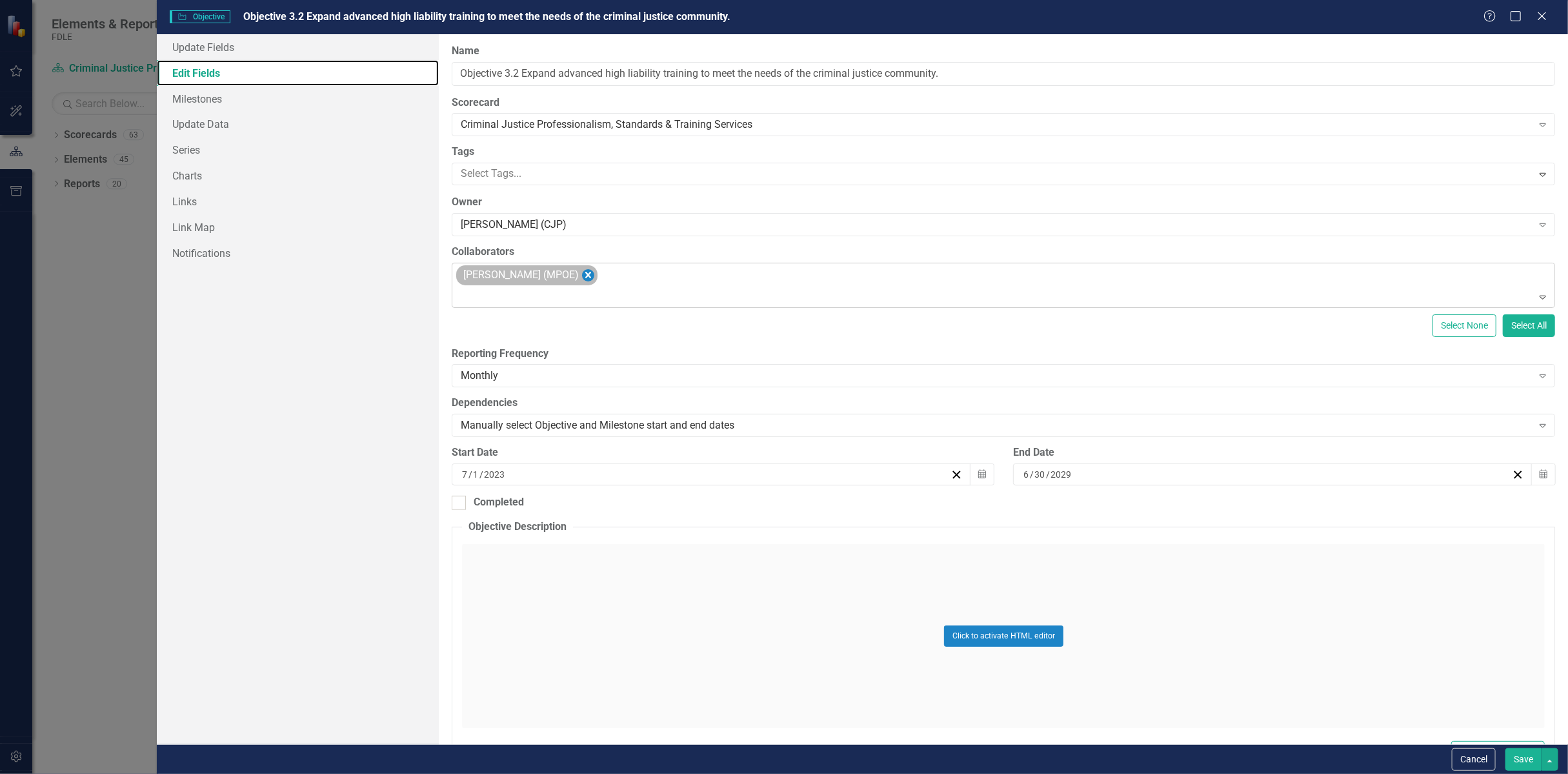
click at [582, 274] on icon "Remove Melissa Bujeda (MPOE)" at bounding box center [587, 275] width 12 height 17
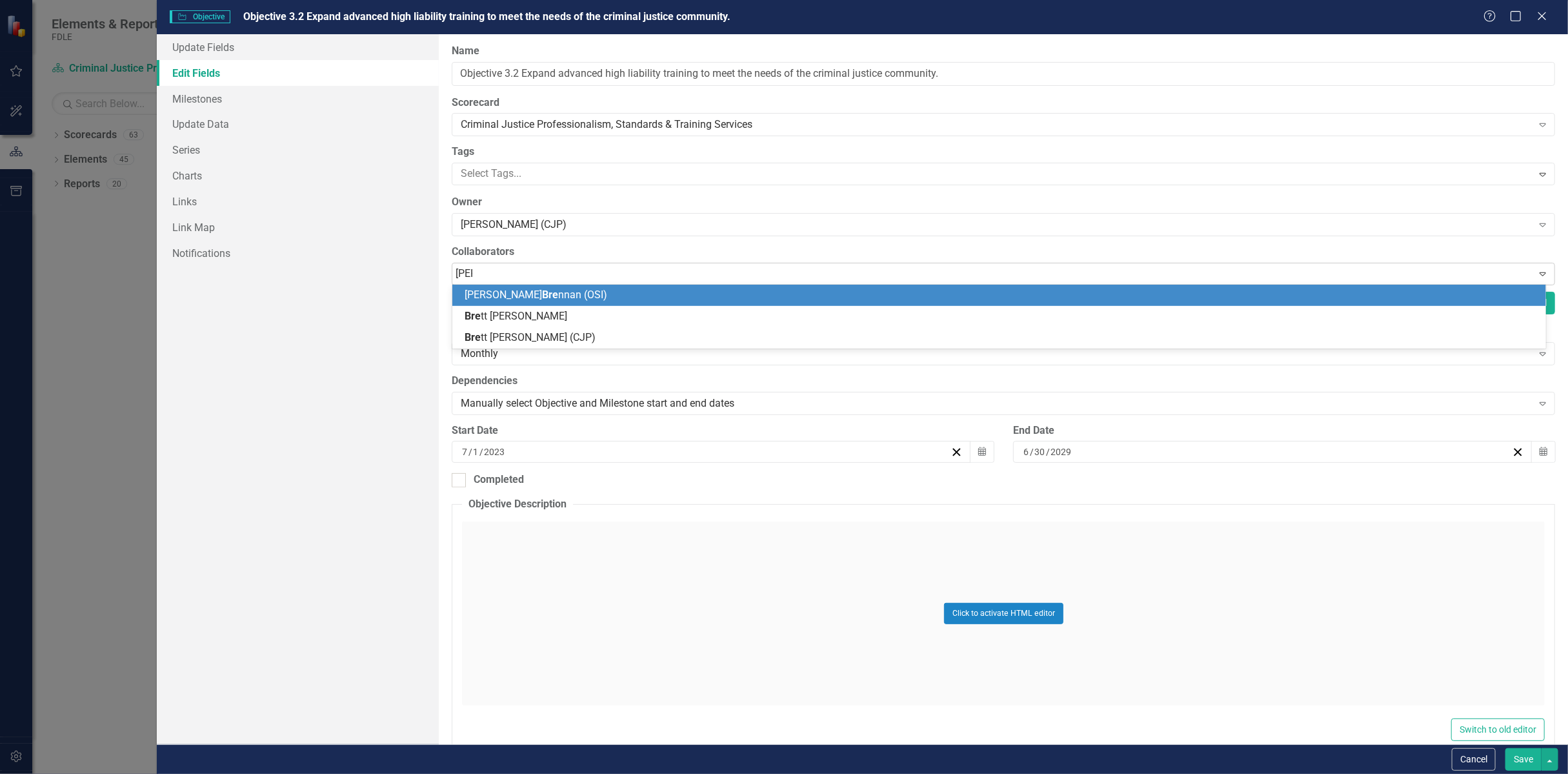
type input "brett"
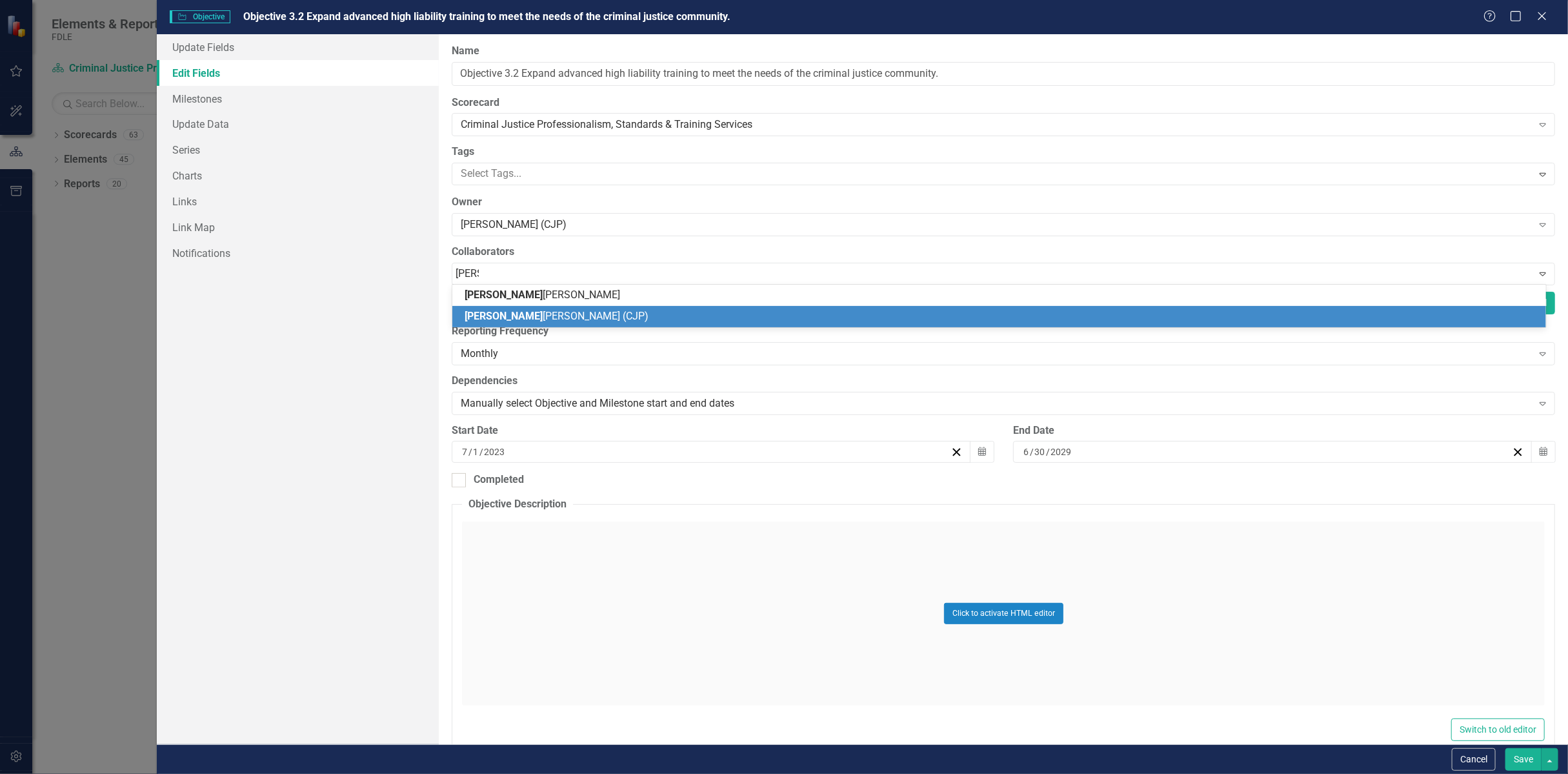
click at [528, 319] on span "Brett Kirkland (CJP)" at bounding box center [557, 315] width 184 height 12
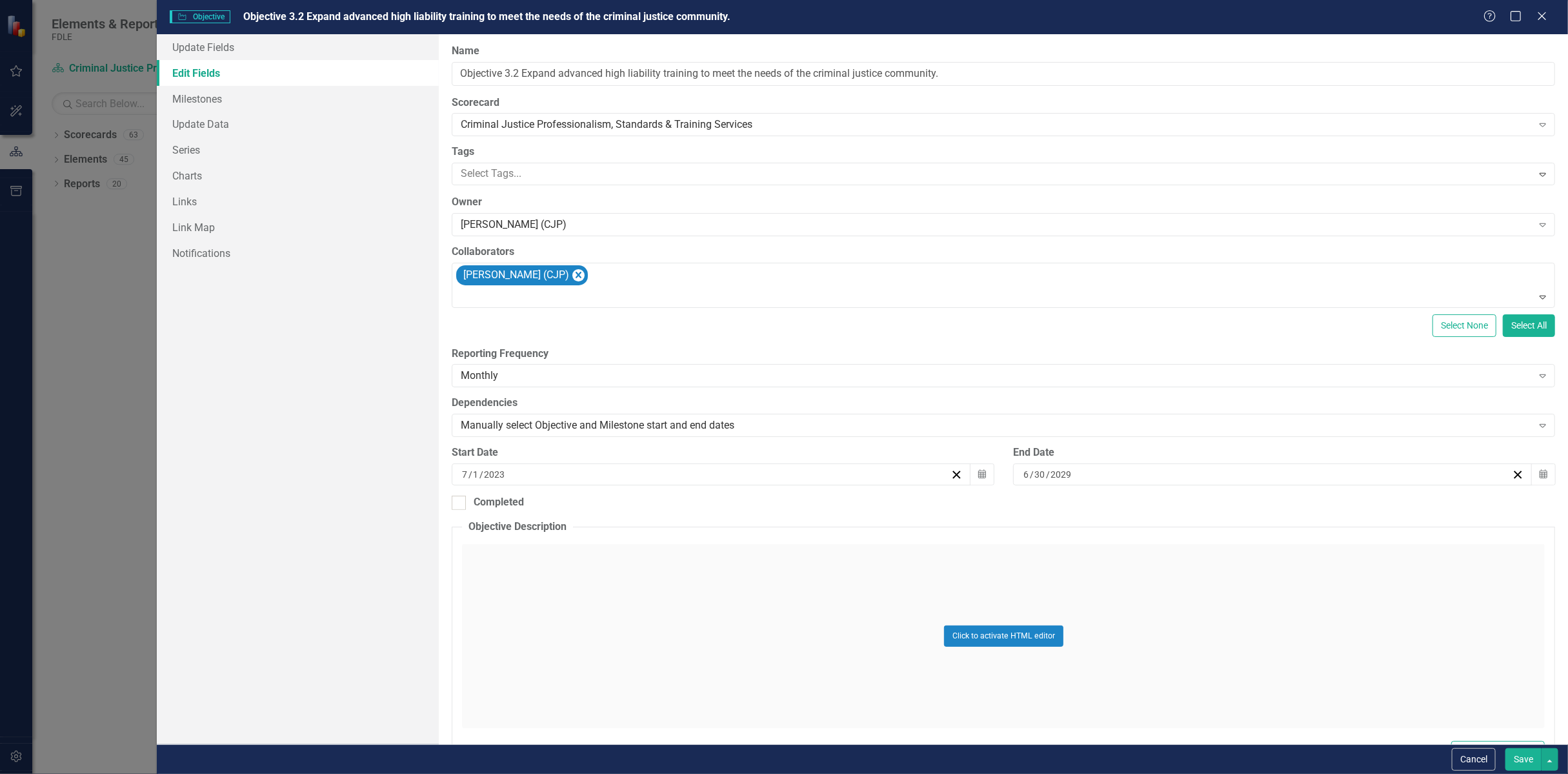
click at [1518, 759] on button "Save" at bounding box center [1523, 759] width 36 height 23
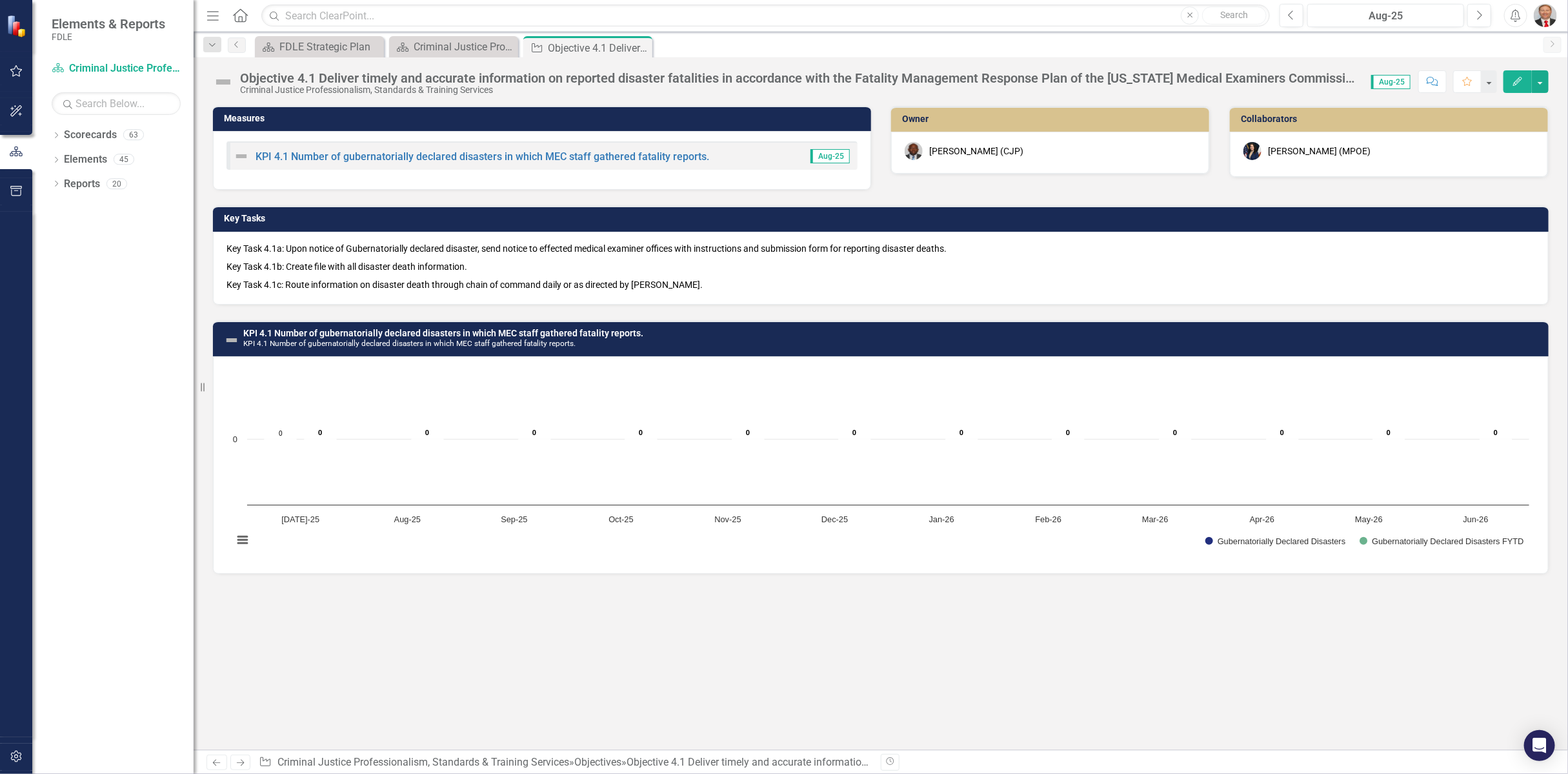
click at [1520, 80] on icon "button" at bounding box center [1517, 81] width 9 height 9
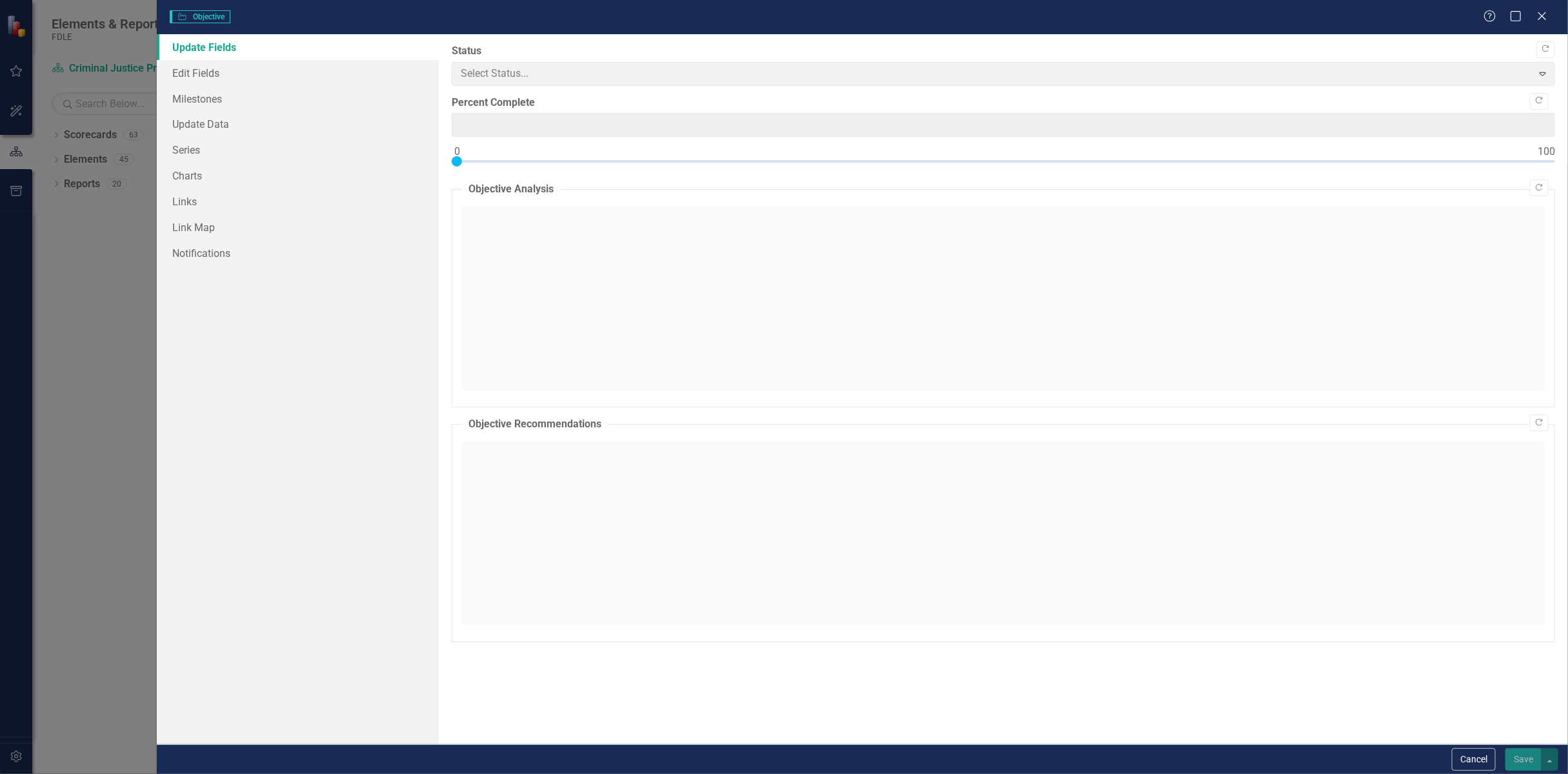
type input "0"
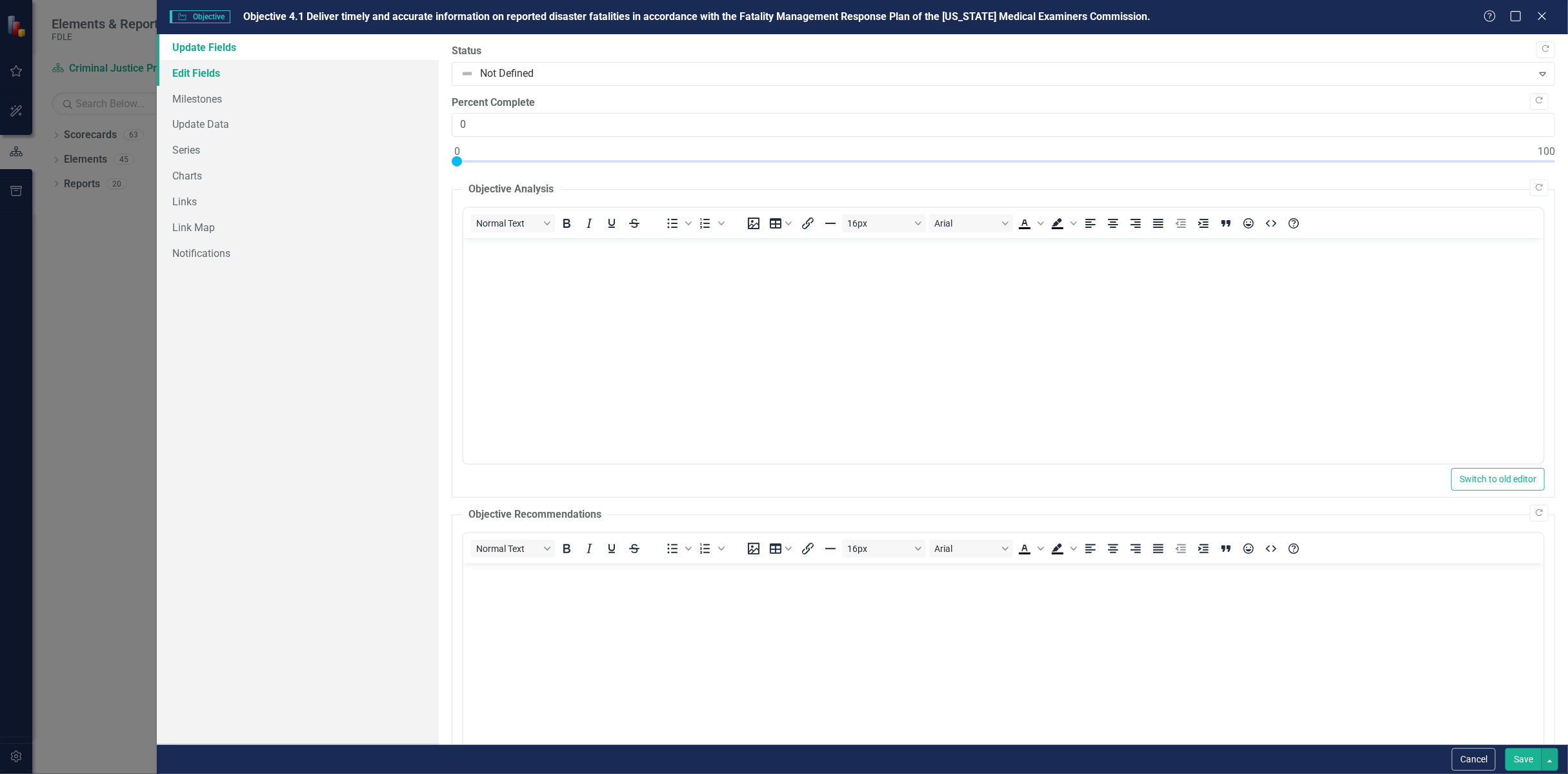
click at [206, 73] on link "Edit Fields" at bounding box center [297, 73] width 282 height 26
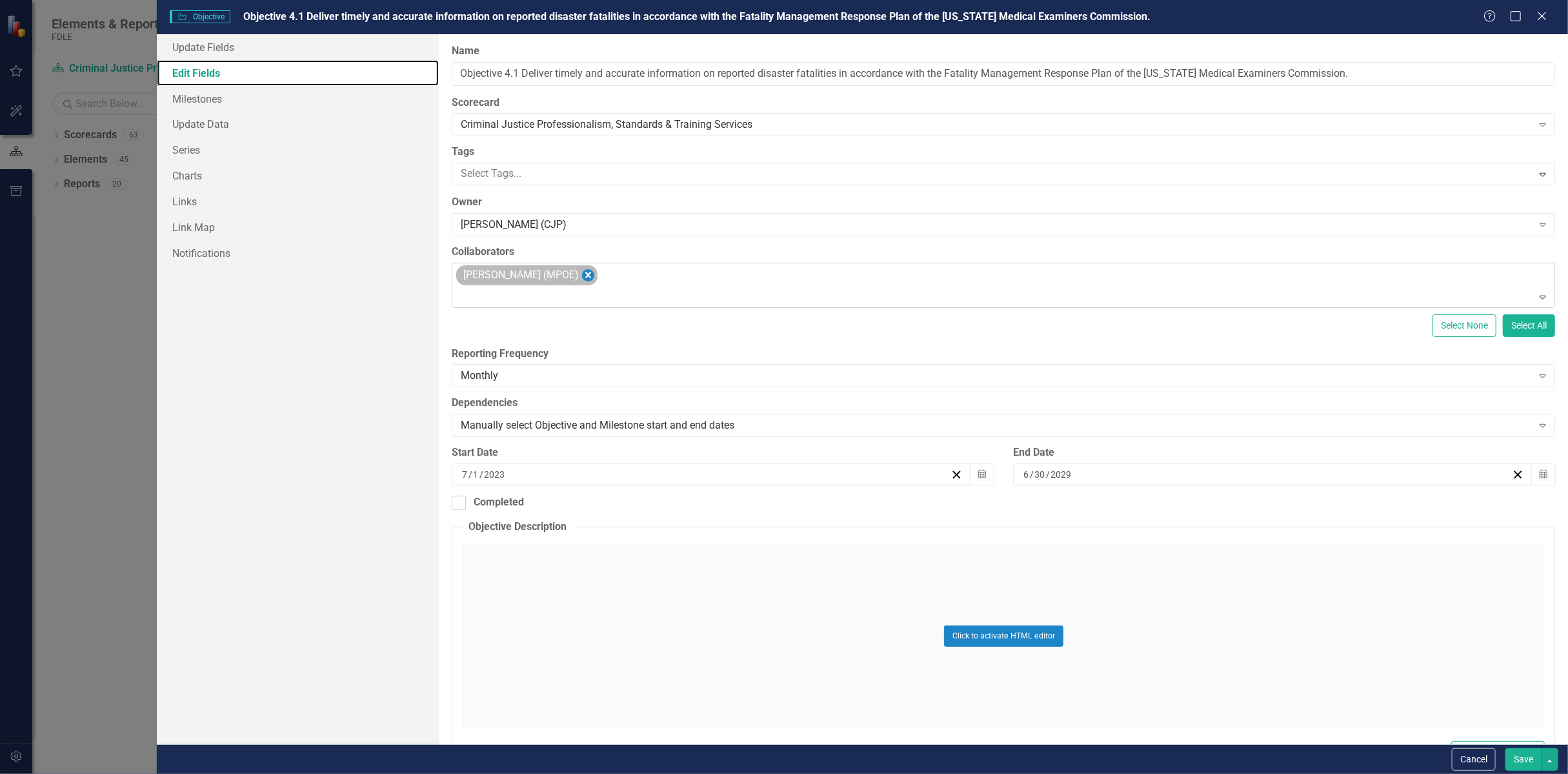
click at [582, 273] on icon "Remove Melissa Bujeda (MPOE)" at bounding box center [587, 275] width 12 height 17
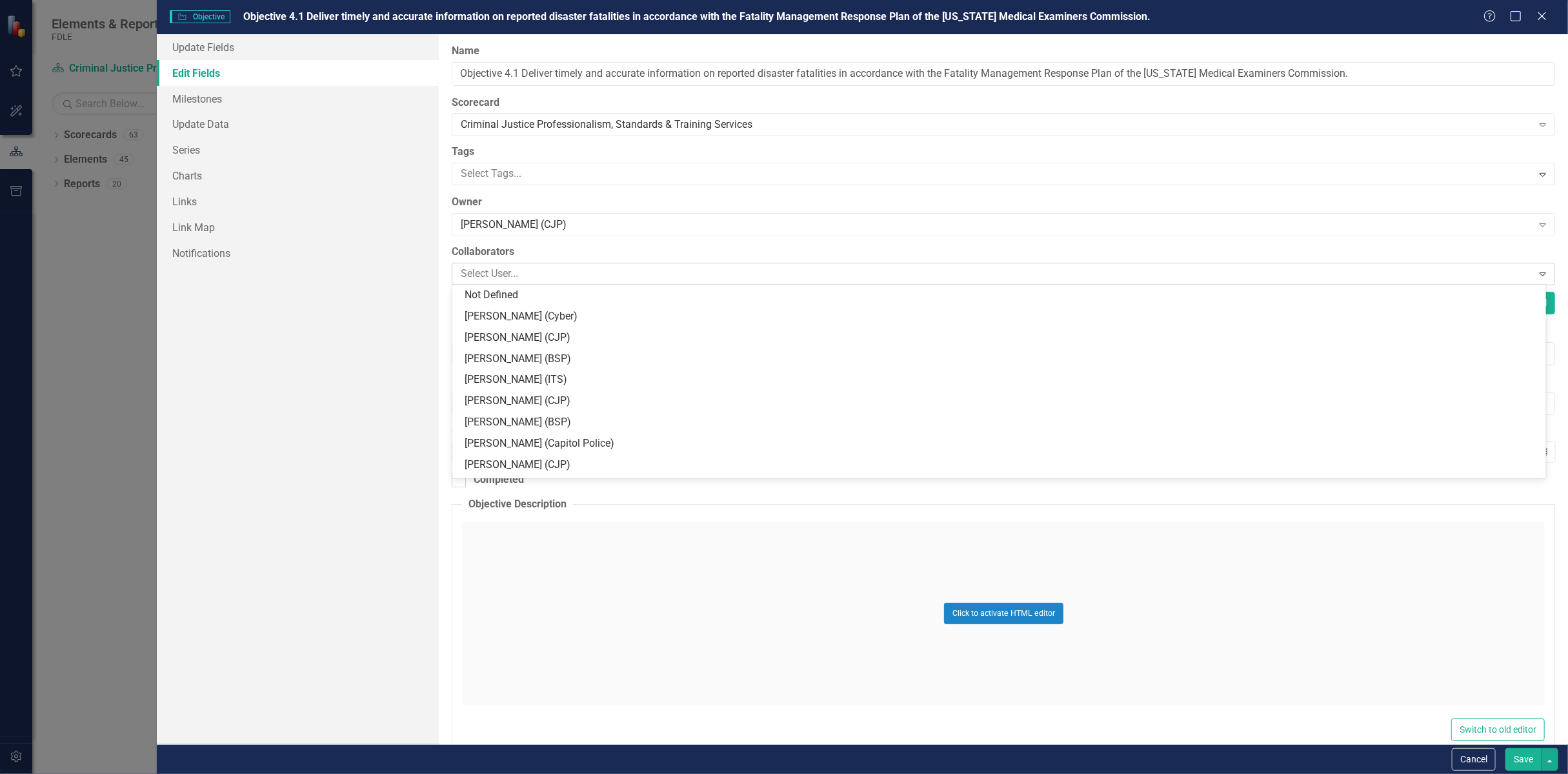
click at [582, 273] on div at bounding box center [993, 273] width 1076 height 17
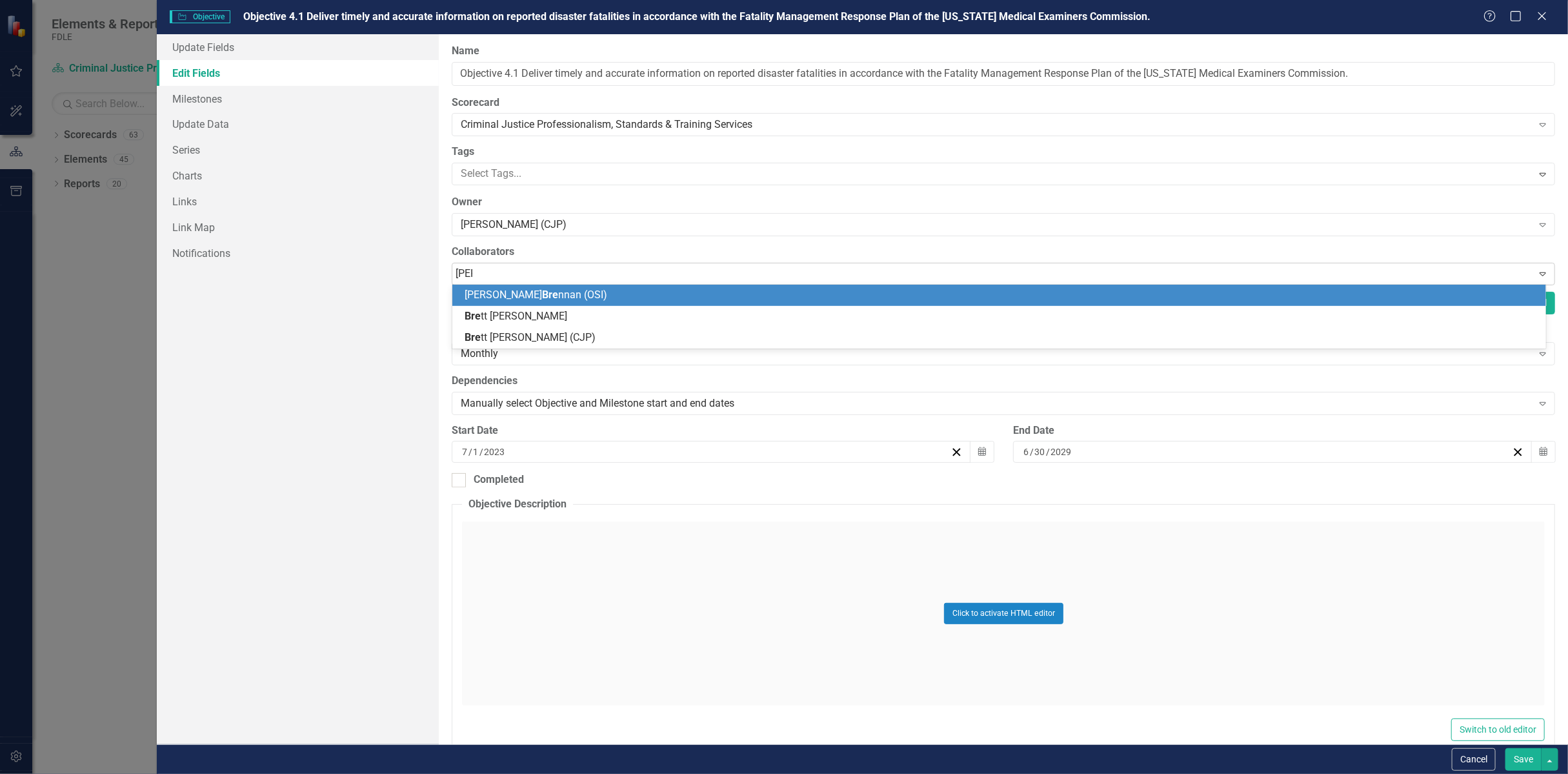
type input "brett"
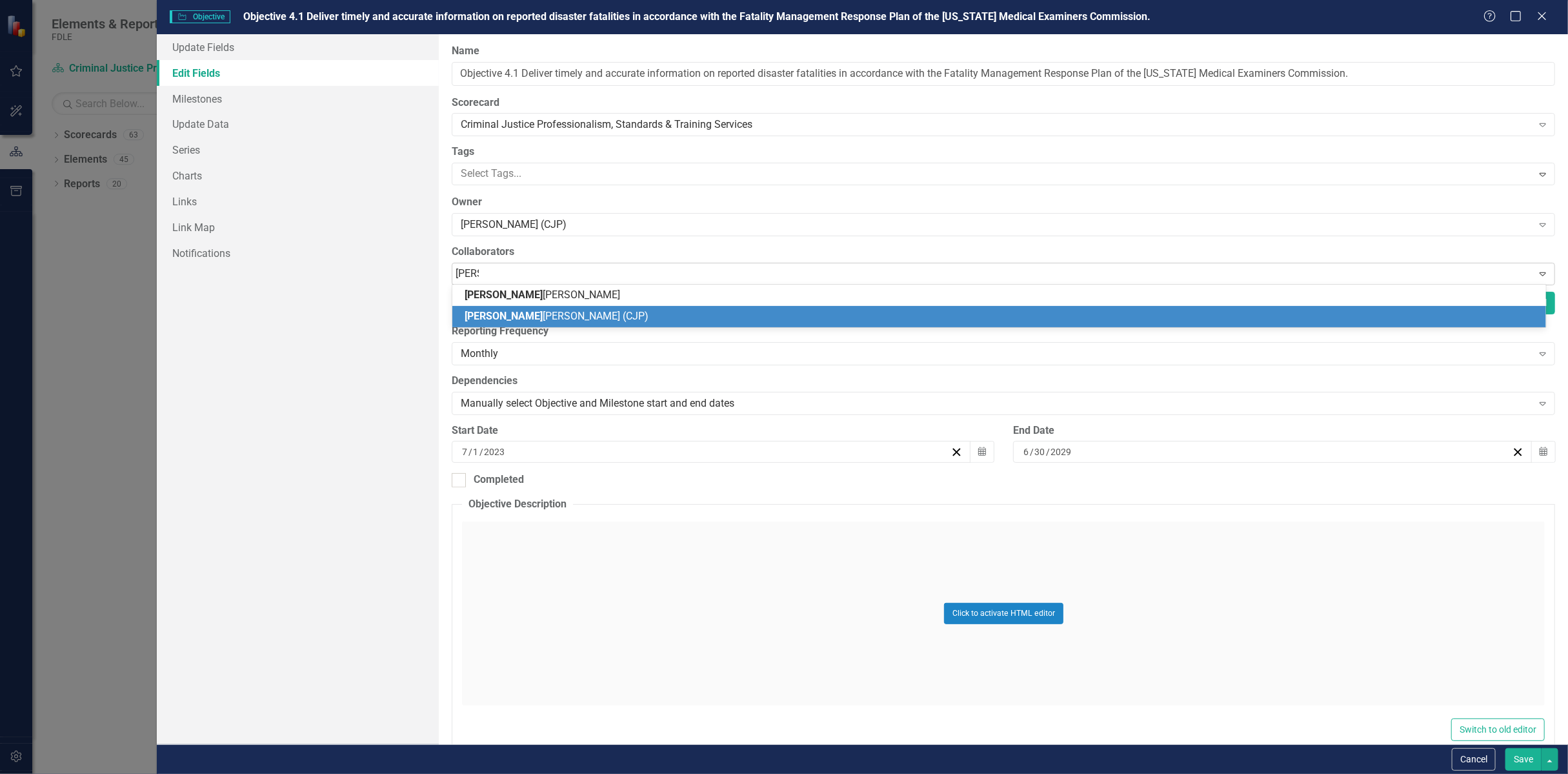
click at [523, 320] on span "Brett Kirkland (CJP)" at bounding box center [557, 315] width 184 height 12
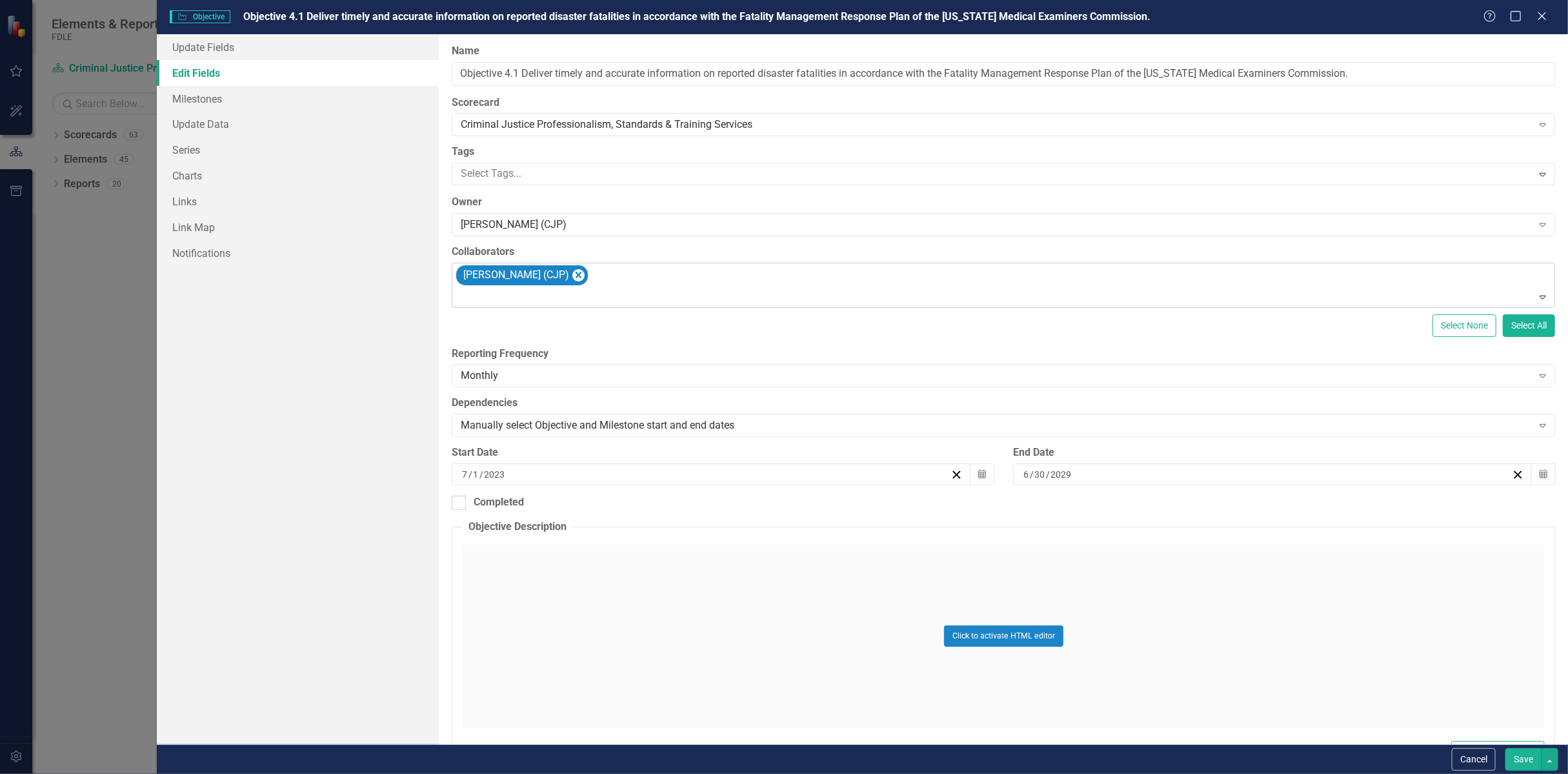
click at [1528, 755] on button "Save" at bounding box center [1523, 759] width 36 height 23
